Goal: Information Seeking & Learning: Learn about a topic

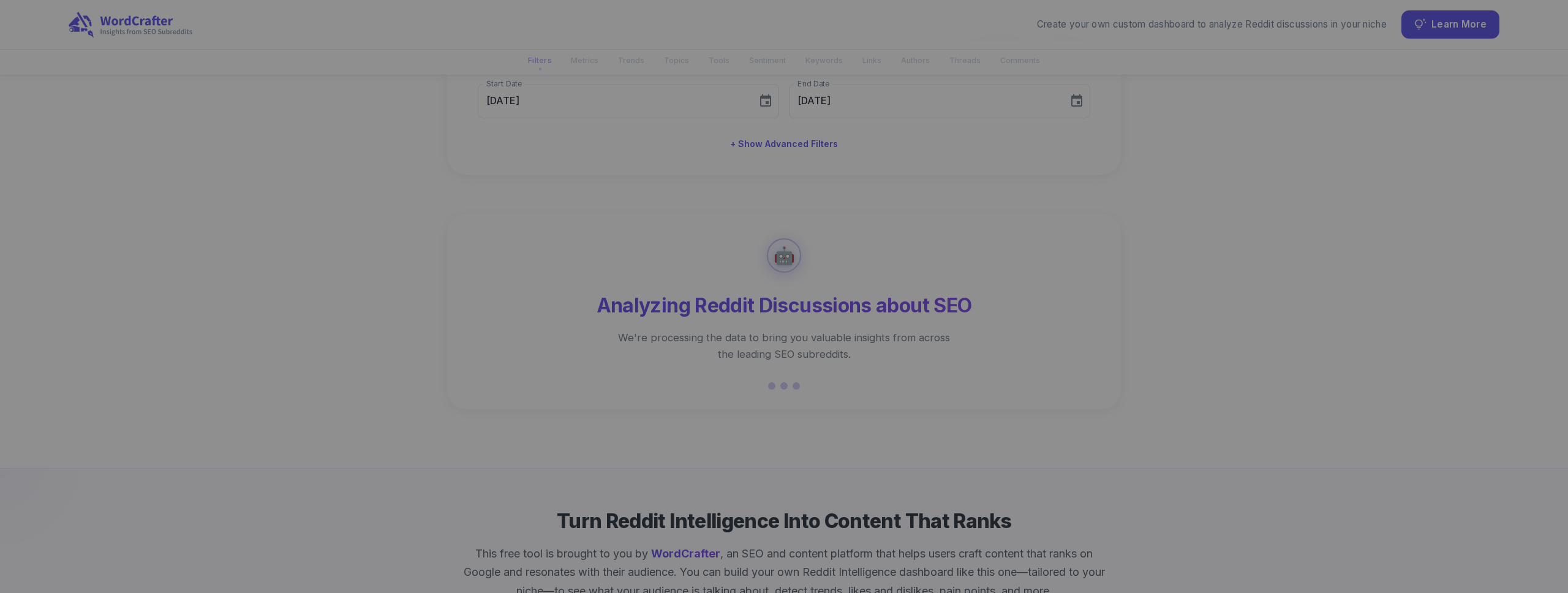
scroll to position [61, 0]
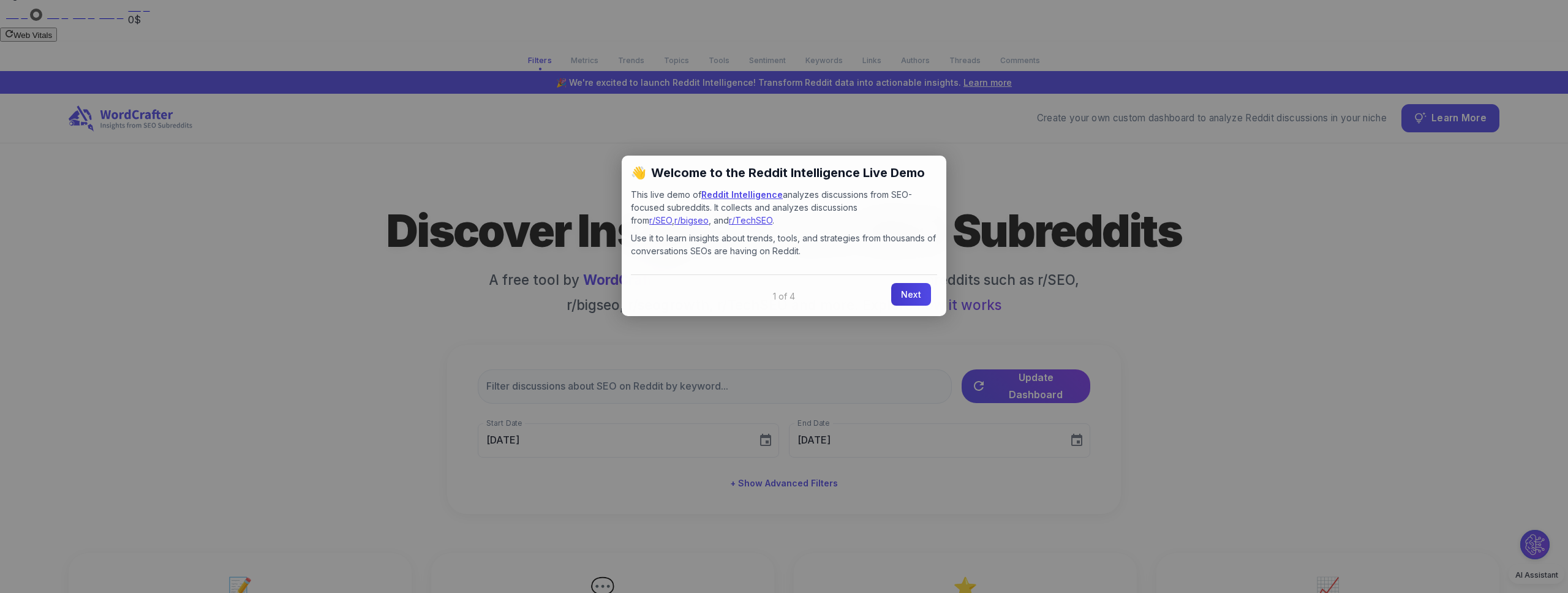
click at [912, 293] on link "Next" at bounding box center [911, 294] width 40 height 23
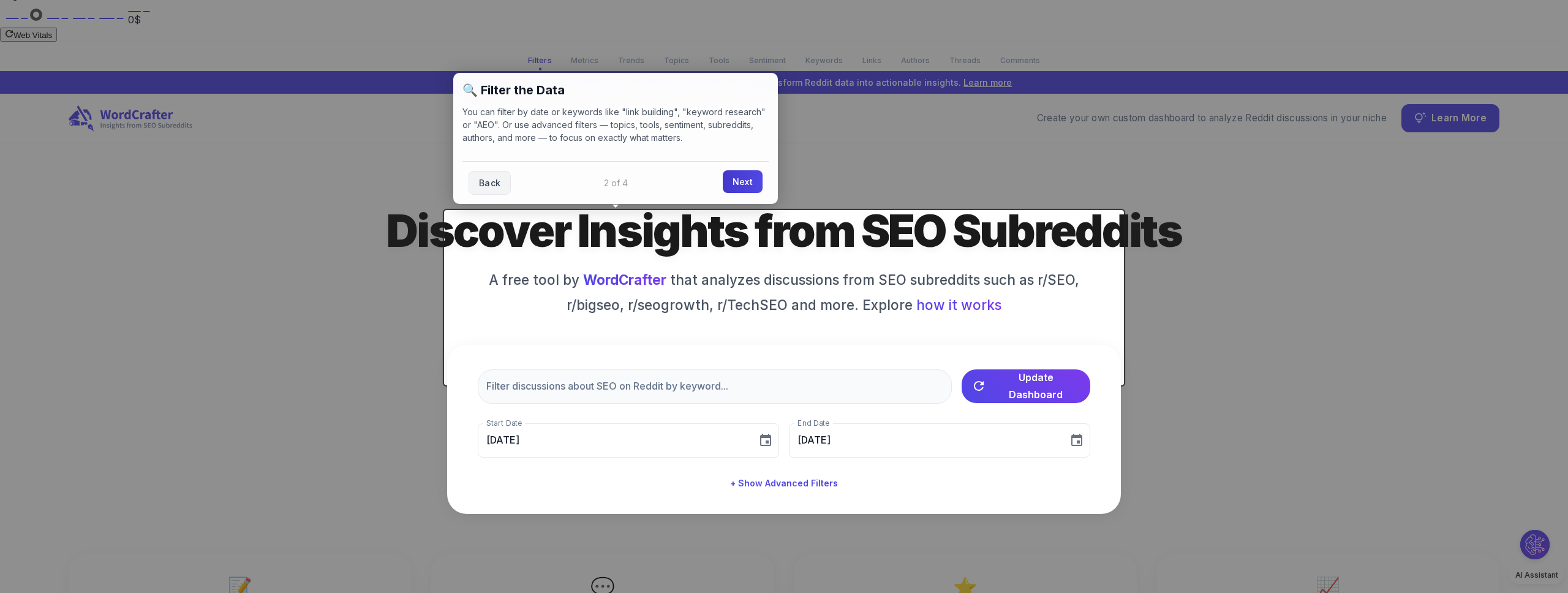
click at [741, 185] on link "Next" at bounding box center [742, 181] width 40 height 23
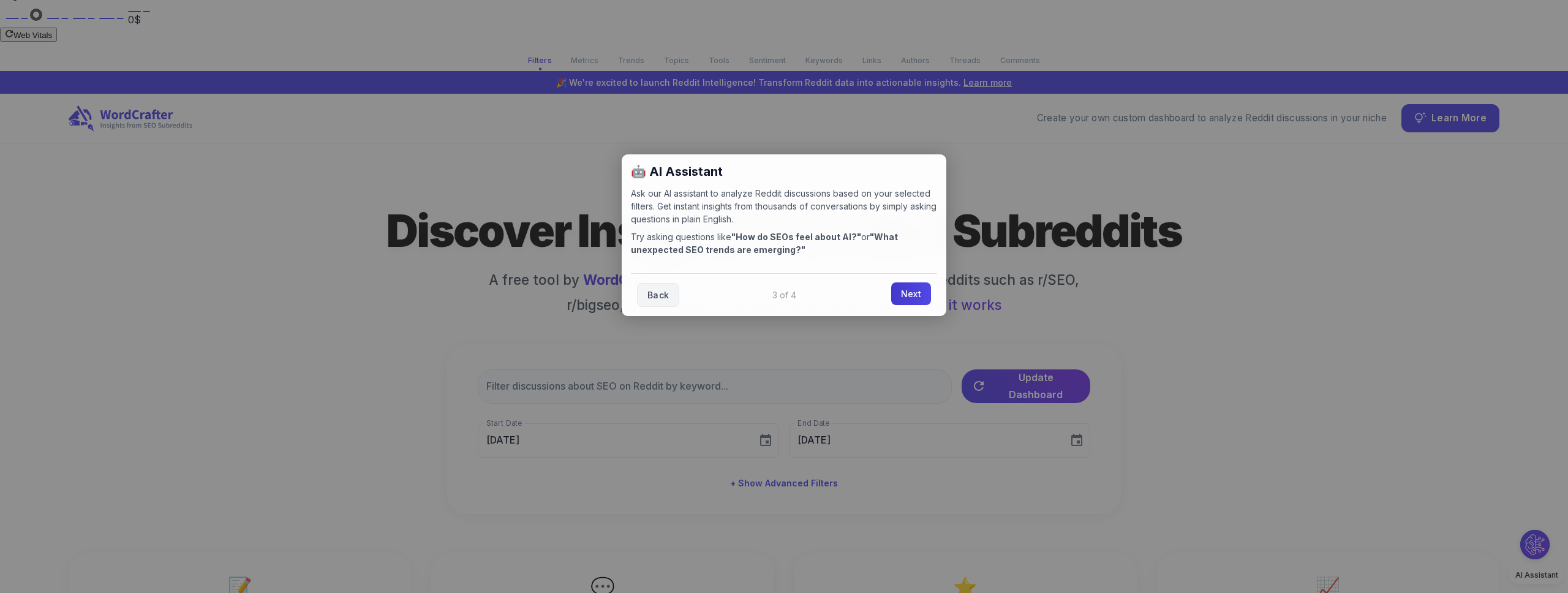
click at [905, 295] on link "Next" at bounding box center [911, 293] width 40 height 23
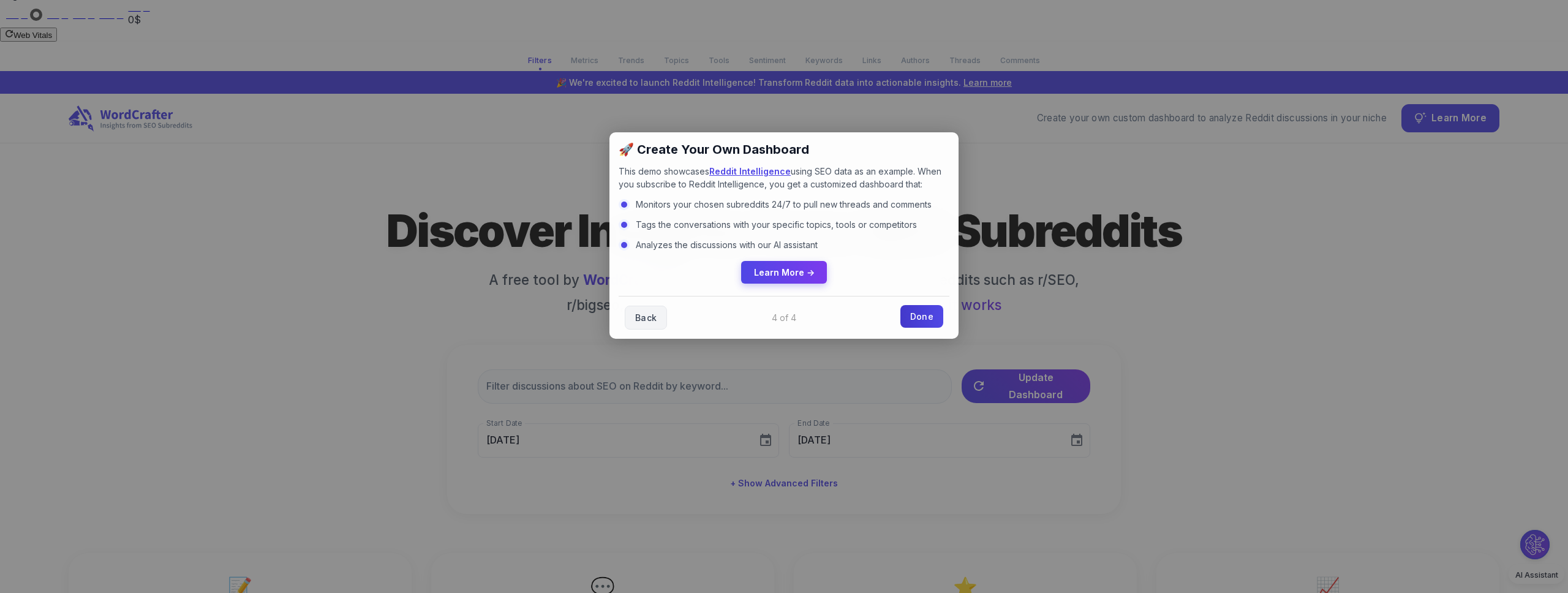
click at [928, 318] on link "Done" at bounding box center [922, 316] width 43 height 23
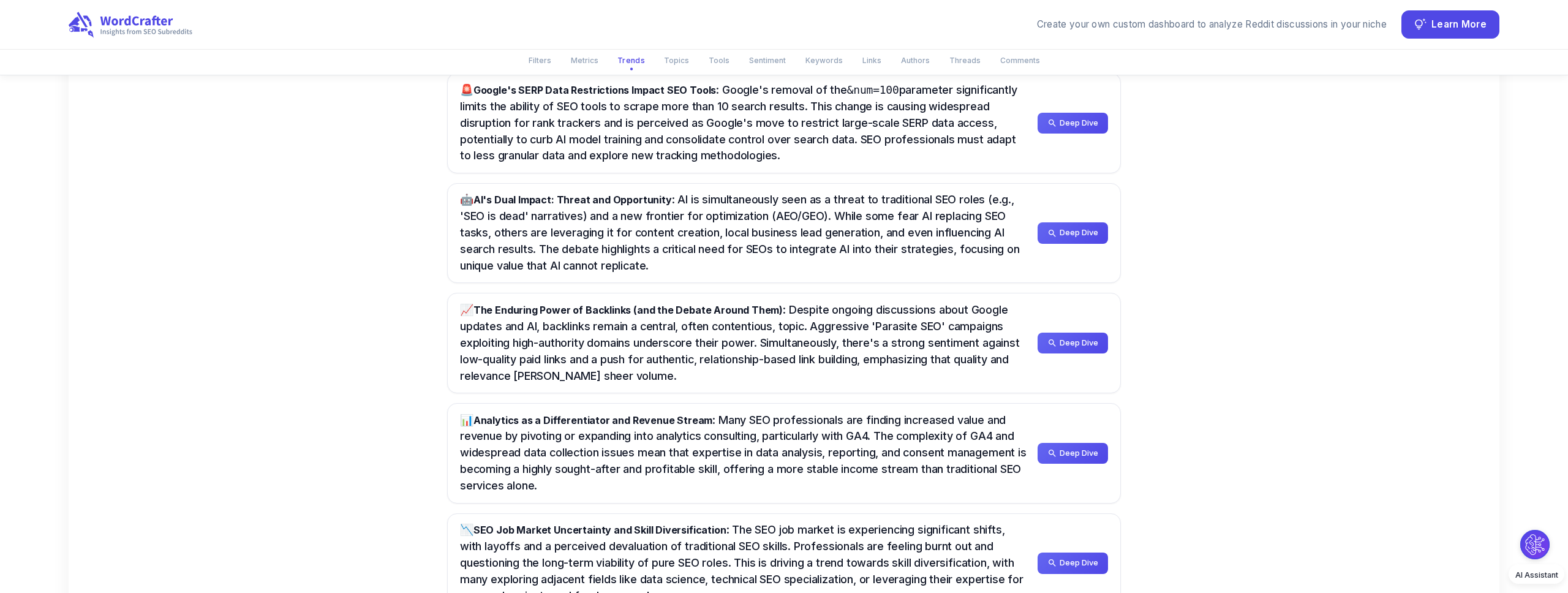
scroll to position [853, 0]
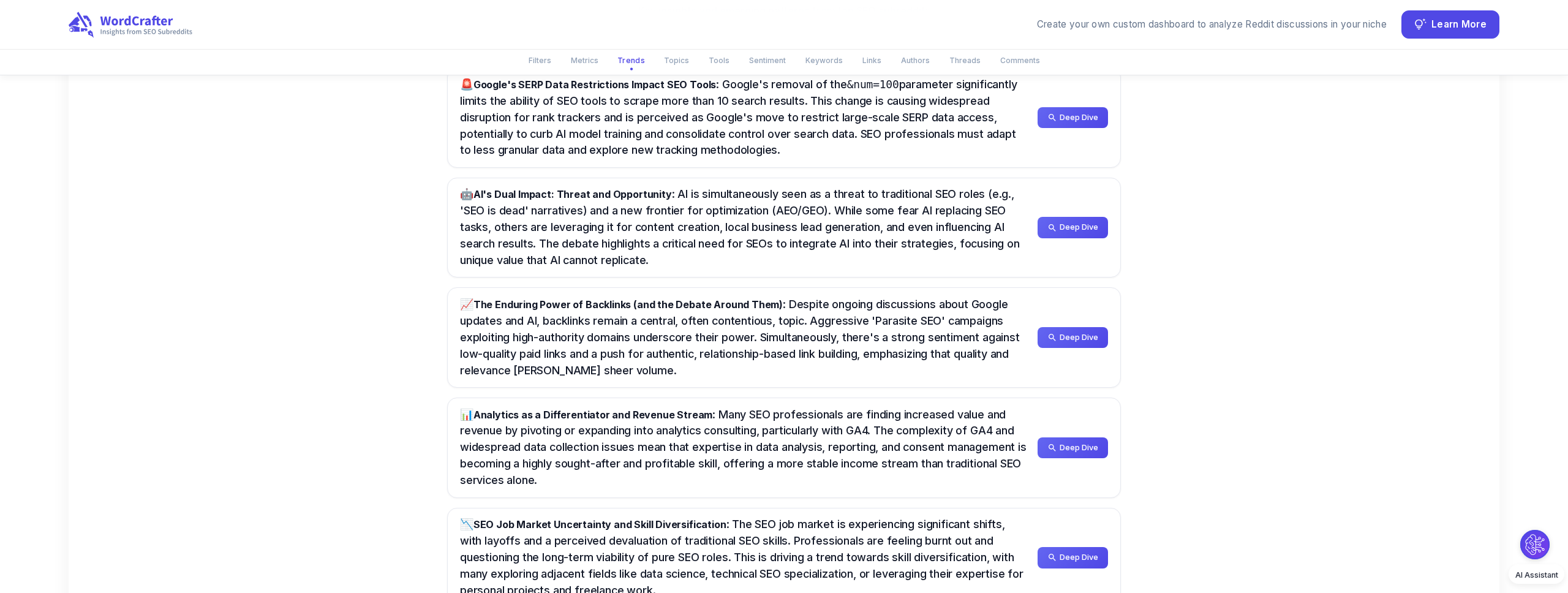
click at [314, 284] on div "🚨 Google's SERP Data Restrictions Impact SEO Tools : Google's removal of the &n…" at bounding box center [784, 337] width 1430 height 580
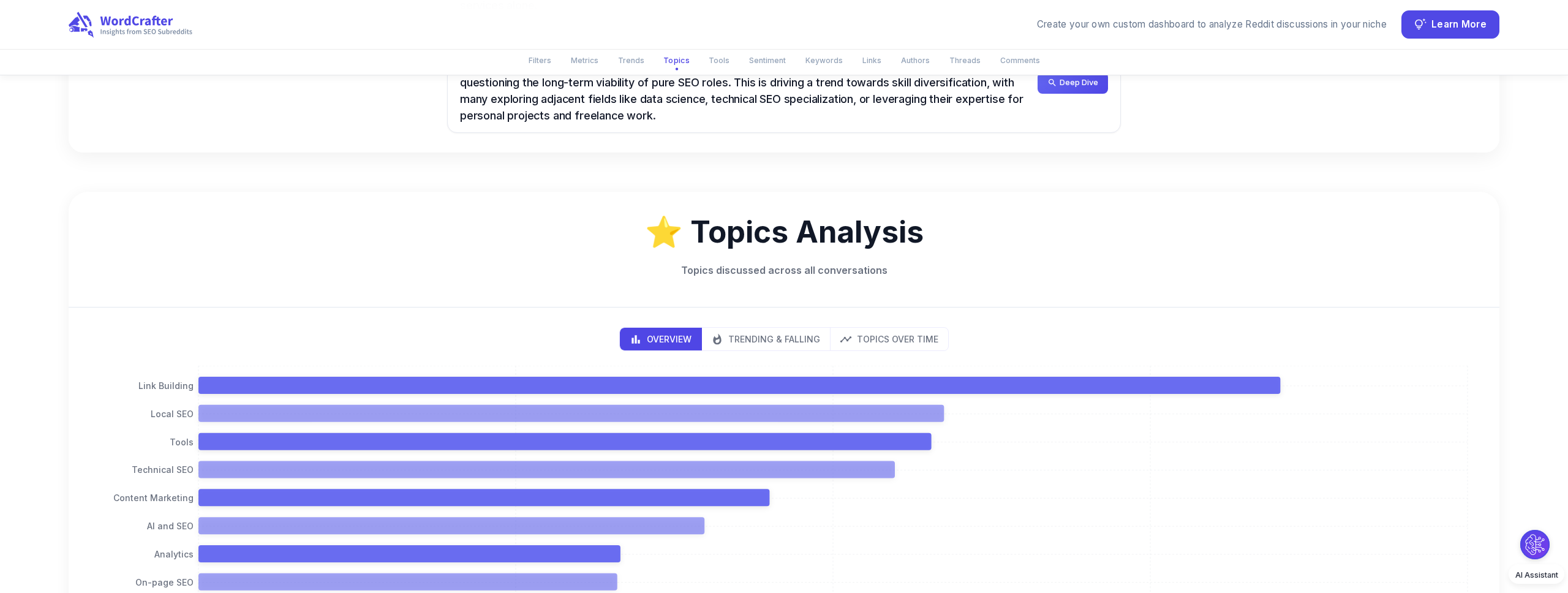
scroll to position [1321, 0]
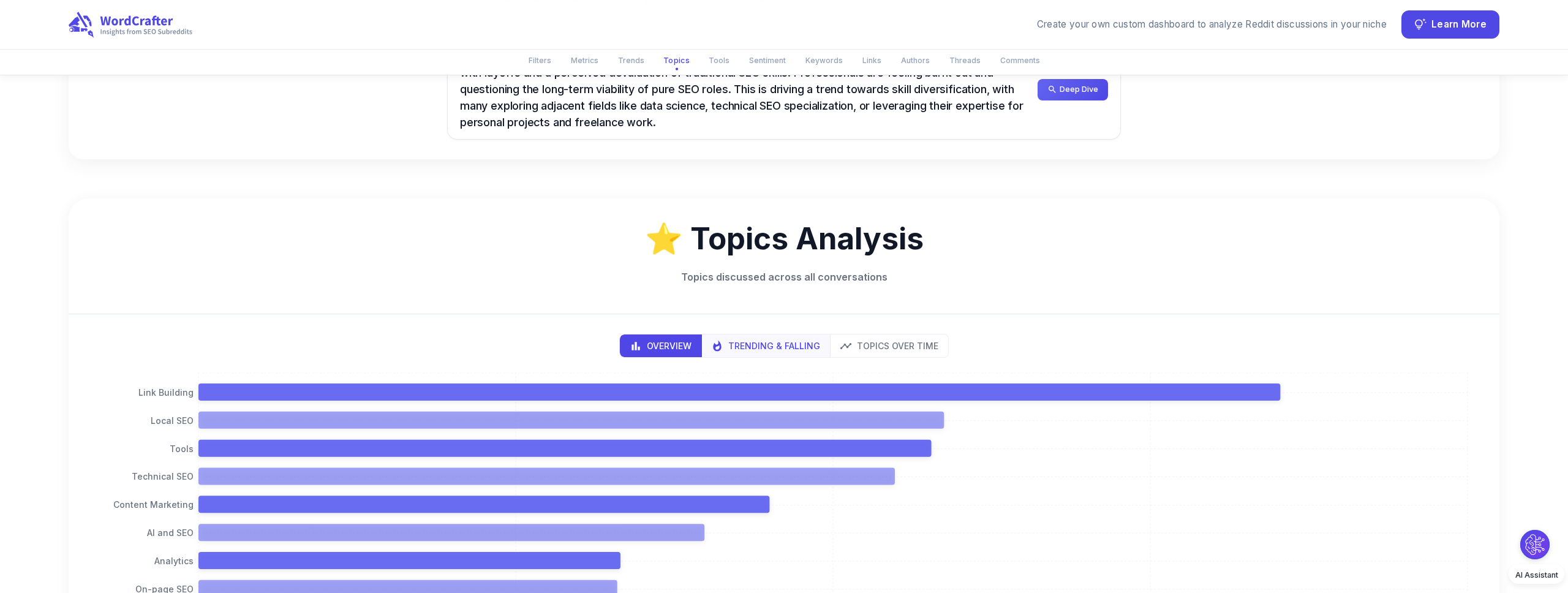
click at [758, 339] on p "Trending & Falling" at bounding box center [774, 345] width 92 height 13
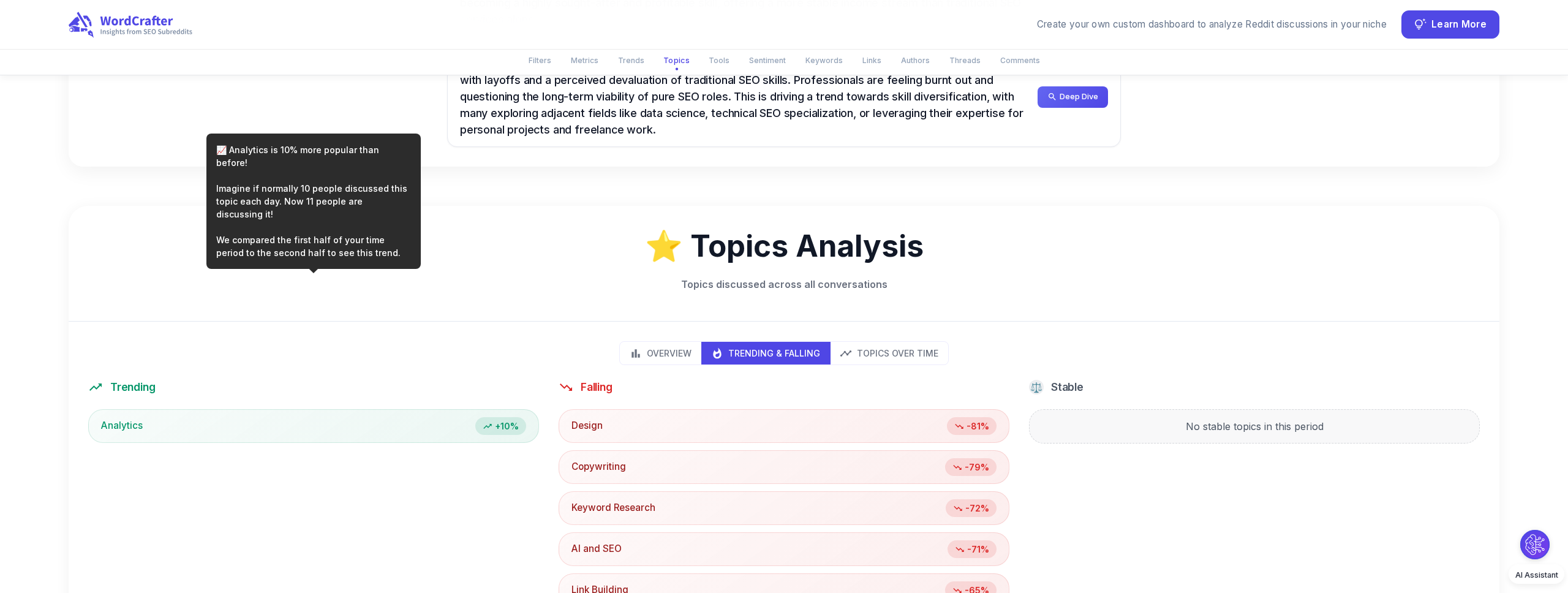
scroll to position [1188, 0]
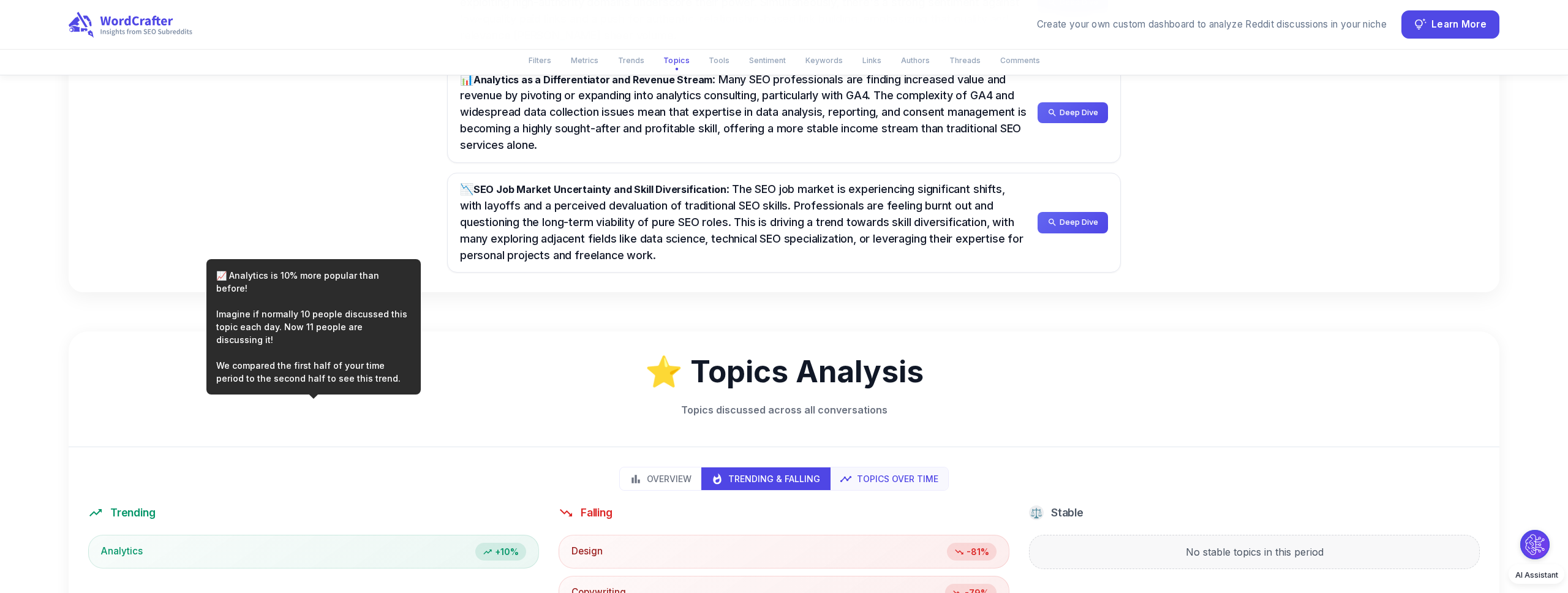
click at [904, 467] on div "Overview Trending & Falling Topics Over Time" at bounding box center [784, 478] width 329 height 24
click at [901, 472] on p "Topics Over Time" at bounding box center [897, 478] width 82 height 13
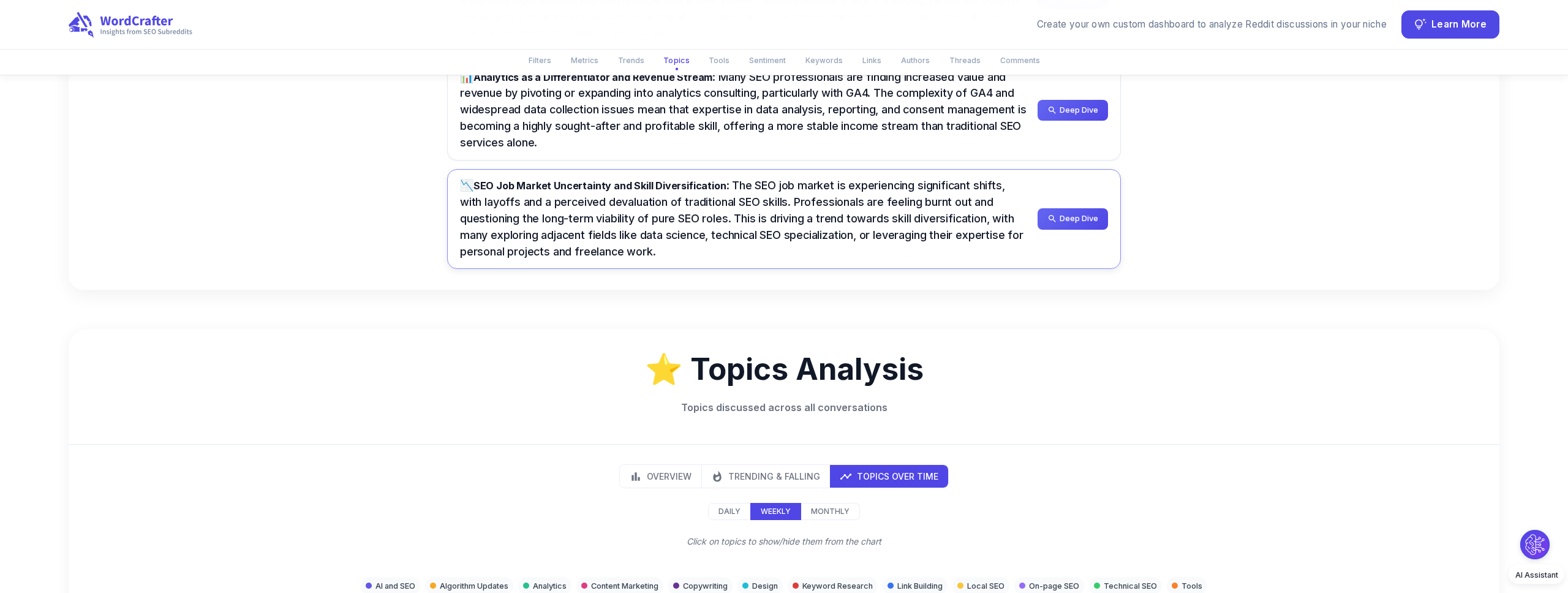
scroll to position [1156, 0]
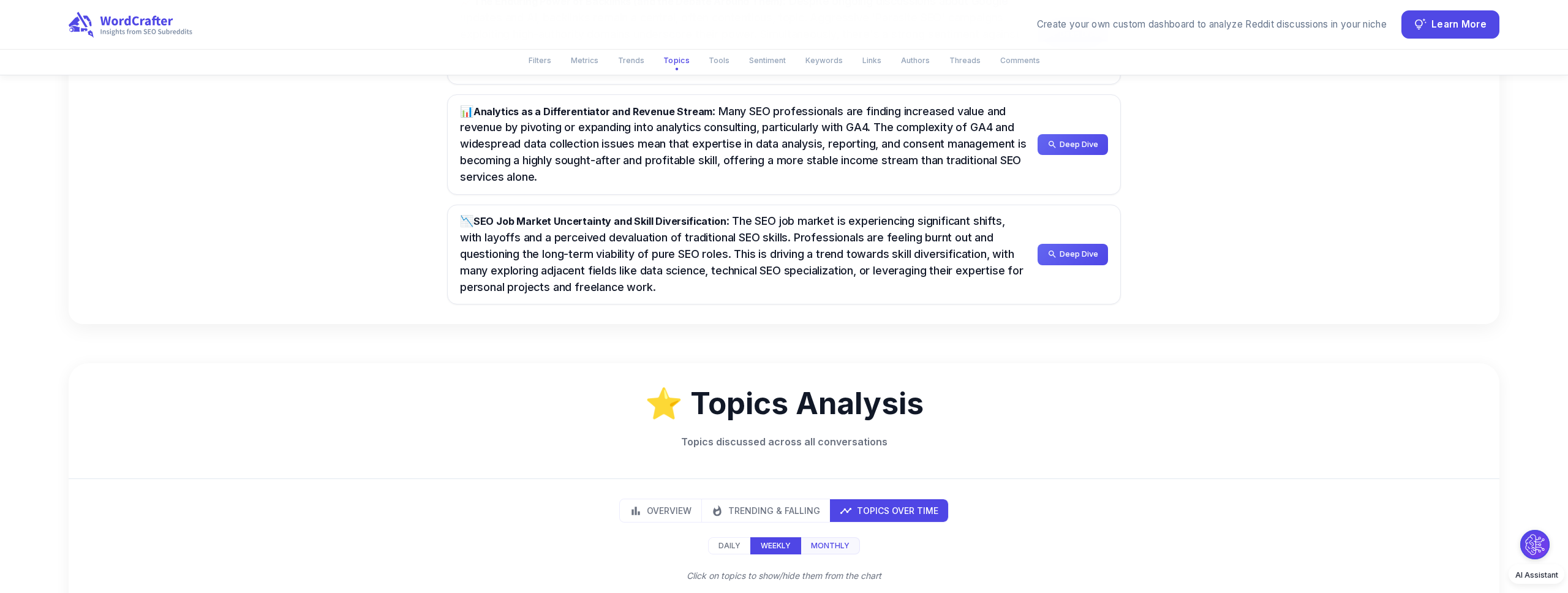
click at [824, 540] on p "Monthly" at bounding box center [830, 546] width 38 height 11
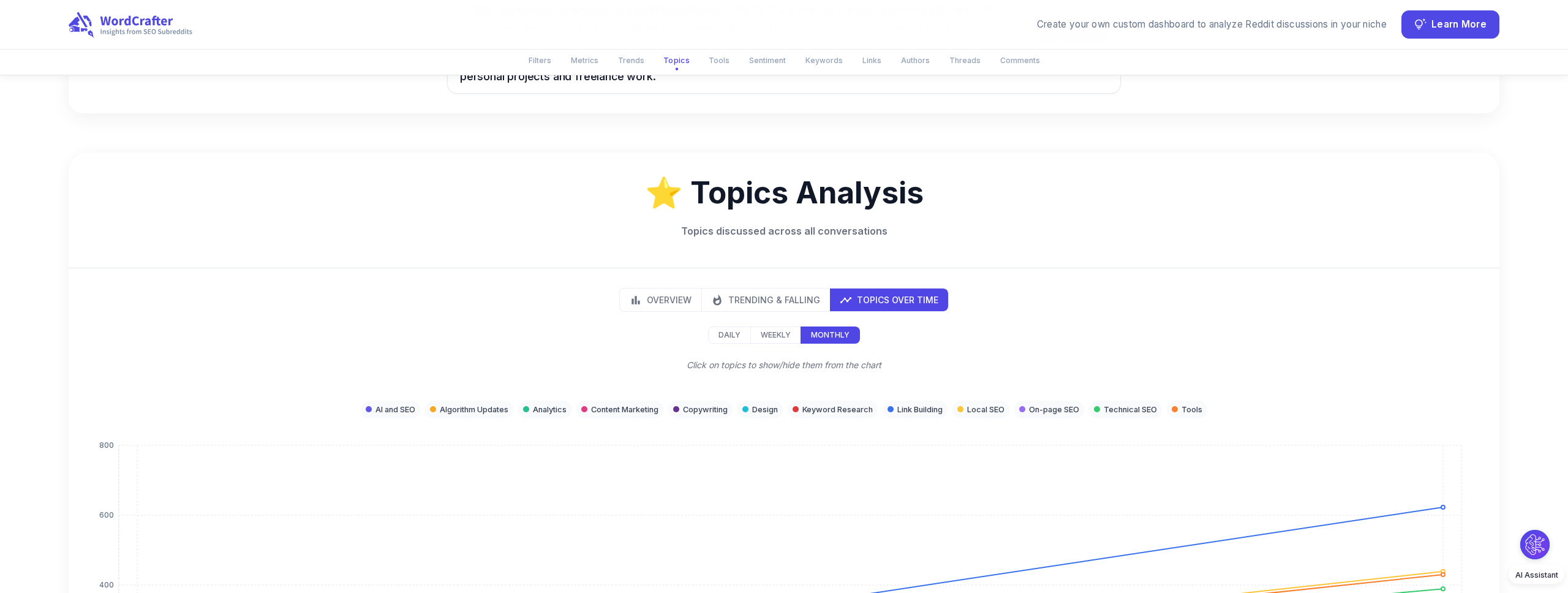
scroll to position [1344, 0]
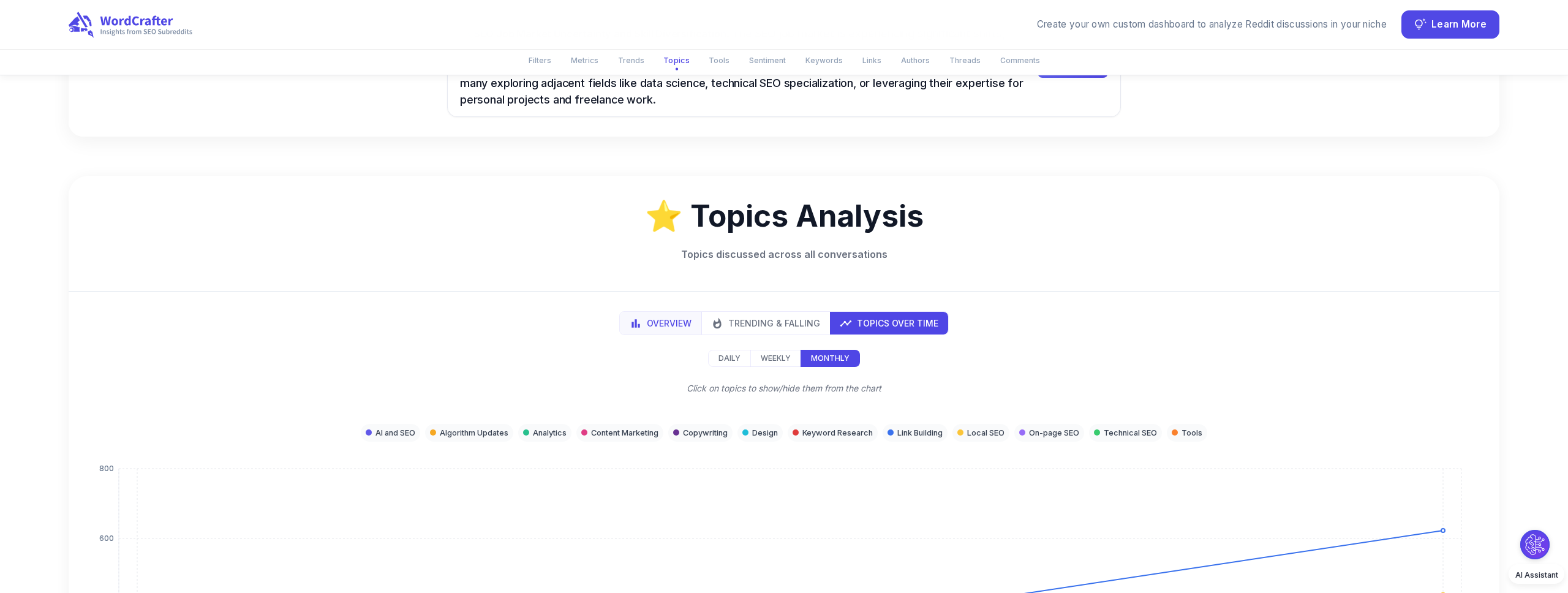
click at [662, 312] on button "Overview" at bounding box center [661, 323] width 82 height 23
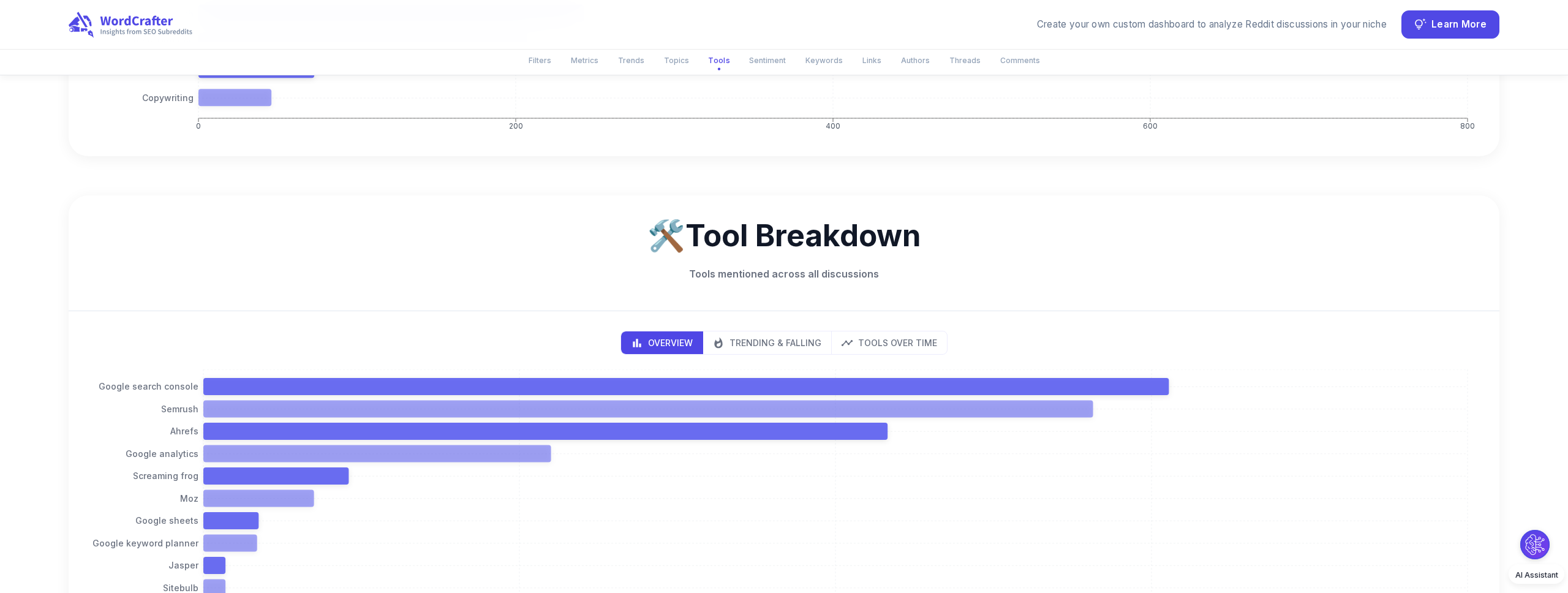
scroll to position [1921, 0]
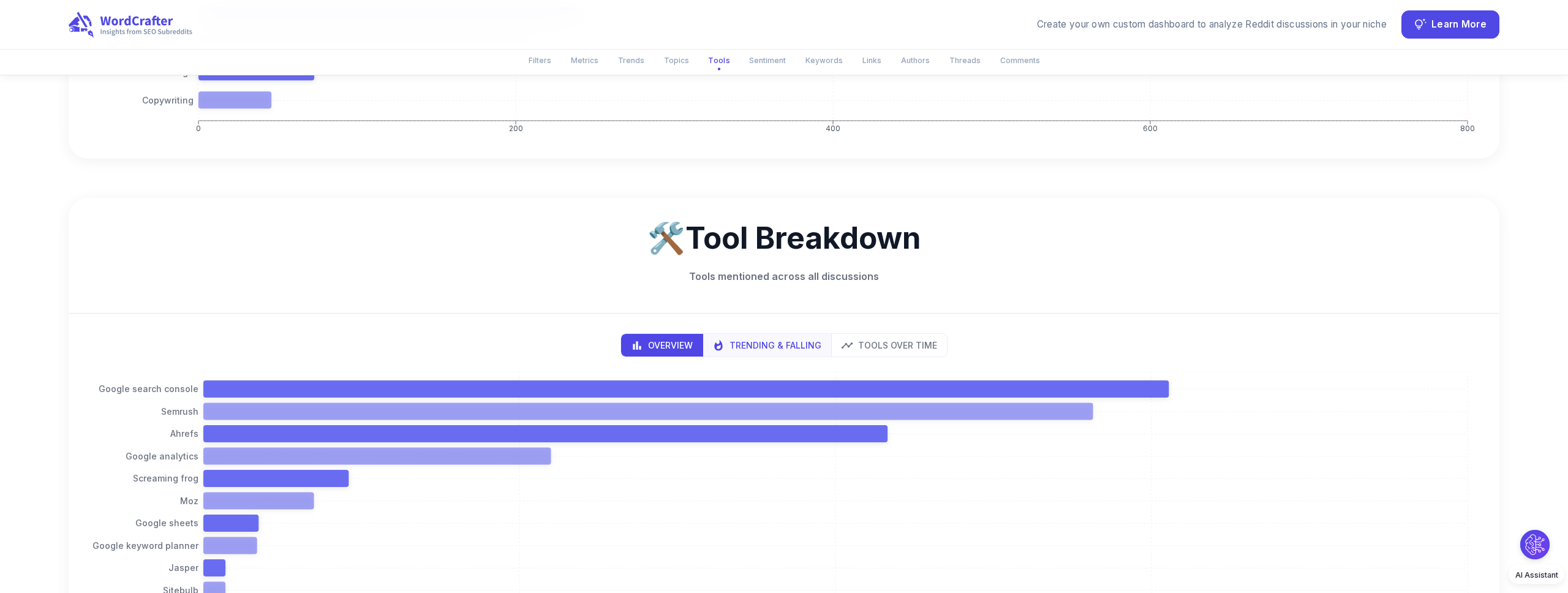
click at [793, 339] on p "Trending & Falling" at bounding box center [775, 345] width 92 height 13
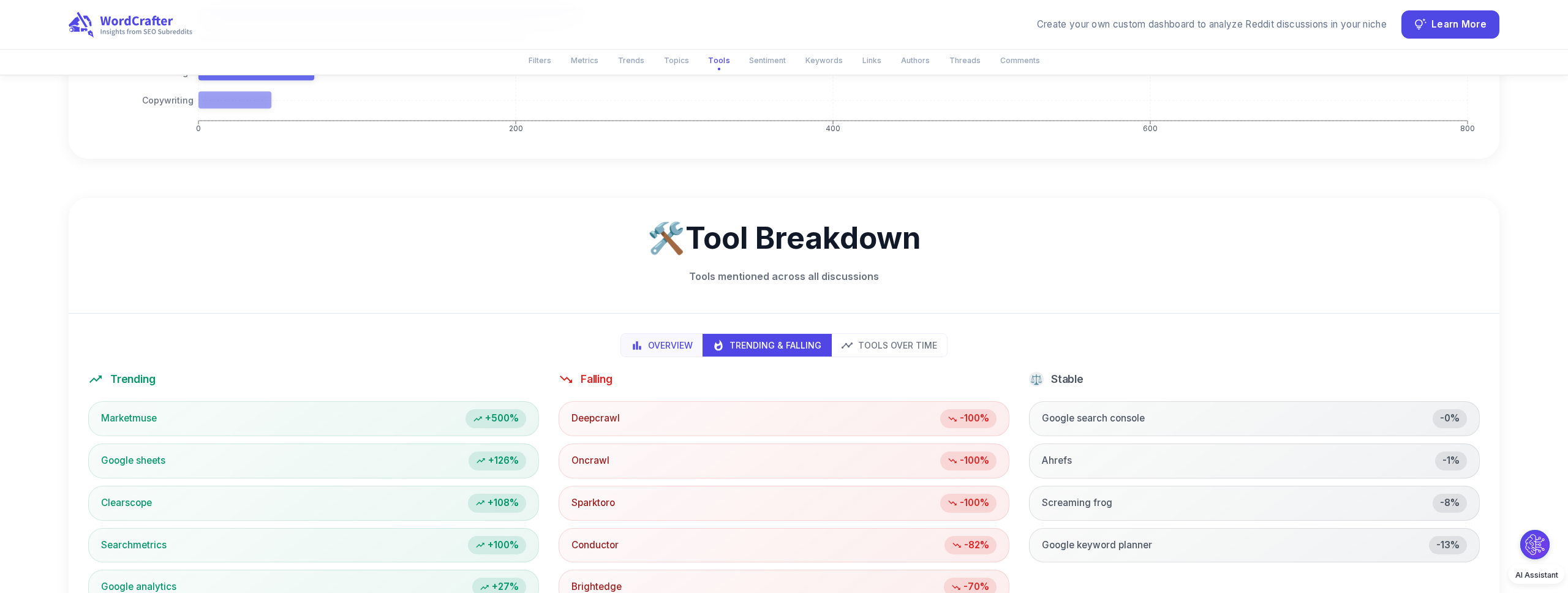
click at [674, 339] on p "Overview" at bounding box center [670, 345] width 45 height 13
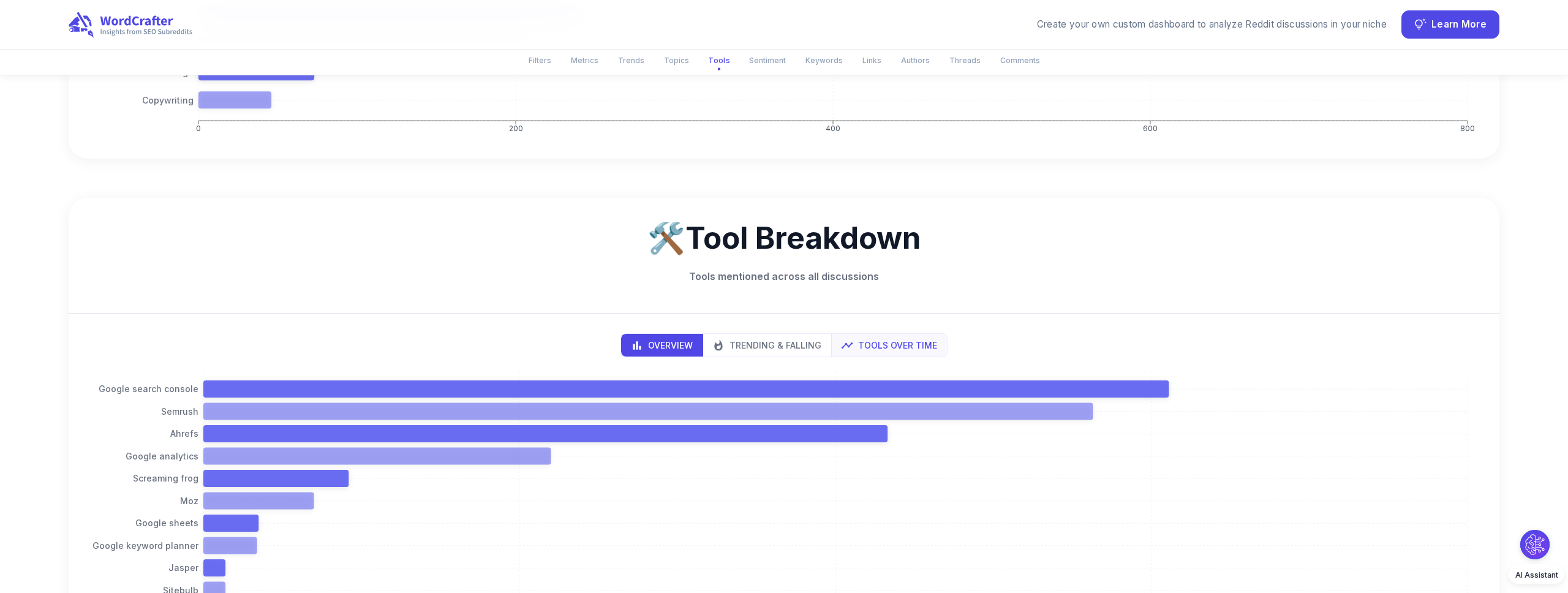
click at [904, 339] on p "Tools Over Time" at bounding box center [897, 345] width 79 height 13
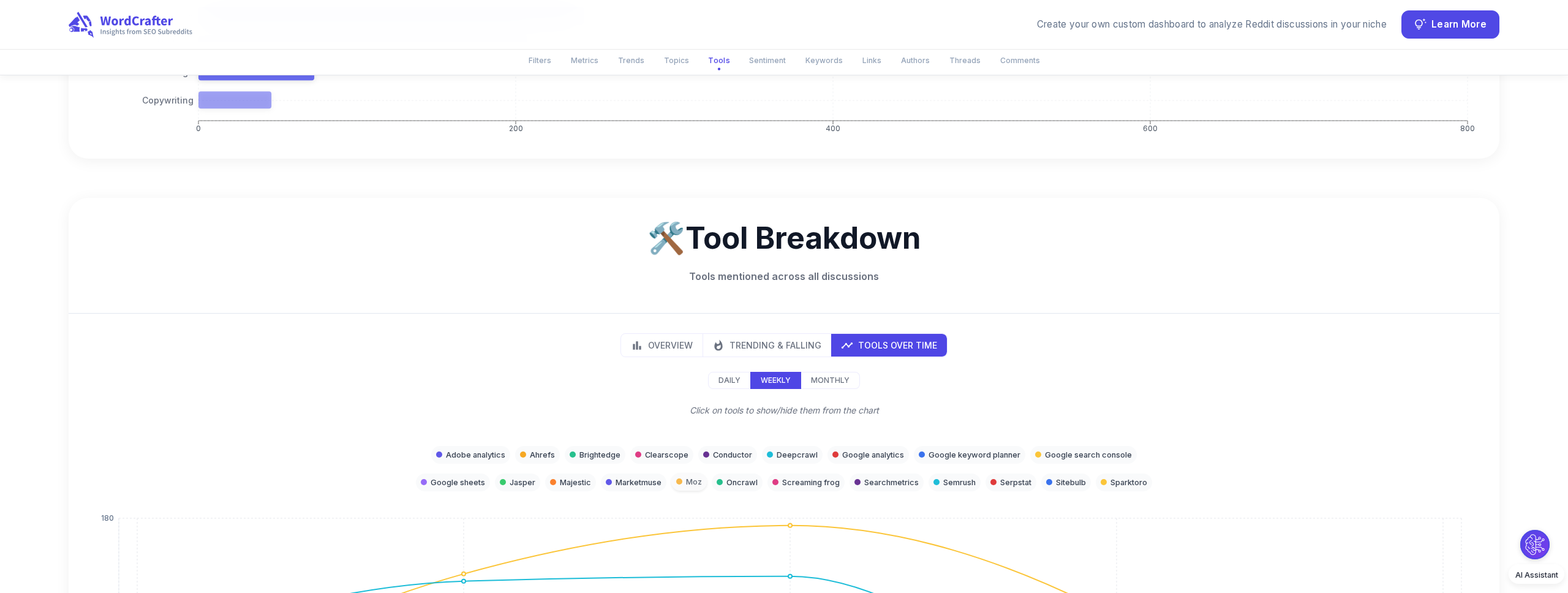
click at [682, 473] on div "Moz" at bounding box center [689, 482] width 36 height 18
click at [682, 474] on div "Moz" at bounding box center [689, 482] width 36 height 18
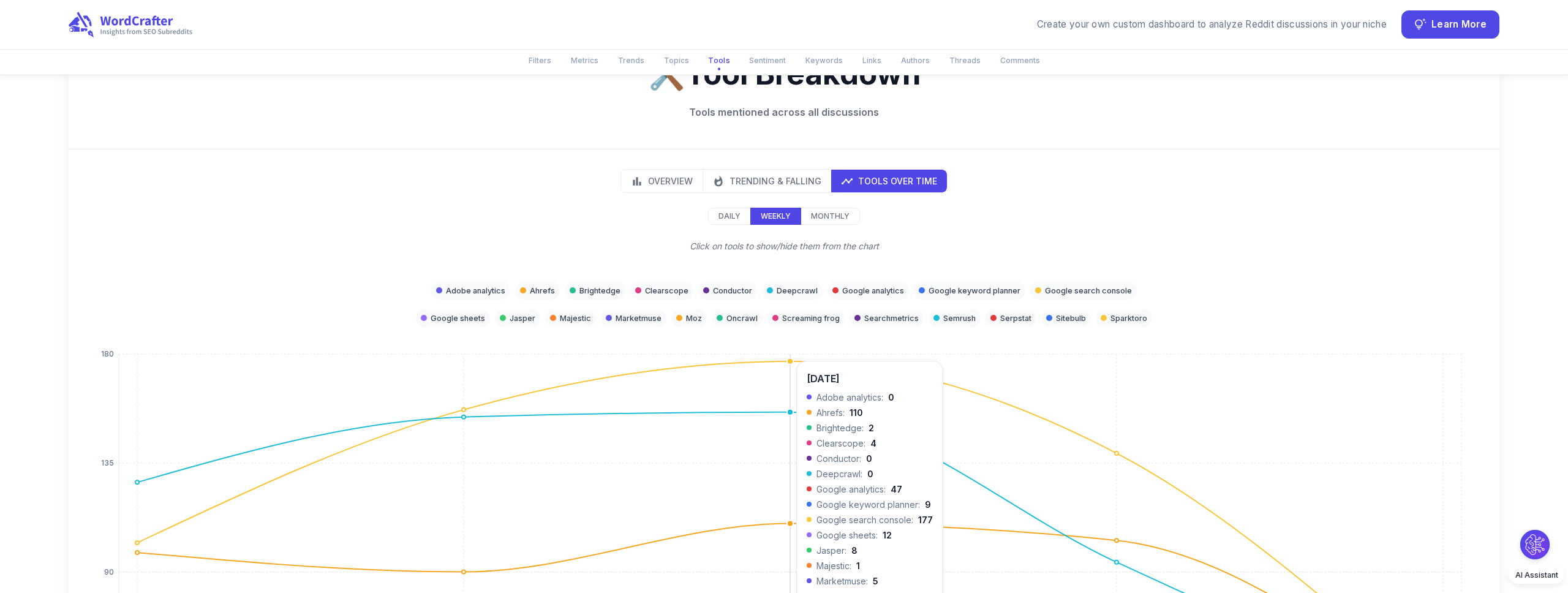
scroll to position [2085, 0]
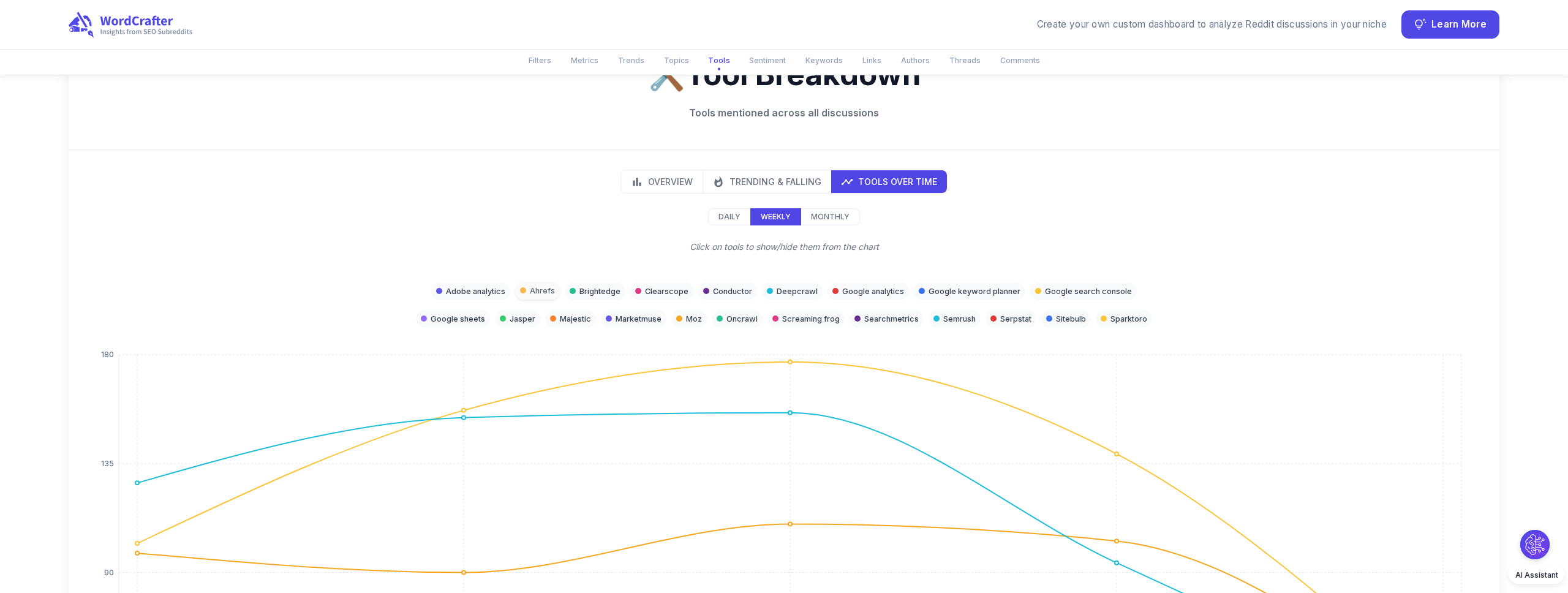
click at [528, 282] on div "Ahrefs" at bounding box center [537, 291] width 45 height 18
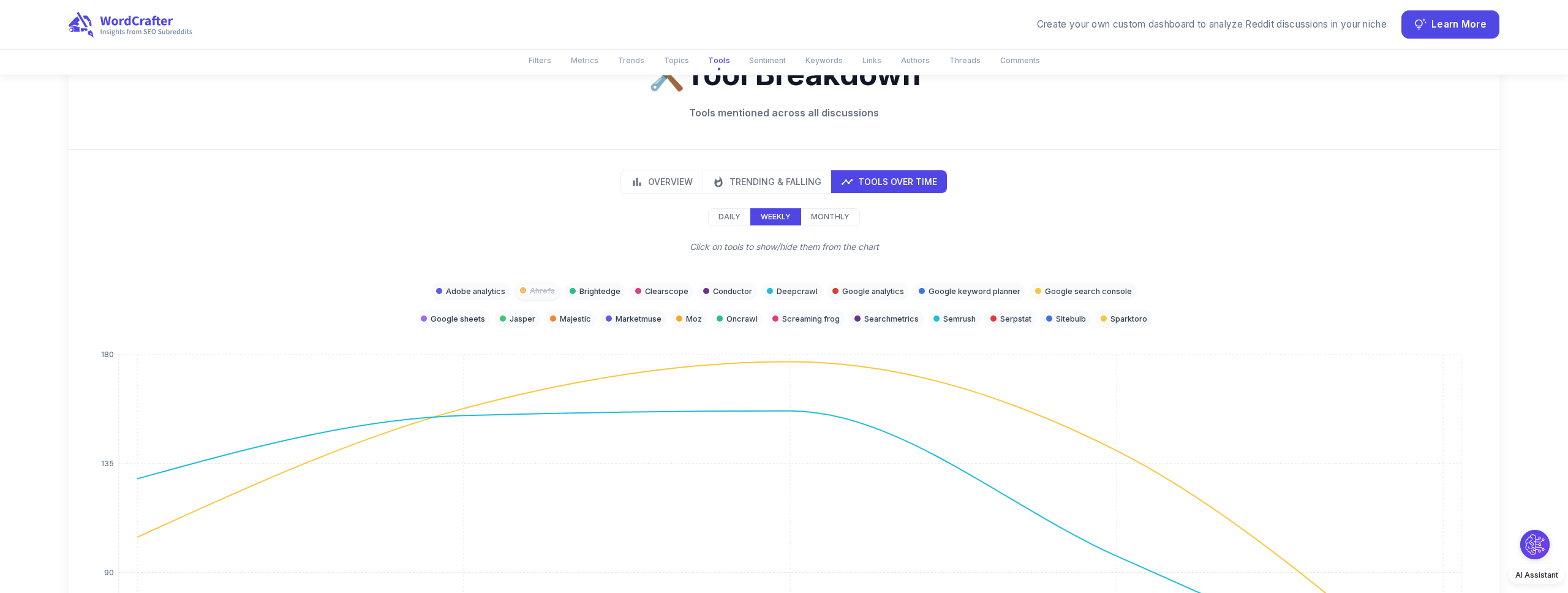
click at [528, 282] on div "Ahrefs" at bounding box center [537, 291] width 45 height 18
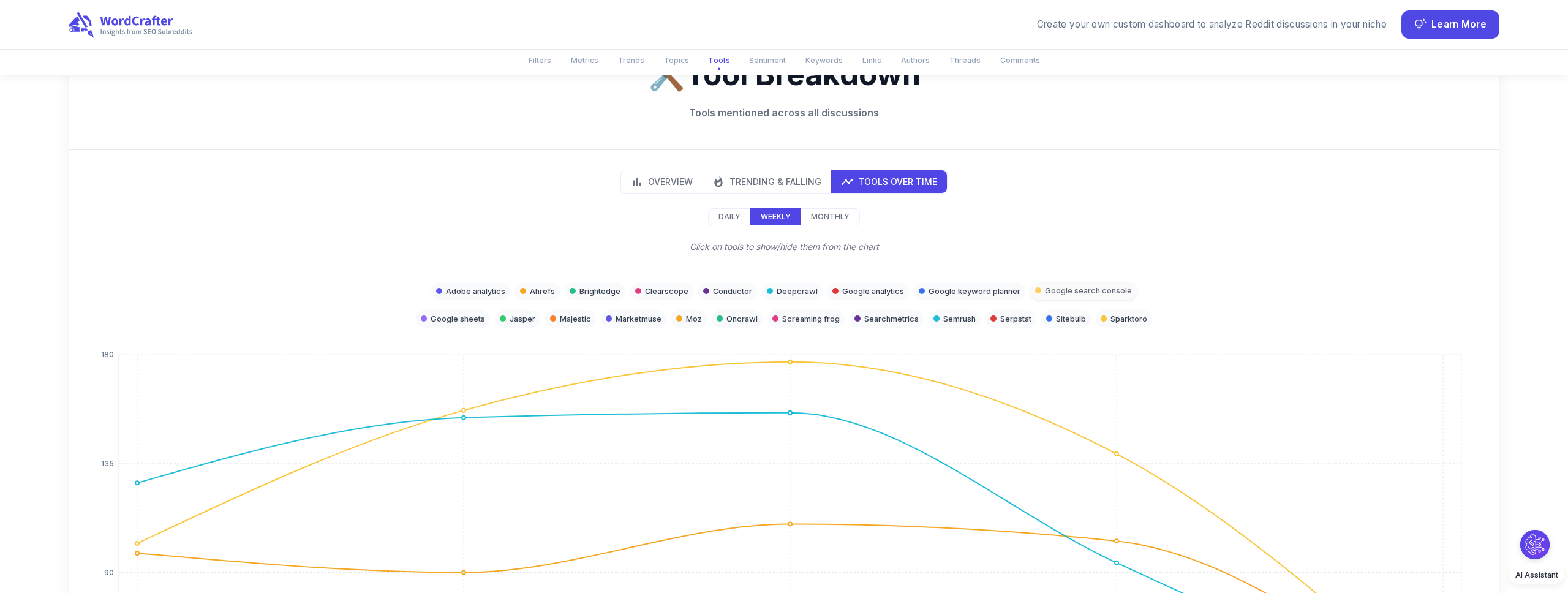
click at [1073, 285] on p "Google search console" at bounding box center [1088, 290] width 87 height 11
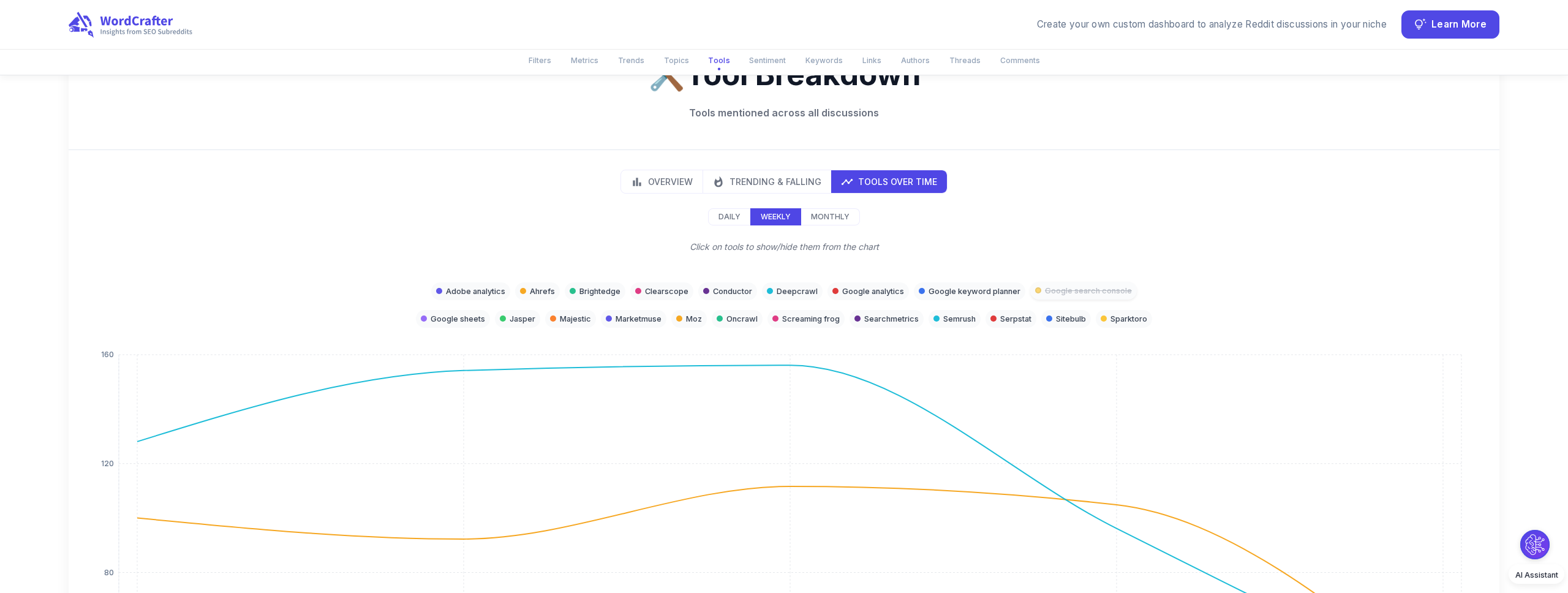
click at [1078, 285] on p "Google search console" at bounding box center [1088, 290] width 87 height 11
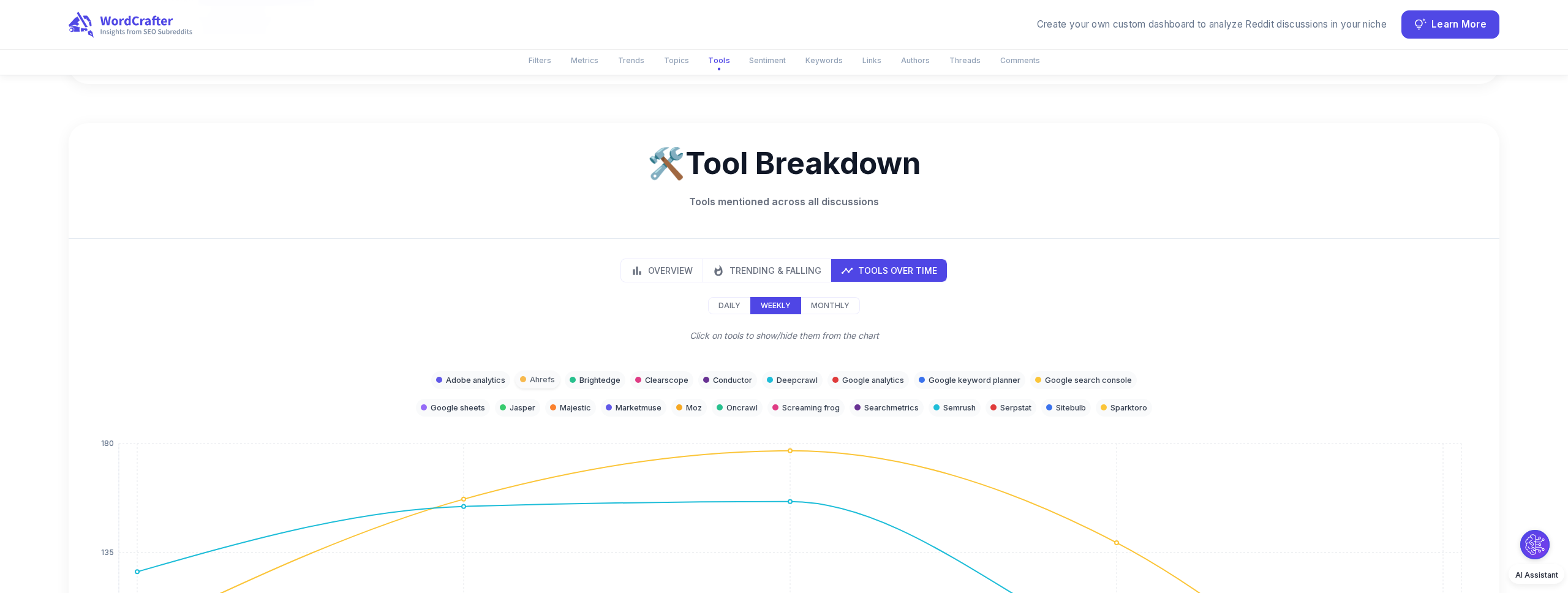
scroll to position [1975, 0]
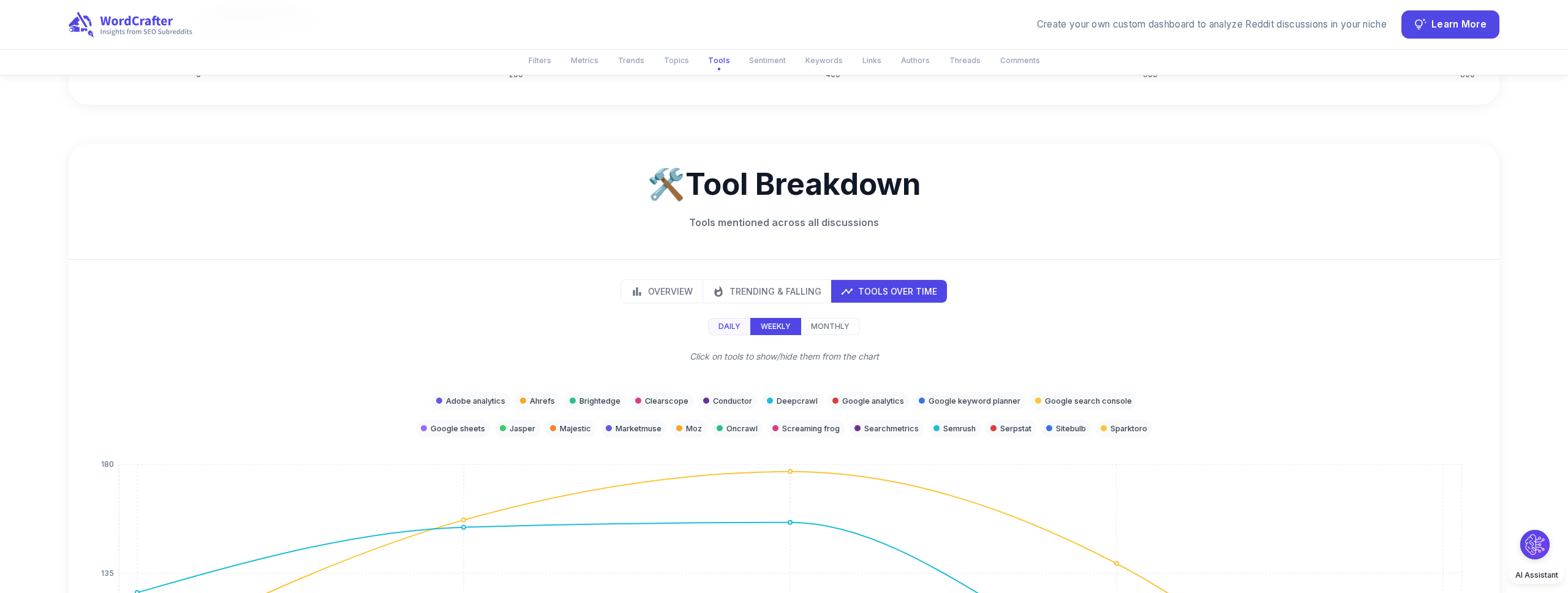
click at [723, 321] on p "Daily" at bounding box center [729, 327] width 22 height 11
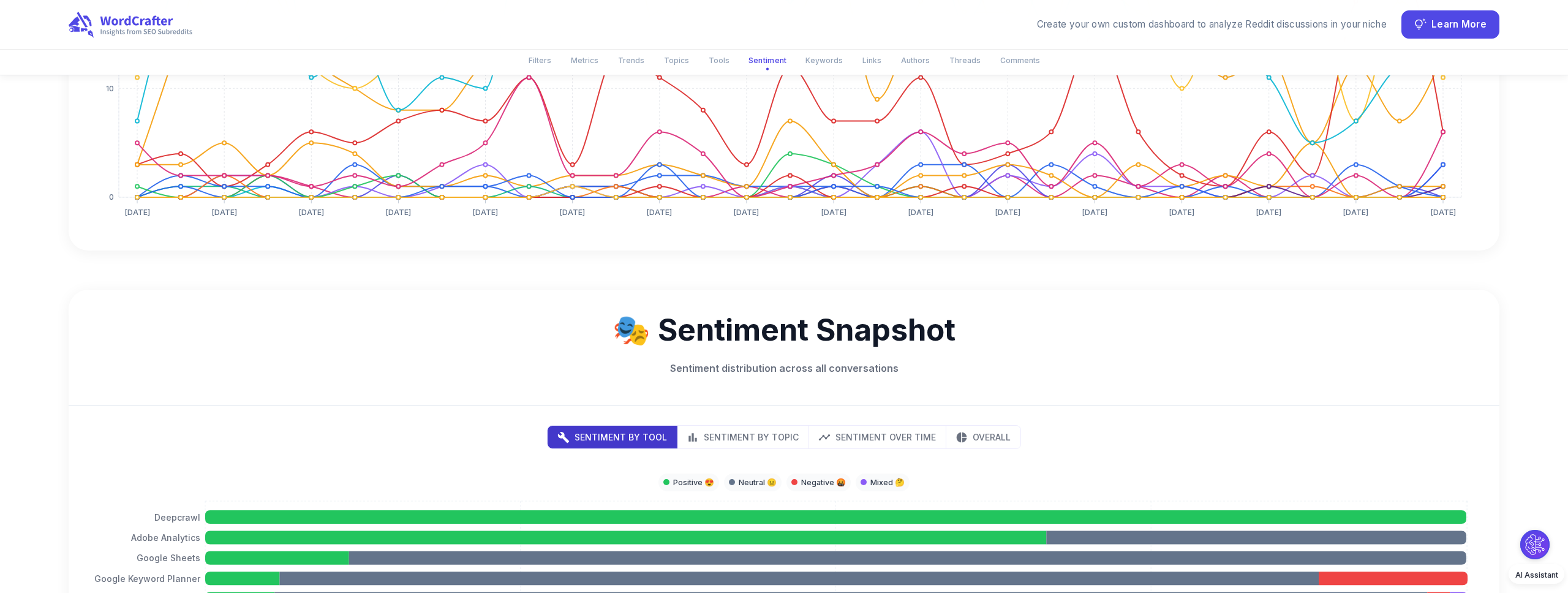
scroll to position [2681, 0]
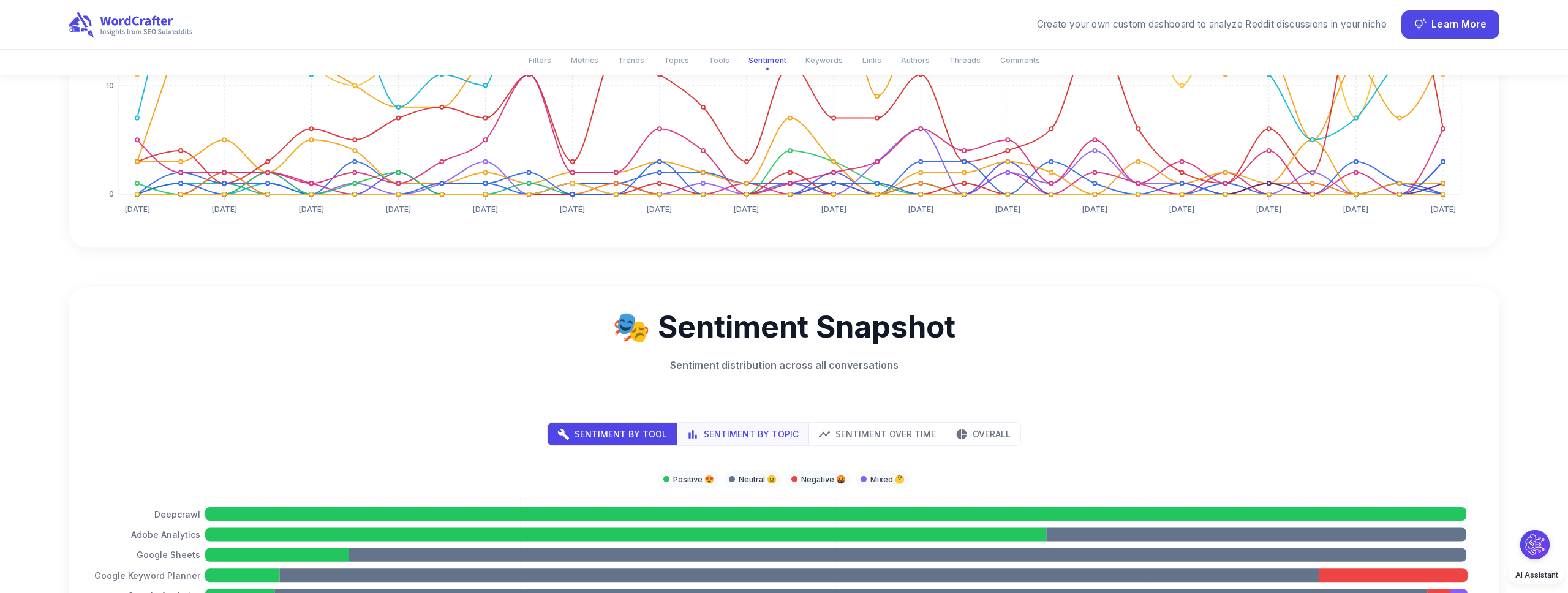
click at [760, 428] on p "Sentiment by Topic" at bounding box center [751, 434] width 95 height 13
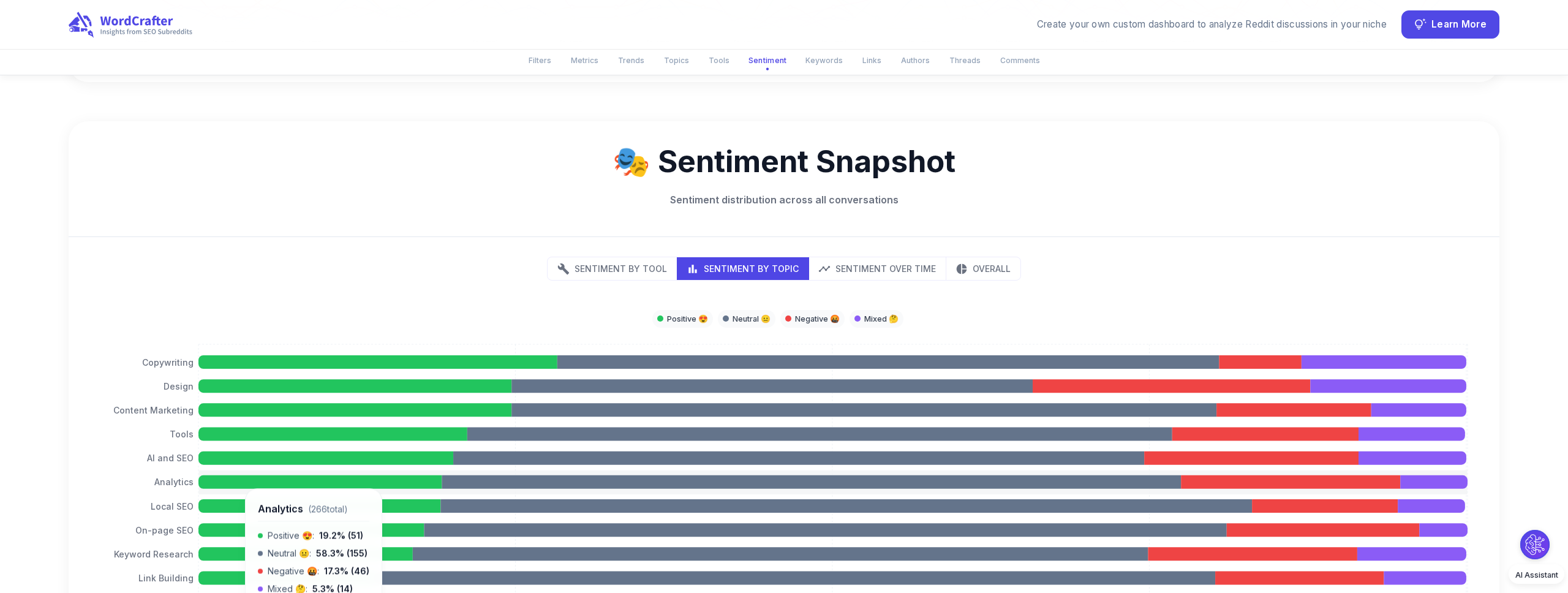
scroll to position [2863, 0]
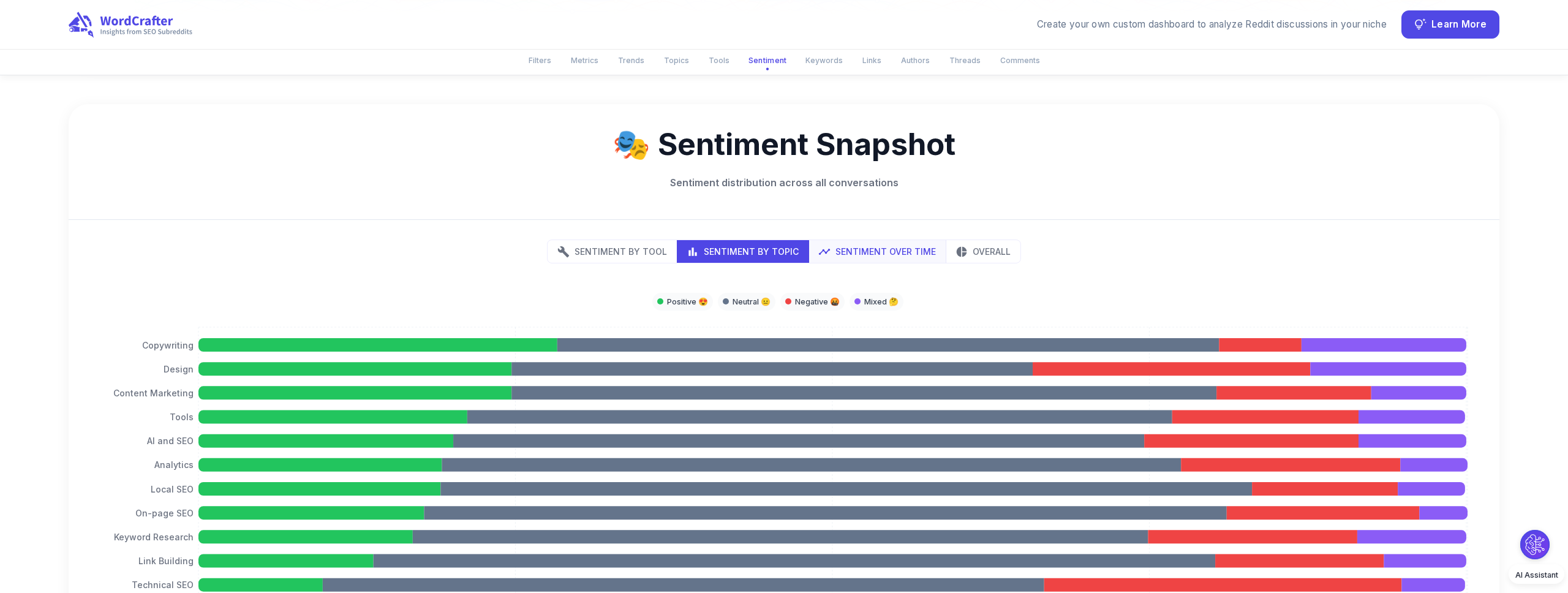
click at [907, 245] on p "Sentiment Over Time" at bounding box center [885, 251] width 101 height 13
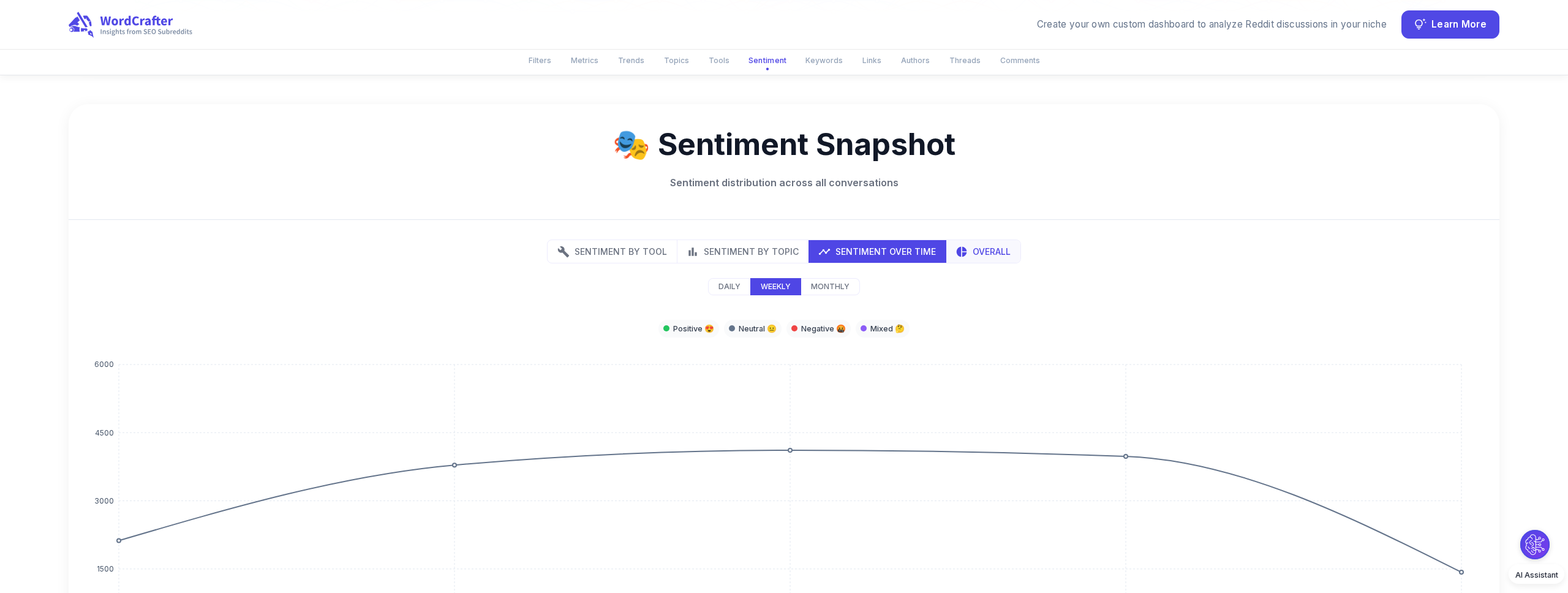
click at [970, 240] on button "Overall" at bounding box center [982, 252] width 75 height 23
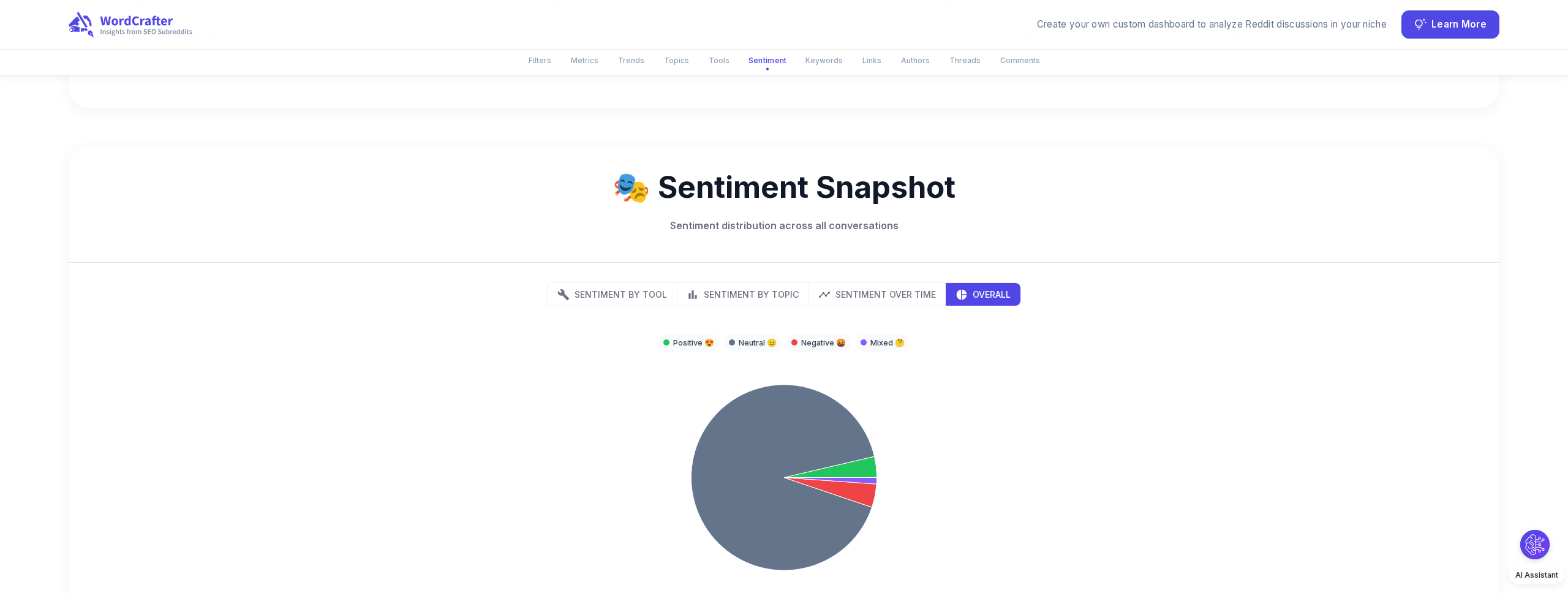
scroll to position [2835, 0]
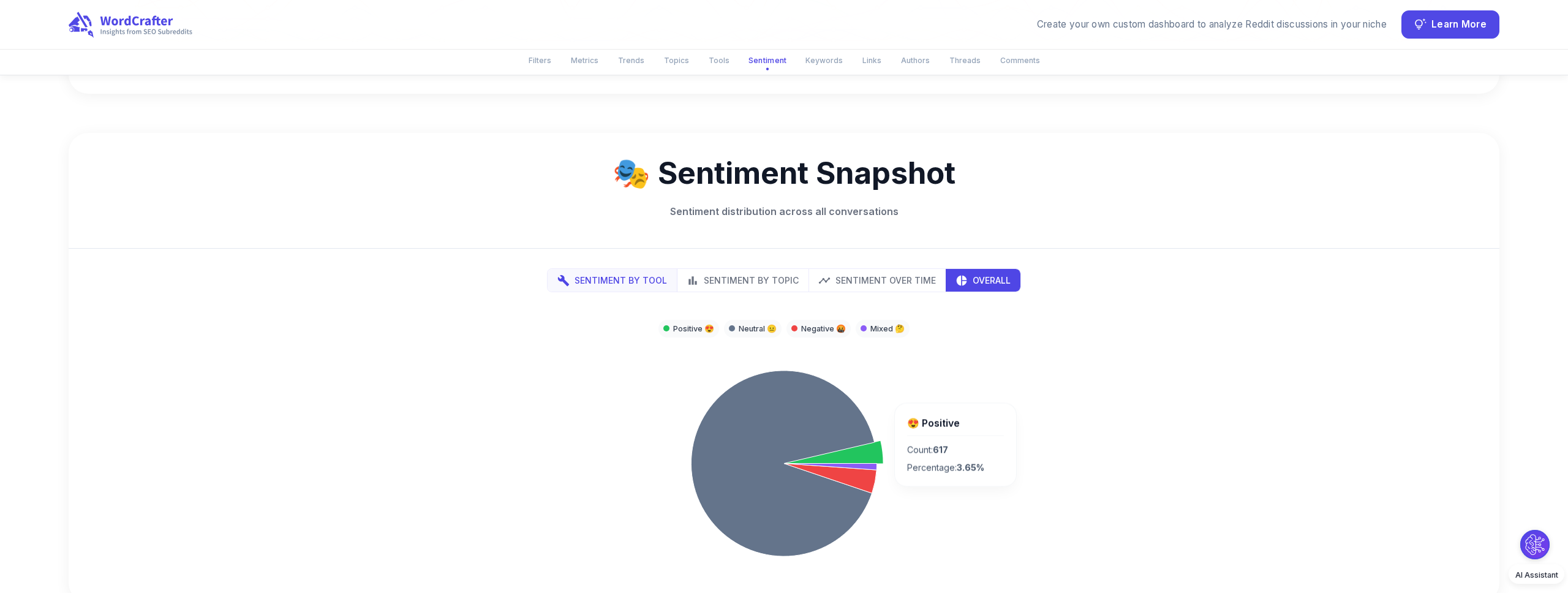
click at [644, 274] on p "Sentiment by Tool" at bounding box center [620, 280] width 92 height 13
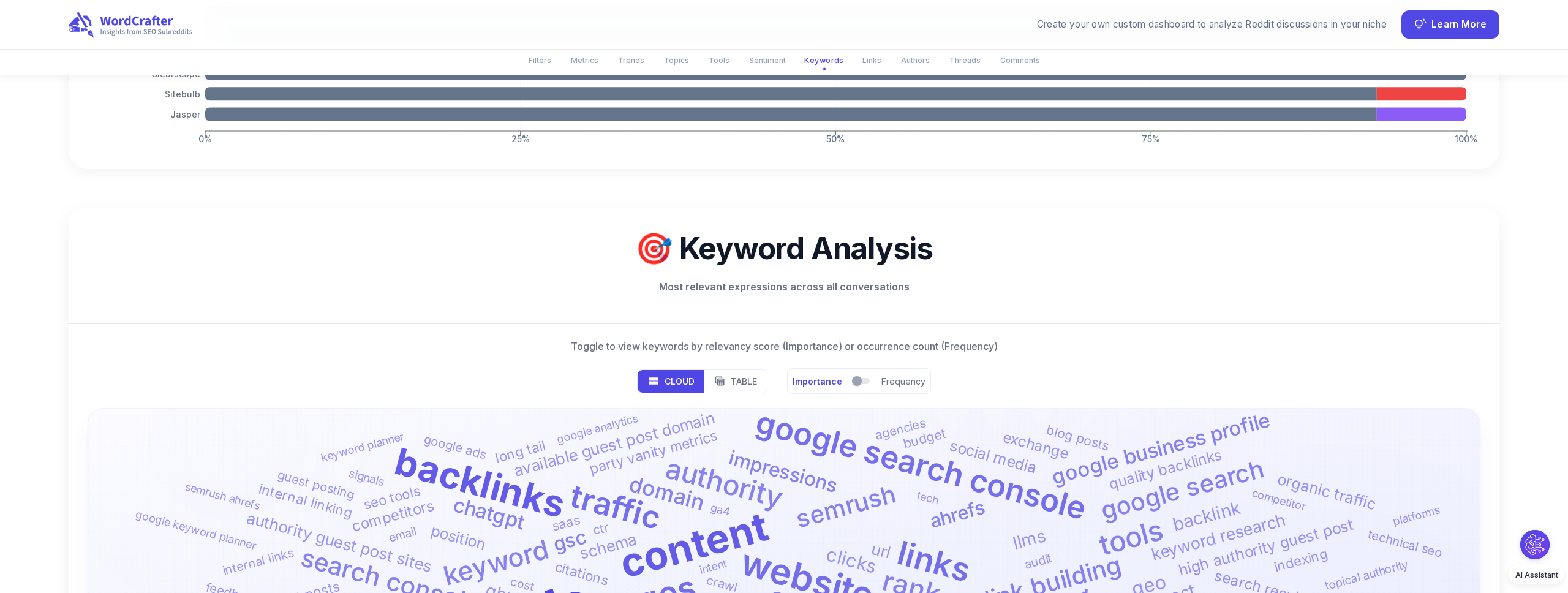
scroll to position [3493, 0]
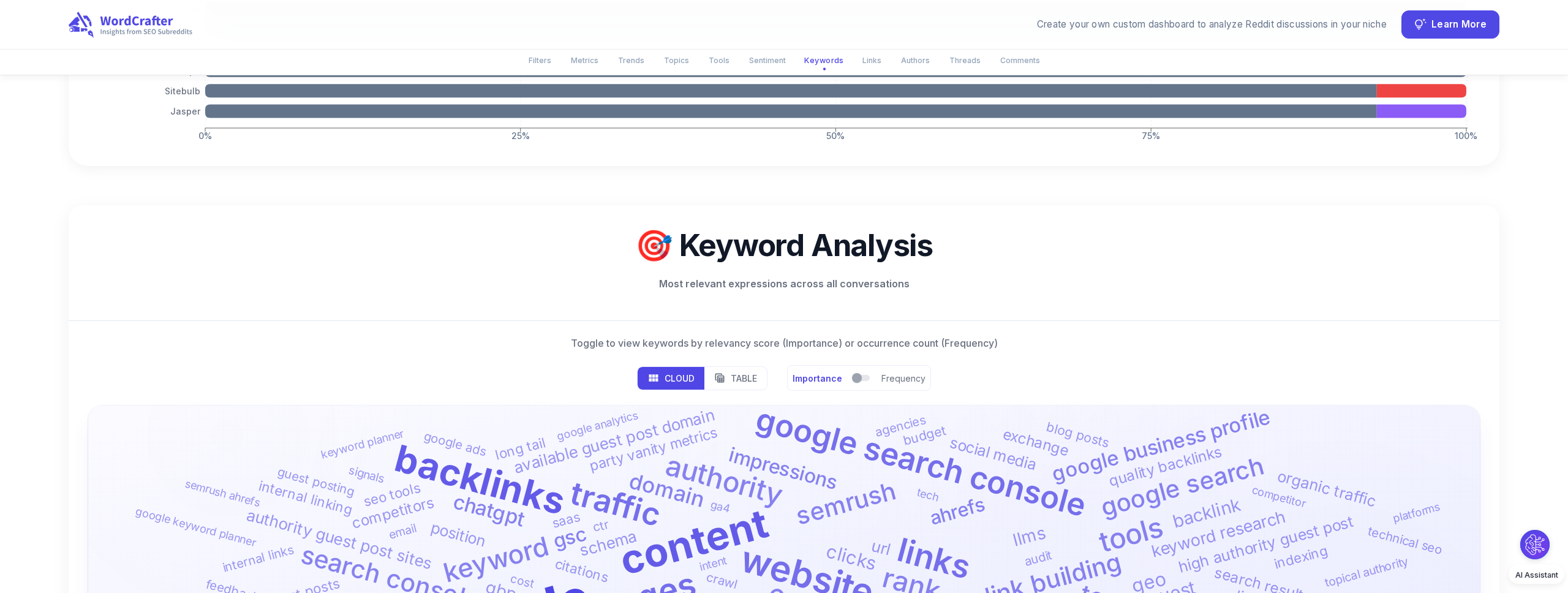
drag, startPoint x: 729, startPoint y: 236, endPoint x: 687, endPoint y: 237, distance: 42.0
click at [729, 367] on button "Table" at bounding box center [735, 378] width 63 height 23
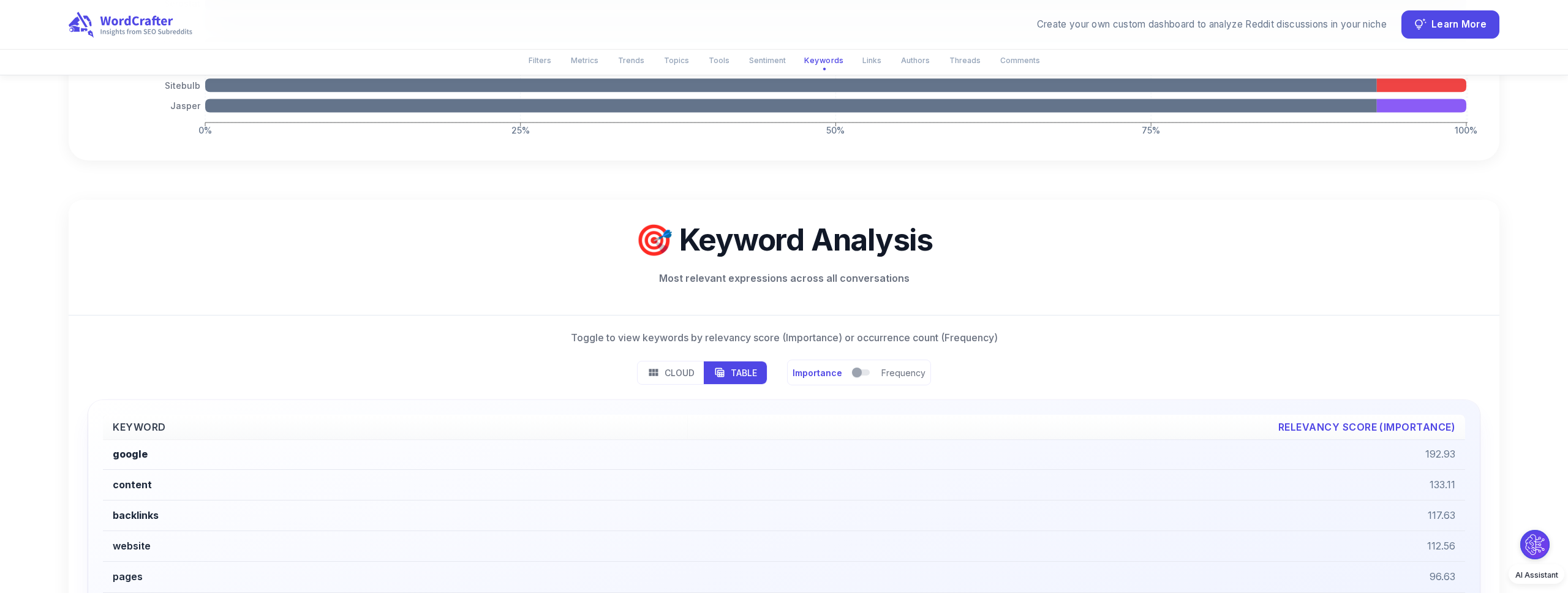
scroll to position [3497, 0]
drag, startPoint x: 667, startPoint y: 238, endPoint x: 762, endPoint y: 242, distance: 95.1
click at [667, 367] on p "Cloud" at bounding box center [679, 373] width 30 height 13
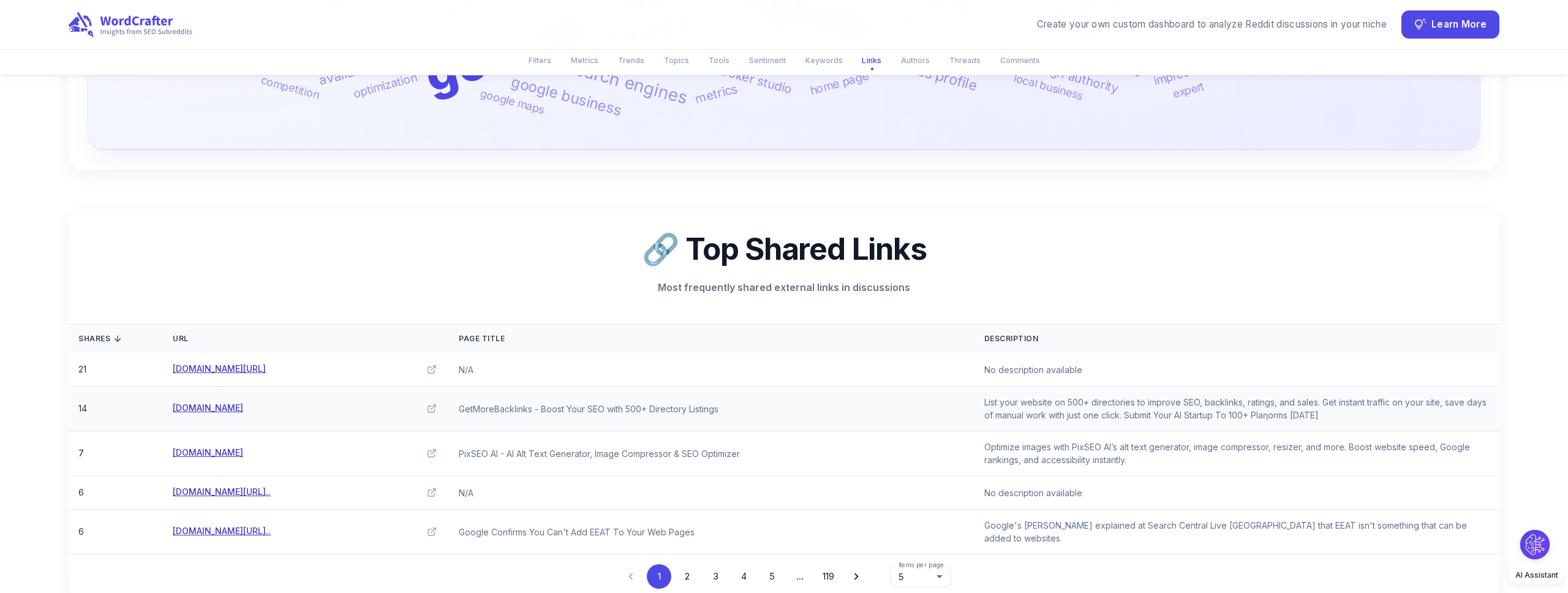
scroll to position [4033, 0]
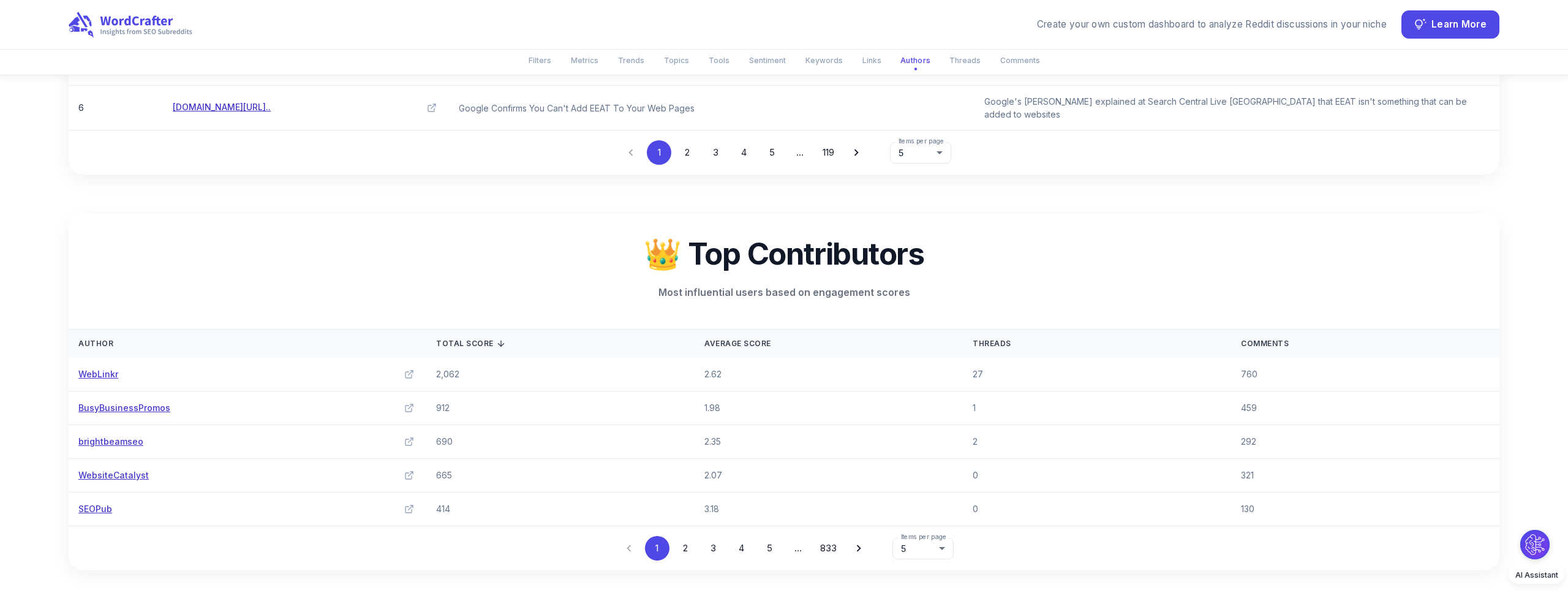
scroll to position [4476, 0]
click at [404, 372] on icon at bounding box center [409, 376] width 10 height 10
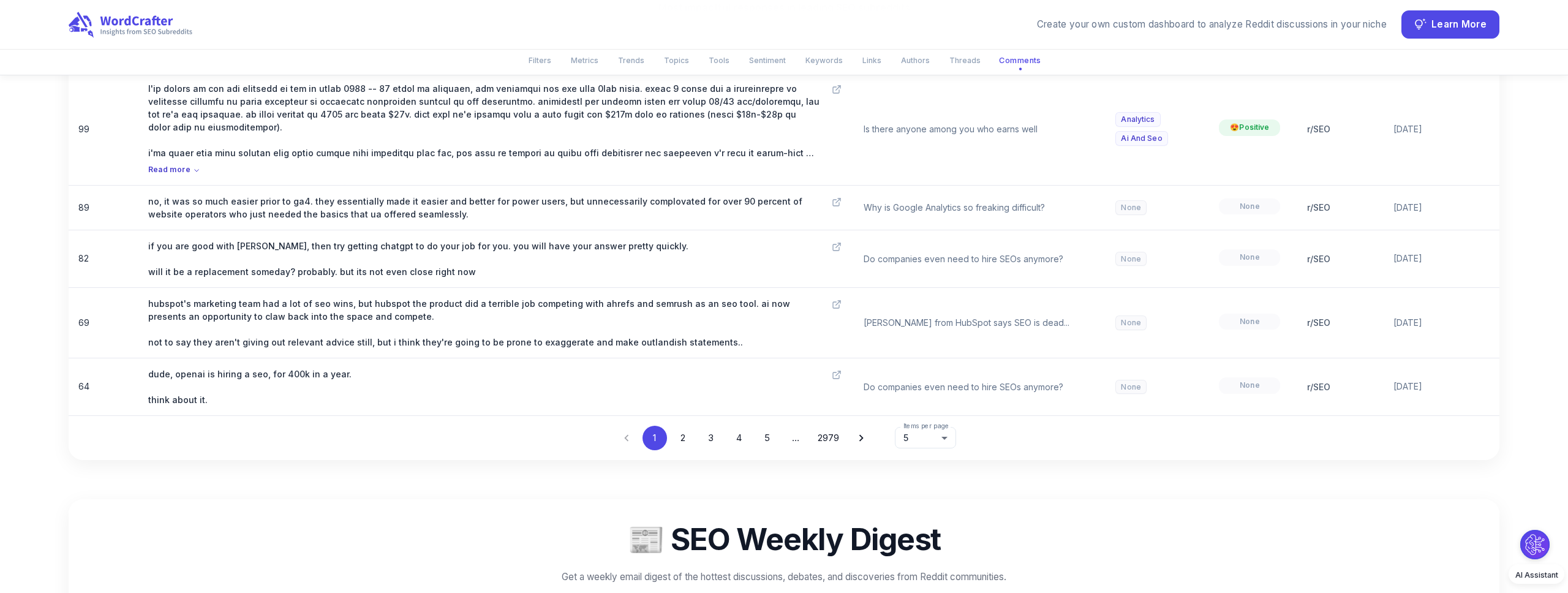
scroll to position [6251, 0]
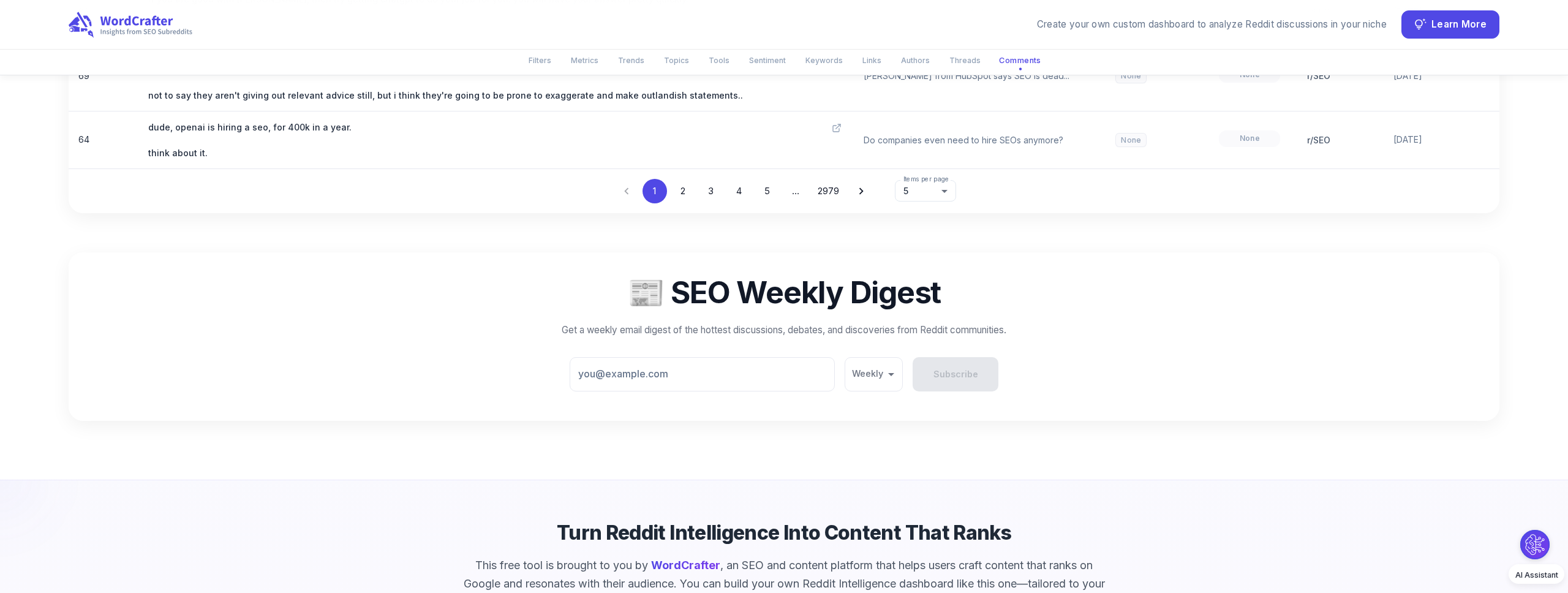
click at [673, 357] on input "email" at bounding box center [702, 374] width 265 height 34
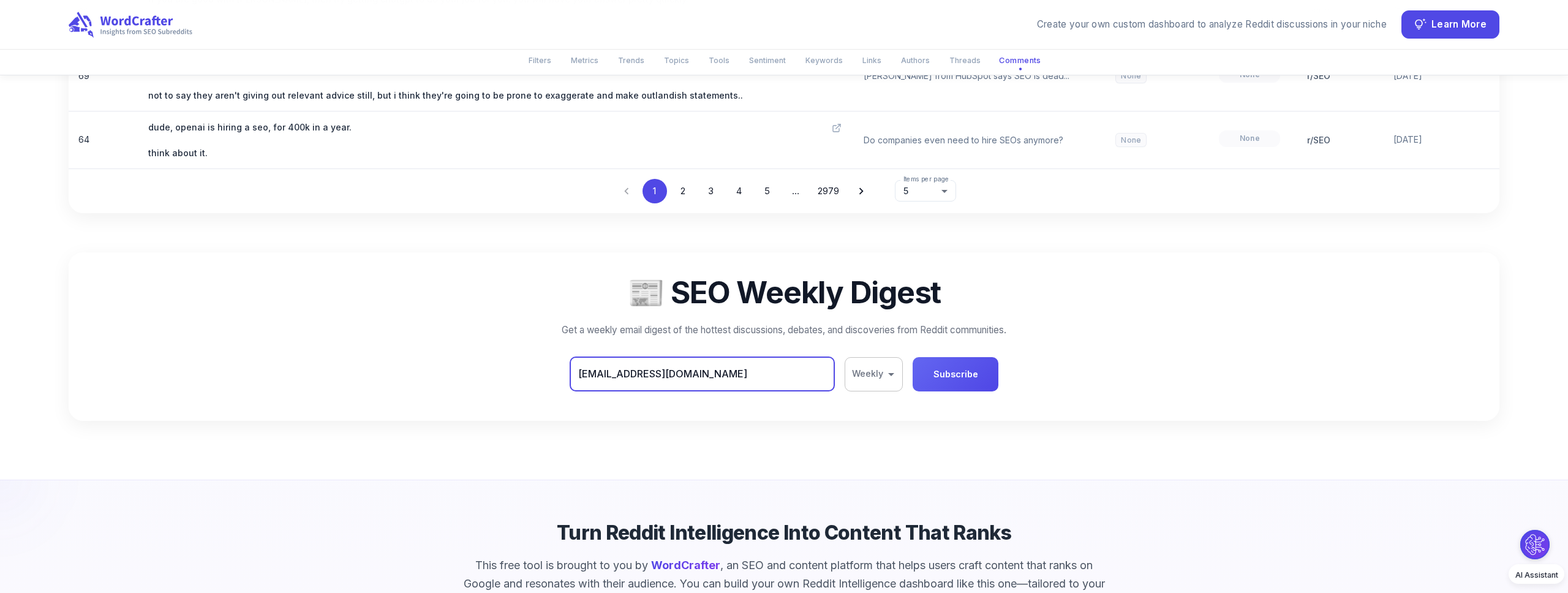
type input "[EMAIL_ADDRESS][DOMAIN_NAME]"
click at [963, 308] on div at bounding box center [784, 296] width 1568 height 593
click at [958, 357] on button "Subscribe" at bounding box center [955, 374] width 86 height 34
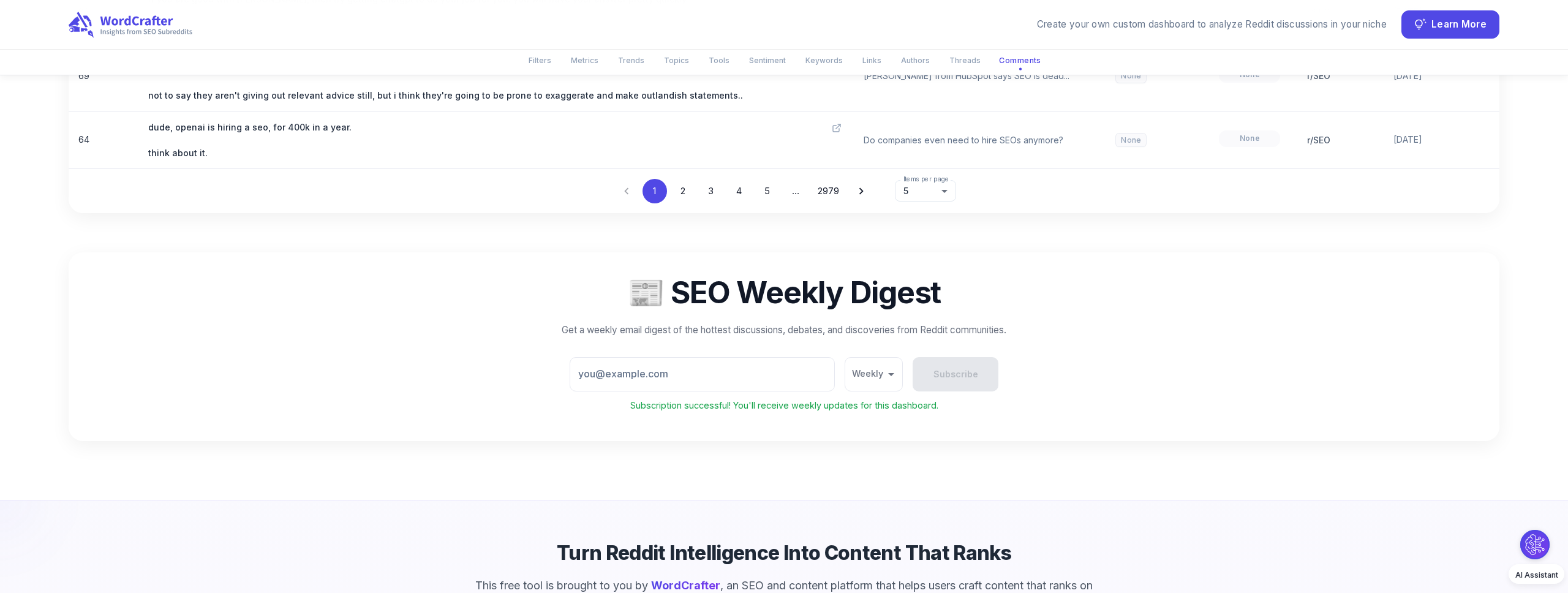
scroll to position [6272, 0]
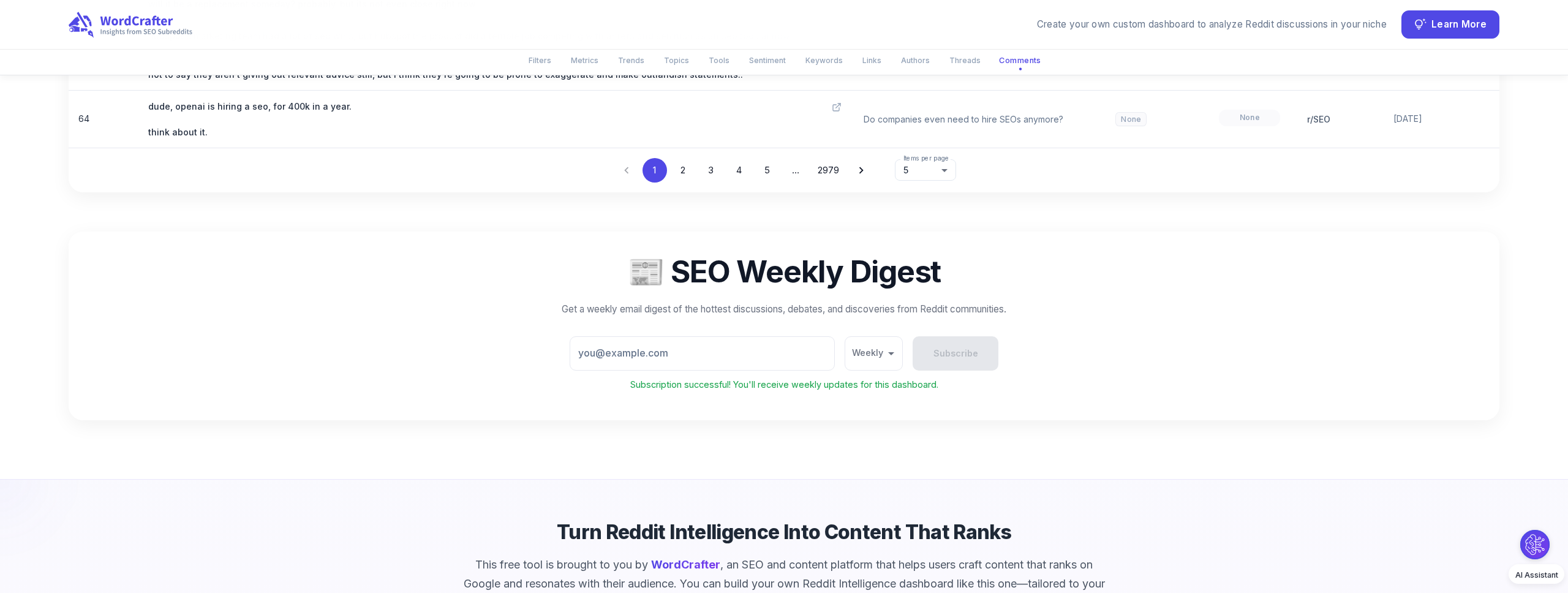
click at [567, 555] on p "This free tool is brought to you by WordCrafter , an SEO and content platform t…" at bounding box center [783, 584] width 643 height 57
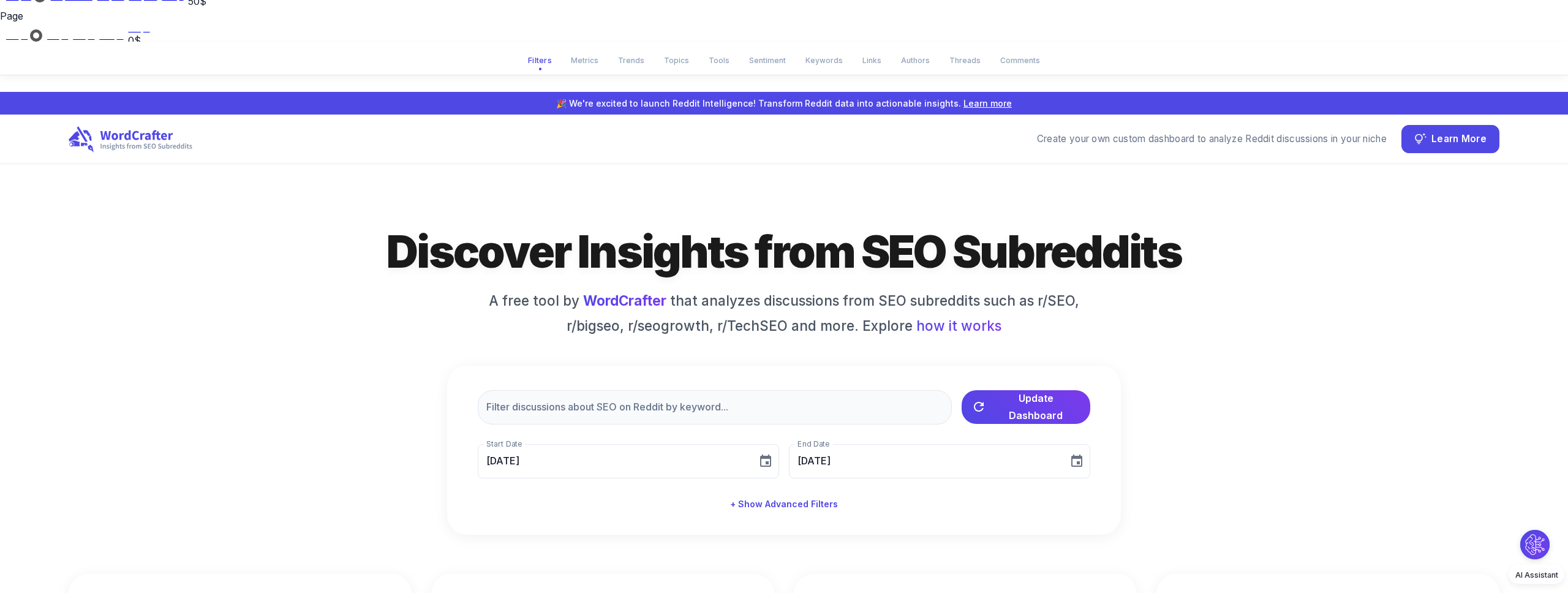
scroll to position [53, 0]
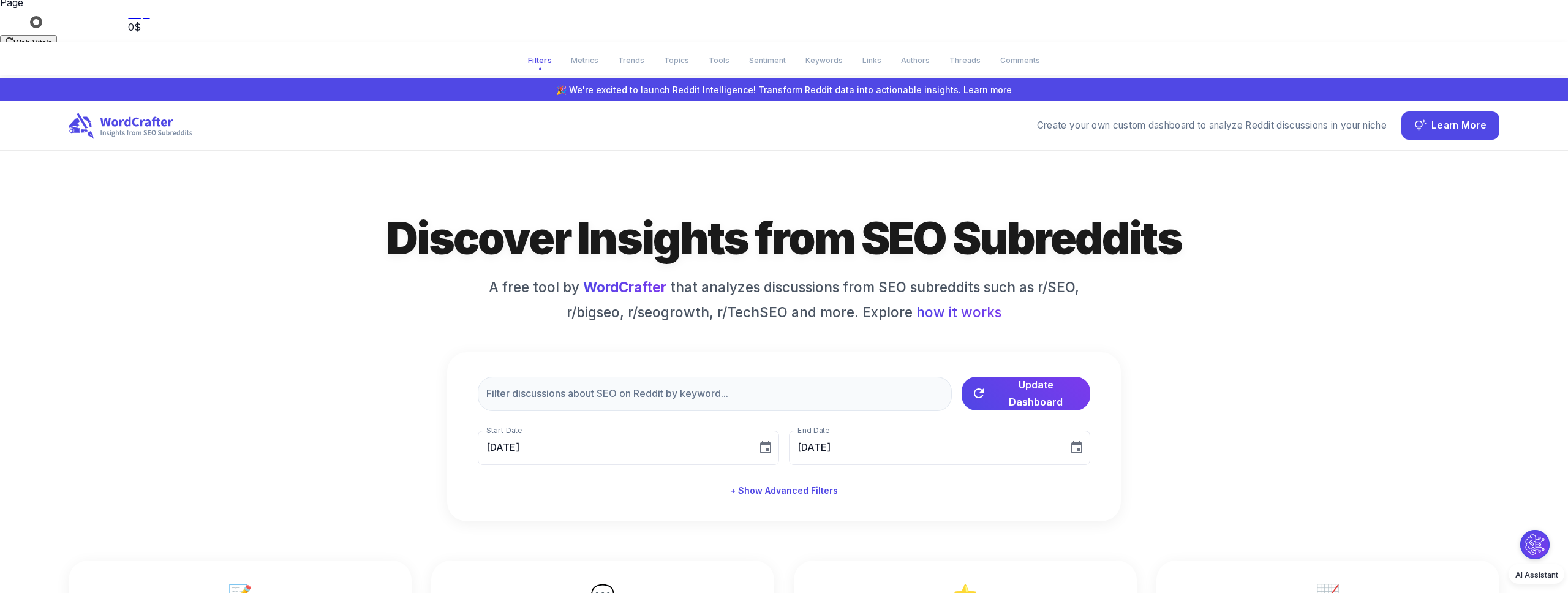
click at [1142, 235] on div "Discover Insights from SEO Subreddits A free tool by WordCrafter that analyzes …" at bounding box center [784, 365] width 1430 height 312
drag, startPoint x: 1131, startPoint y: 219, endPoint x: 977, endPoint y: 196, distance: 155.7
click at [1121, 217] on div "Discover Insights from SEO Subreddits A free tool by WordCrafter that analyzes …" at bounding box center [784, 365] width 1430 height 312
click at [955, 302] on span "how it works" at bounding box center [959, 312] width 85 height 21
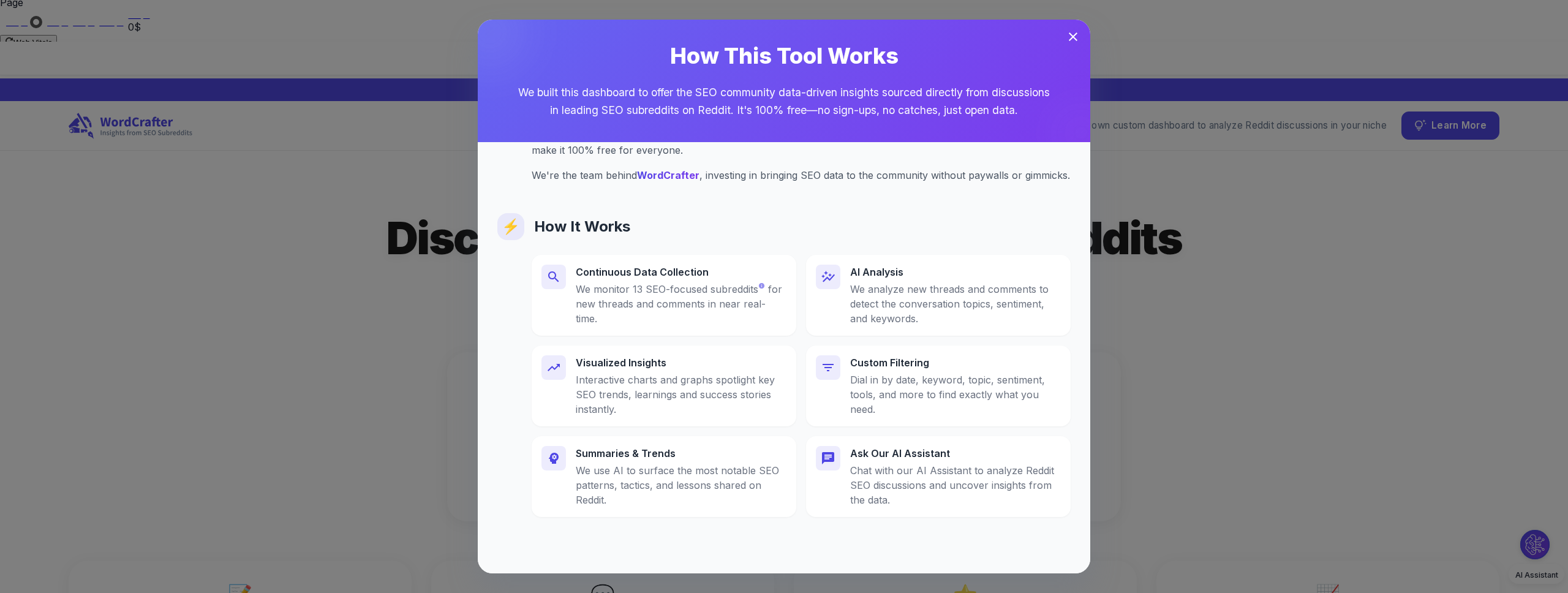
scroll to position [0, 0]
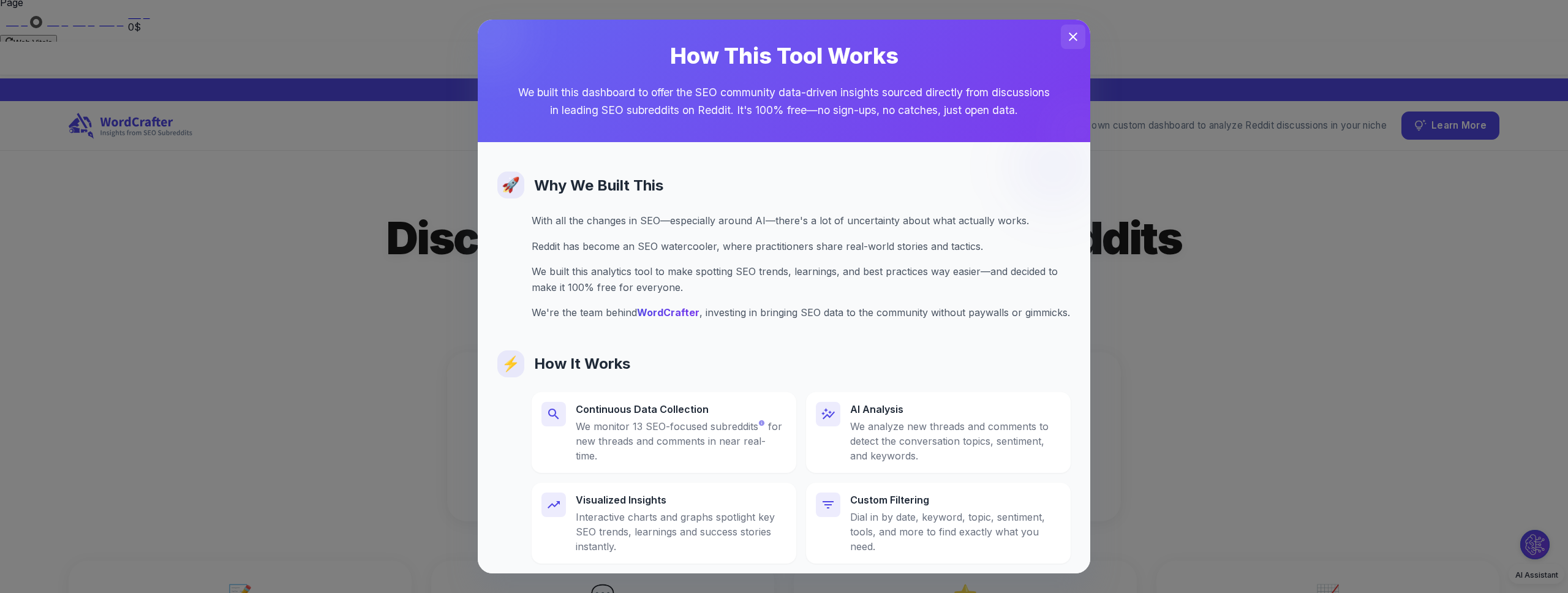
click at [1064, 37] on button "button" at bounding box center [1073, 36] width 24 height 24
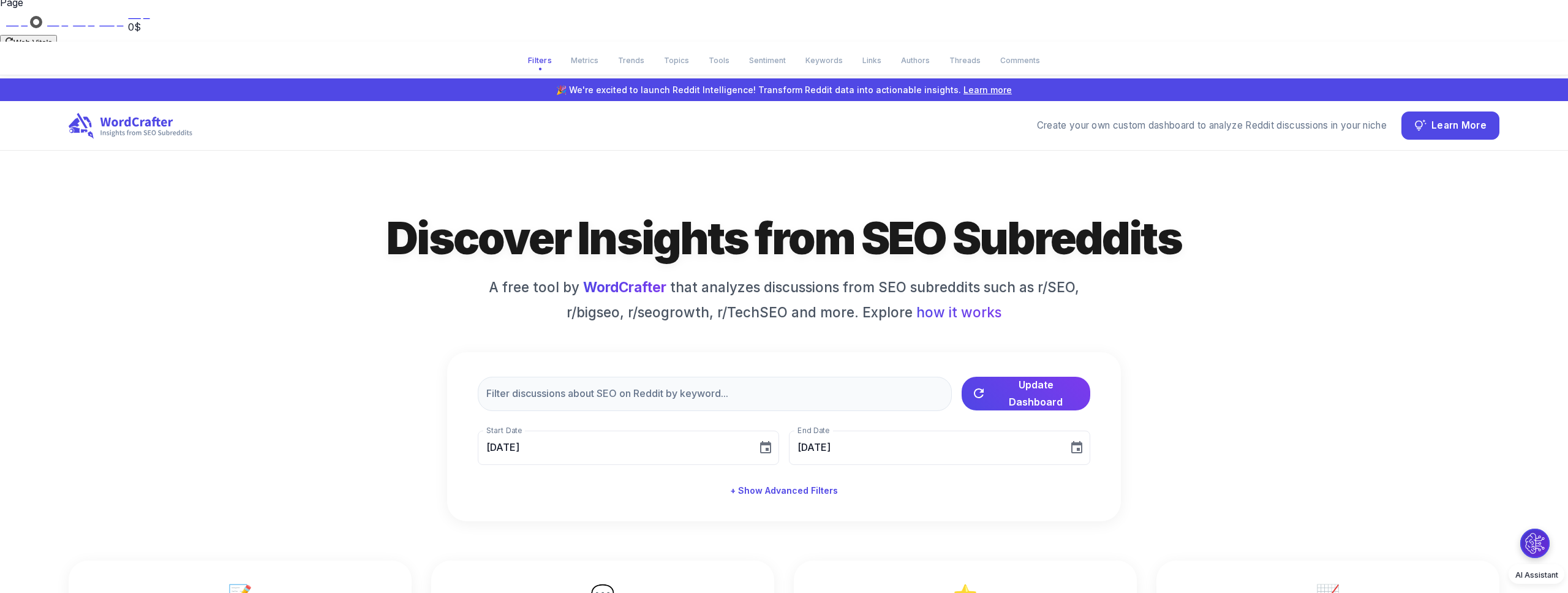
click at [1534, 540] on button "Ask our AI assistant to analyze Reddit SEO discussions based on your selected f…" at bounding box center [1535, 543] width 30 height 30
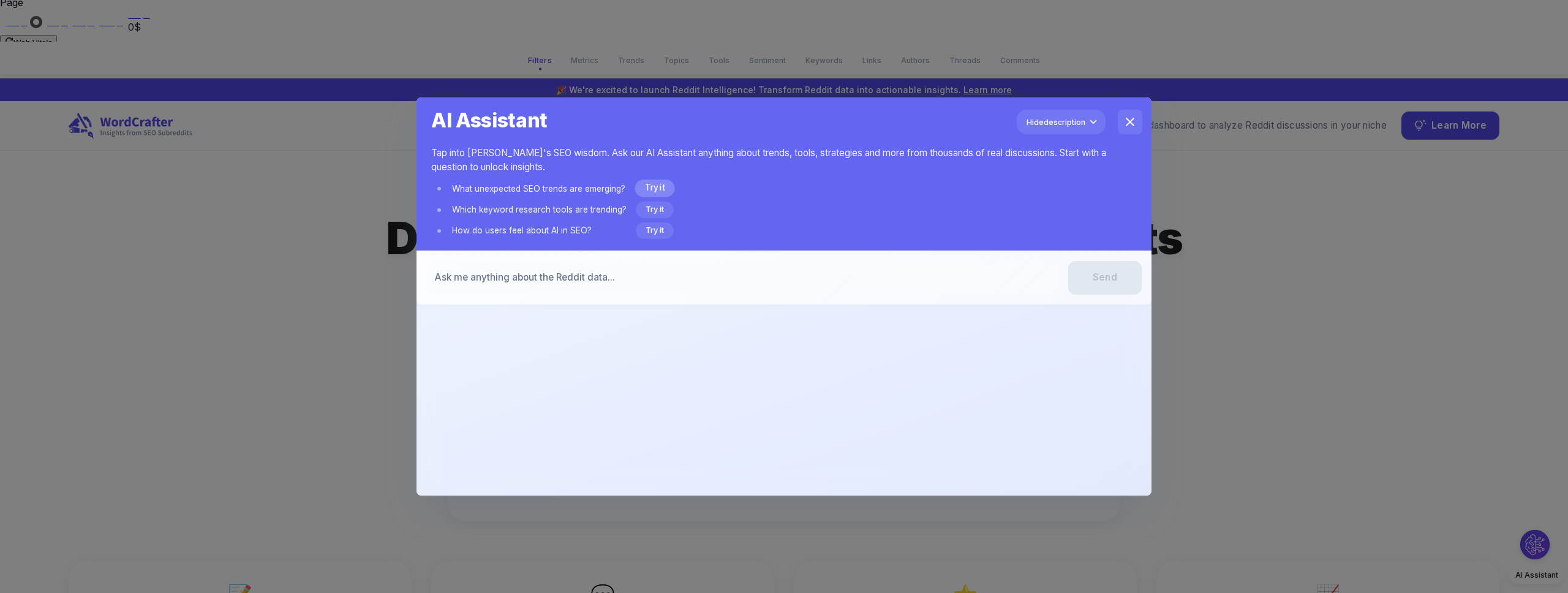
click at [661, 186] on button "Try it" at bounding box center [654, 189] width 40 height 18
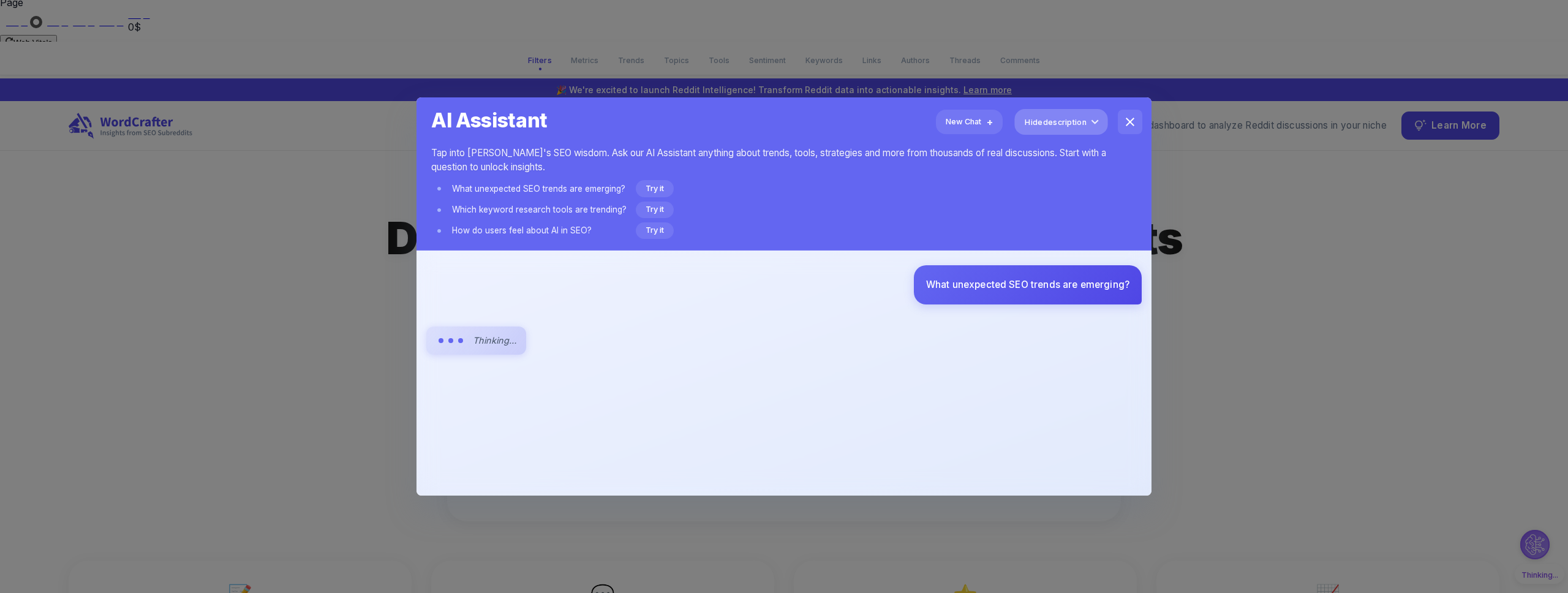
click at [1092, 114] on button "Hide Hide description" at bounding box center [1061, 122] width 93 height 26
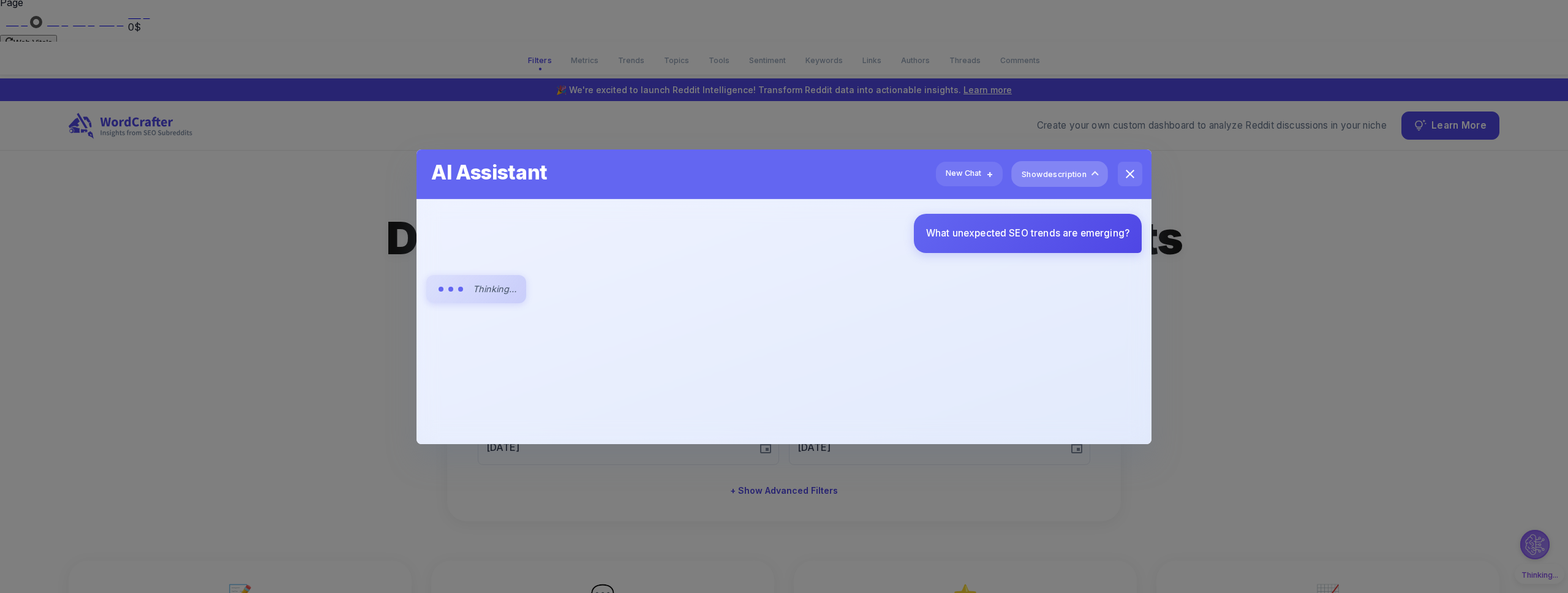
click at [1073, 167] on span "Show description" at bounding box center [1054, 173] width 65 height 13
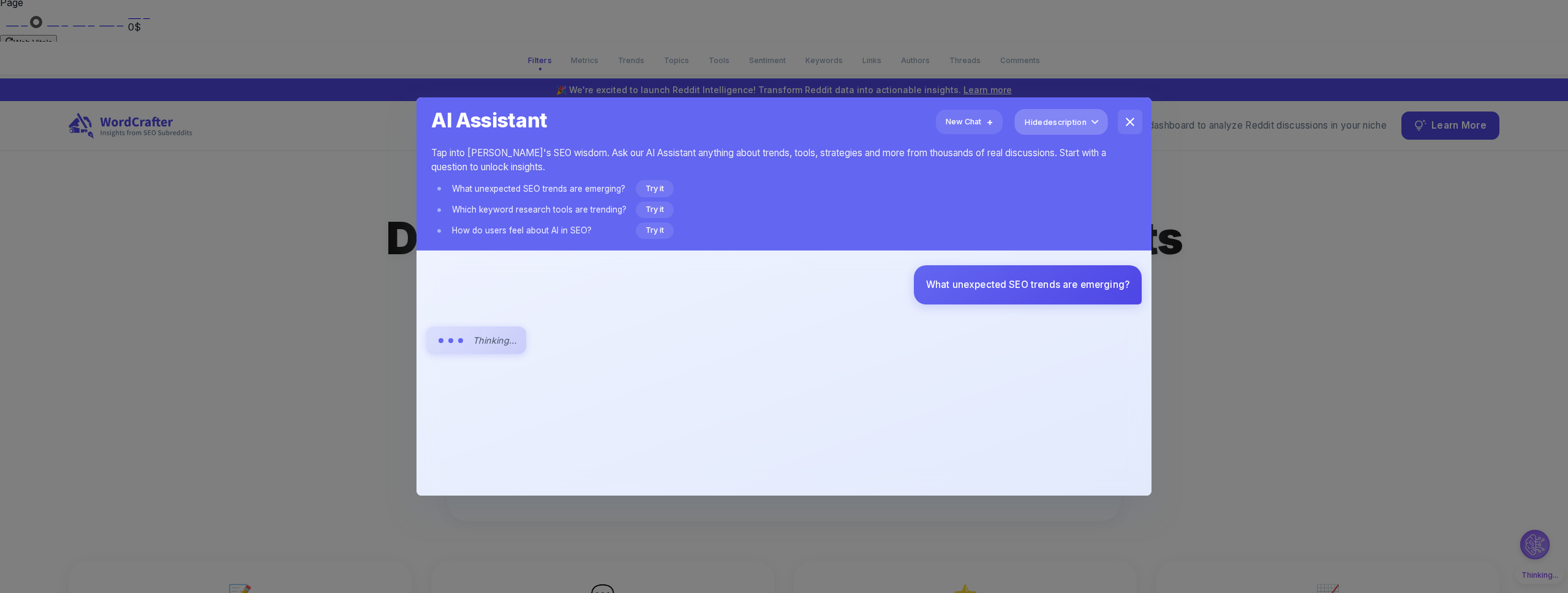
click at [1073, 127] on span "Hide description" at bounding box center [1056, 122] width 62 height 13
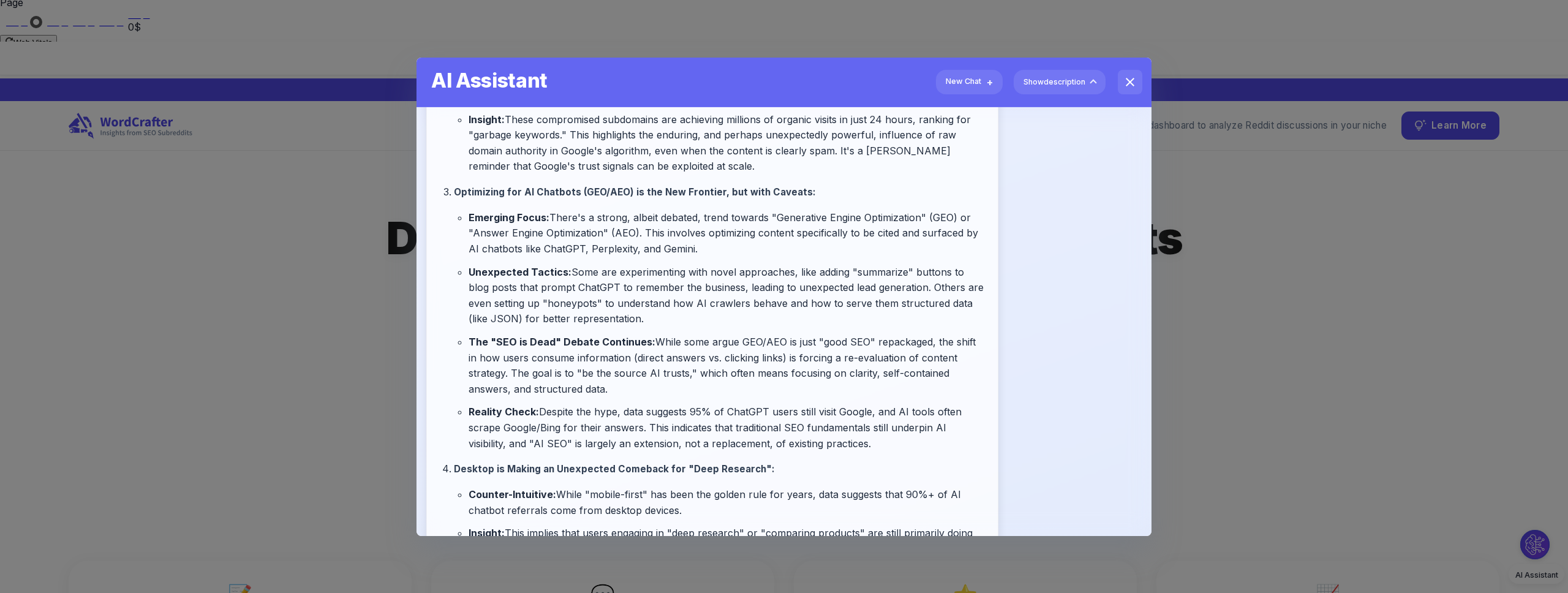
scroll to position [414, 0]
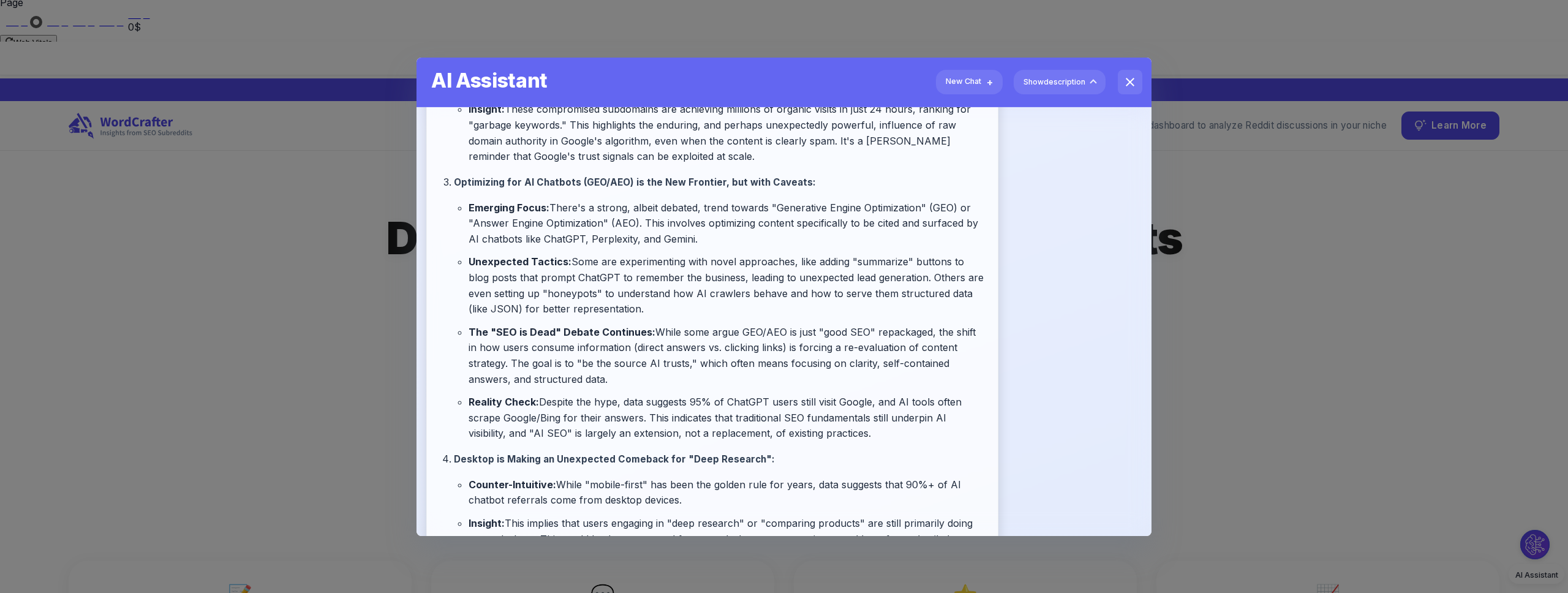
click at [870, 283] on li "Unexpected Tactics: Some are experimenting with novel approaches, like adding "…" at bounding box center [727, 285] width 517 height 63
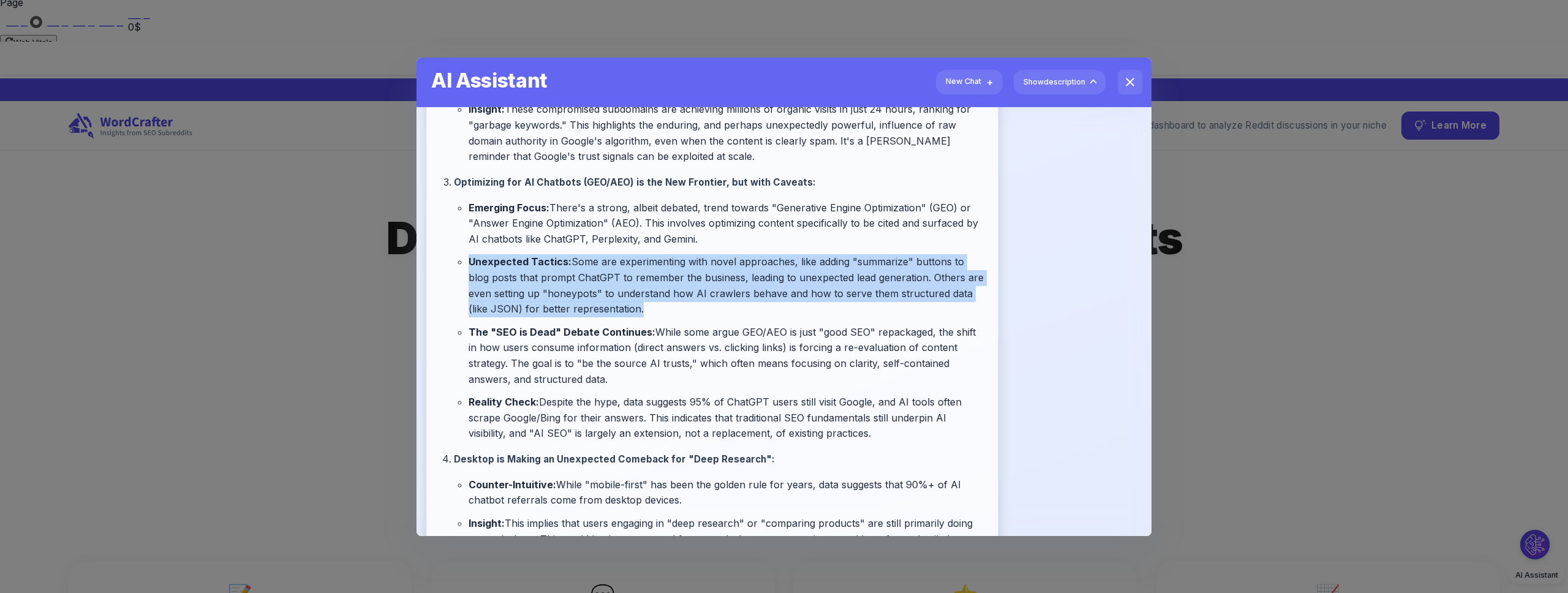
click at [870, 283] on li "Unexpected Tactics: Some are experimenting with novel approaches, like adding "…" at bounding box center [727, 285] width 517 height 63
click at [659, 278] on li "Unexpected Tactics: Some are experimenting with novel approaches, like adding "…" at bounding box center [727, 285] width 517 height 63
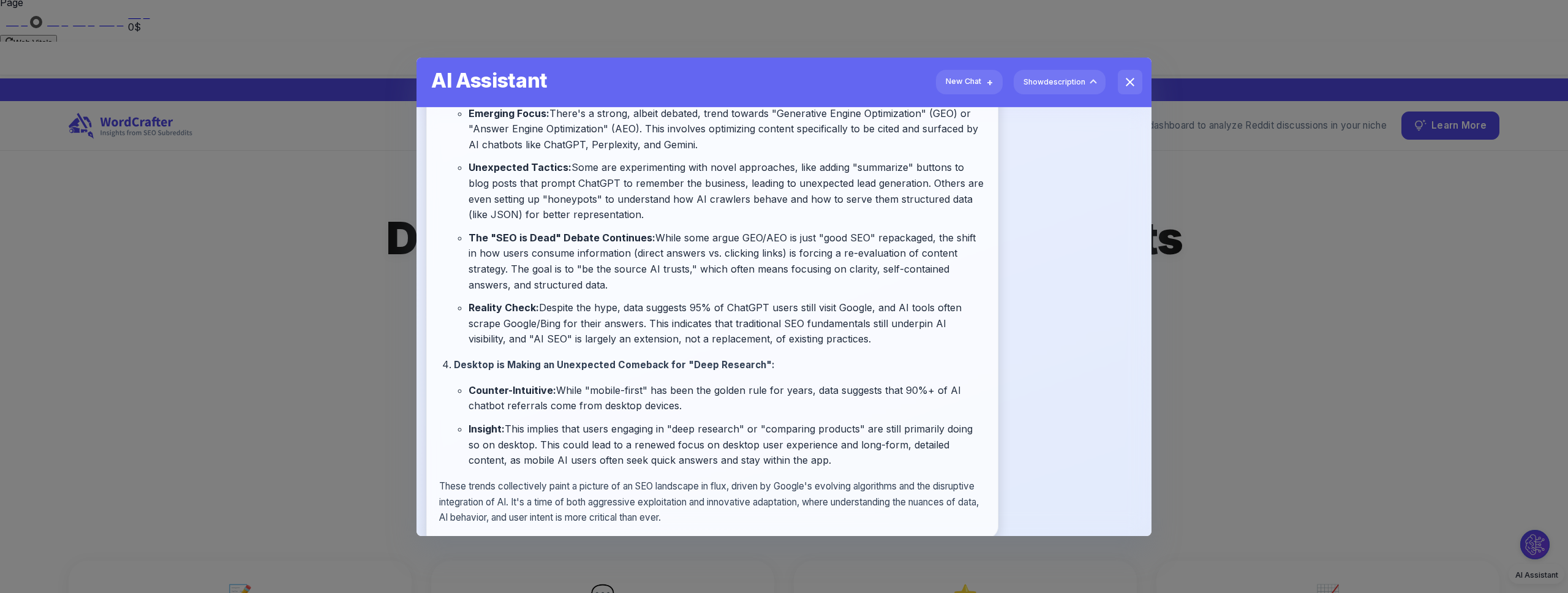
scroll to position [581, 0]
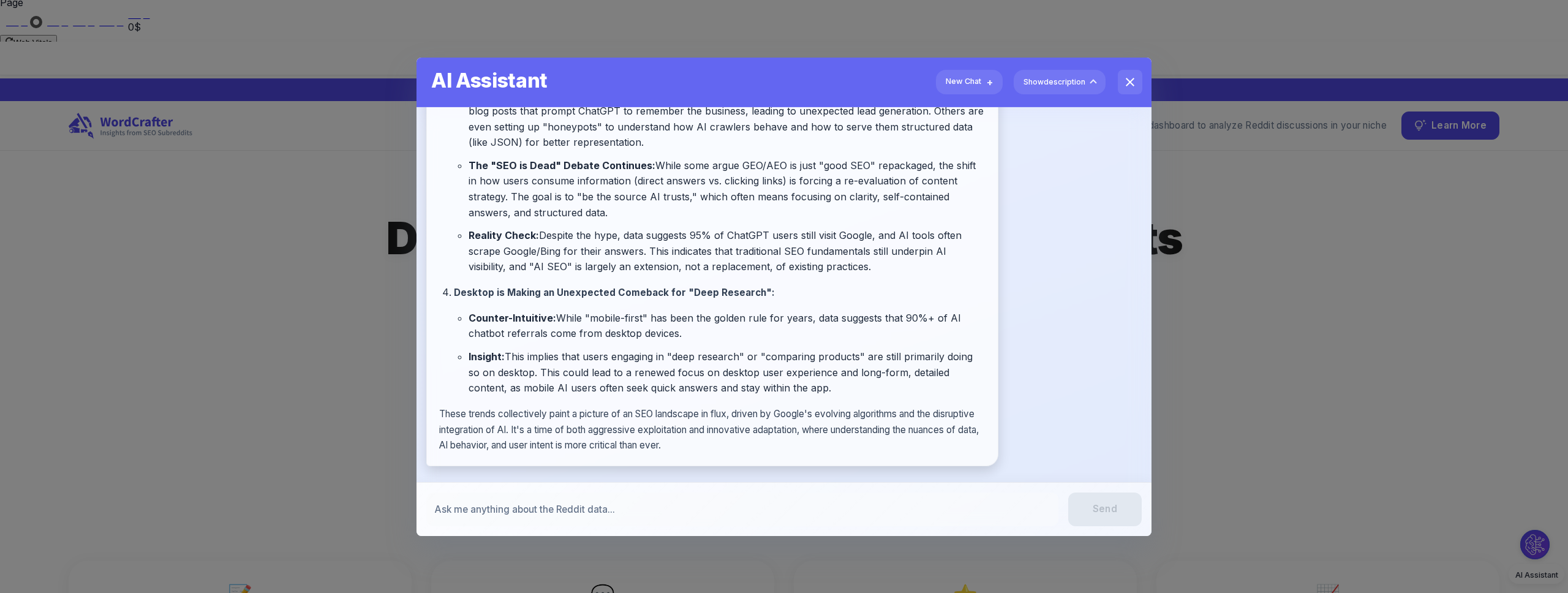
click at [627, 256] on li "Reality Check: Despite the hype, data suggests 95% of ChatGPT users still visit…" at bounding box center [727, 252] width 517 height 47
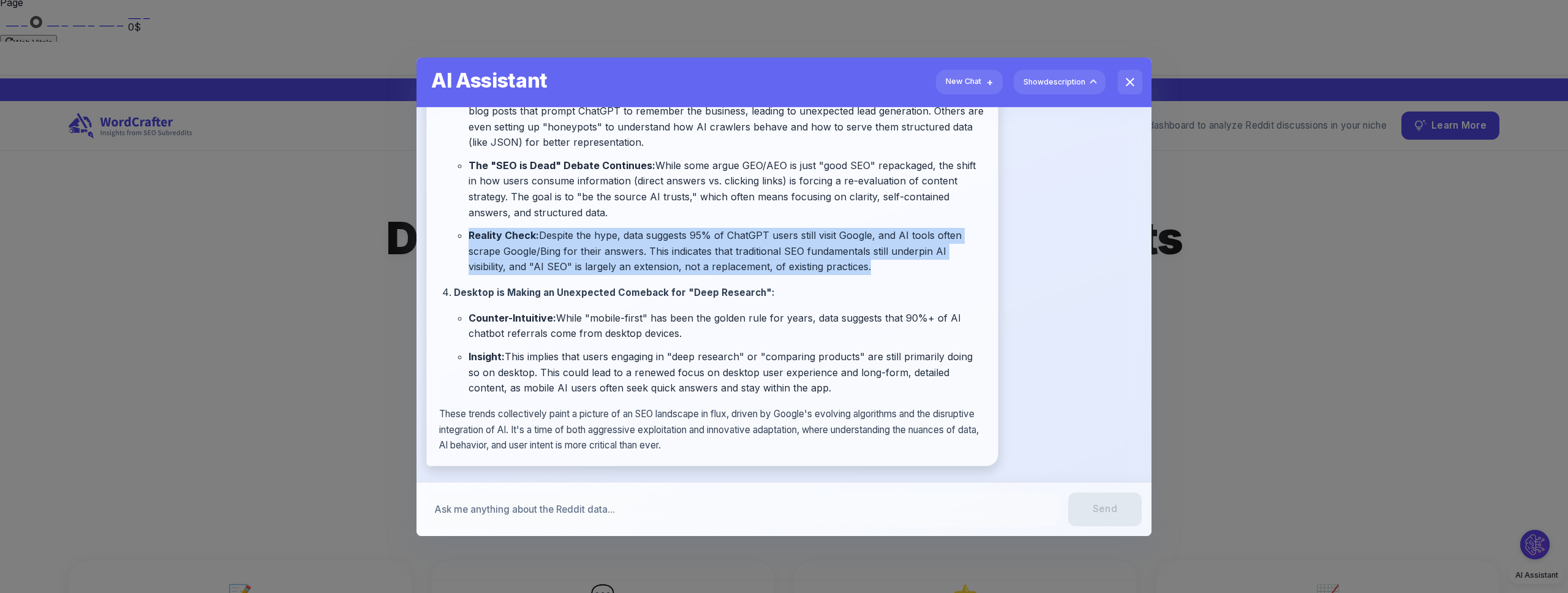
click at [627, 256] on li "Reality Check: Despite the hype, data suggests 95% of ChatGPT users still visit…" at bounding box center [727, 252] width 517 height 47
click at [696, 256] on li "Reality Check: Despite the hype, data suggests 95% of ChatGPT users still visit…" at bounding box center [727, 252] width 517 height 47
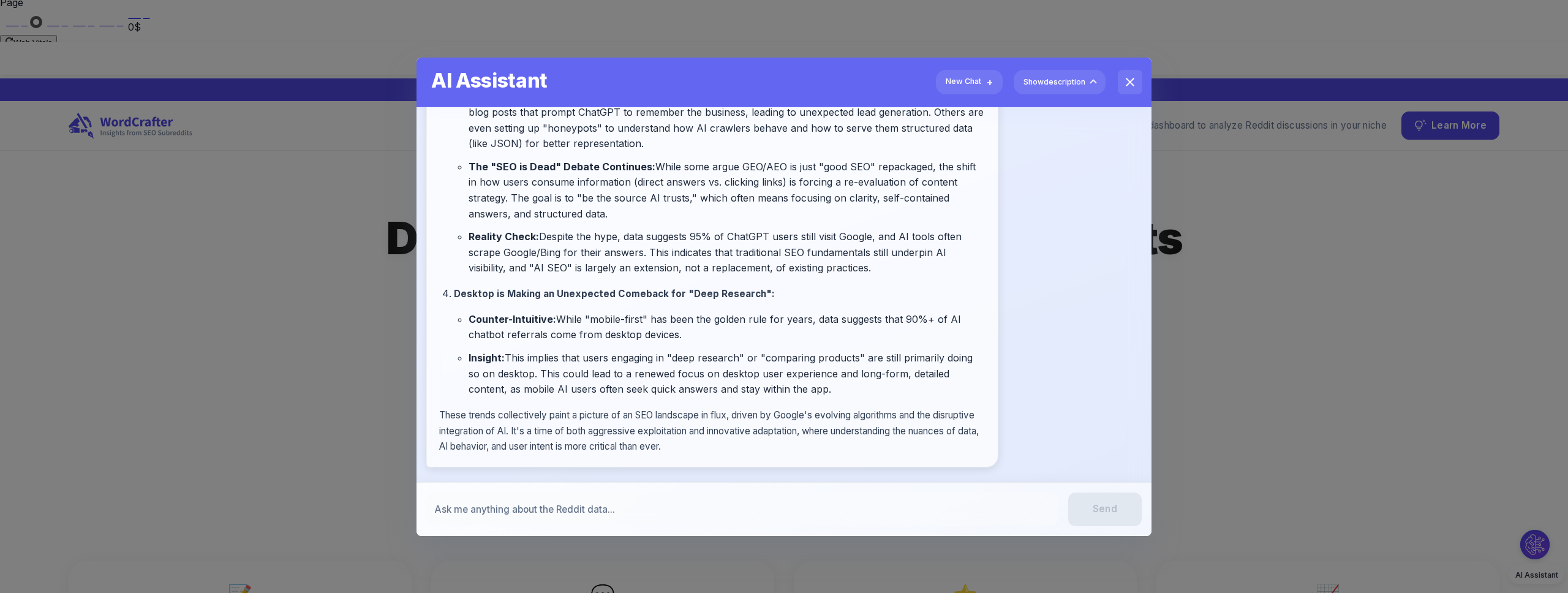
drag, startPoint x: 1132, startPoint y: 82, endPoint x: 1193, endPoint y: 14, distance: 91.4
click at [1132, 82] on icon "close" at bounding box center [1130, 82] width 15 height 15
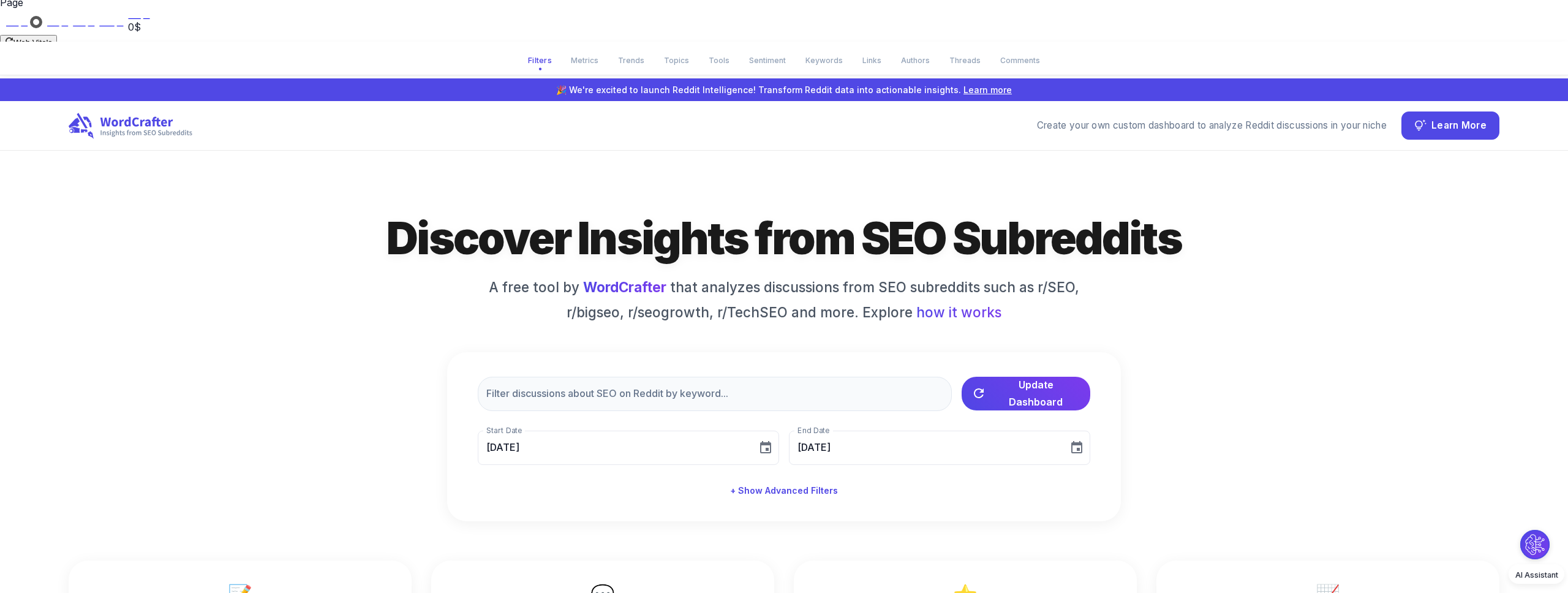
scroll to position [0, 0]
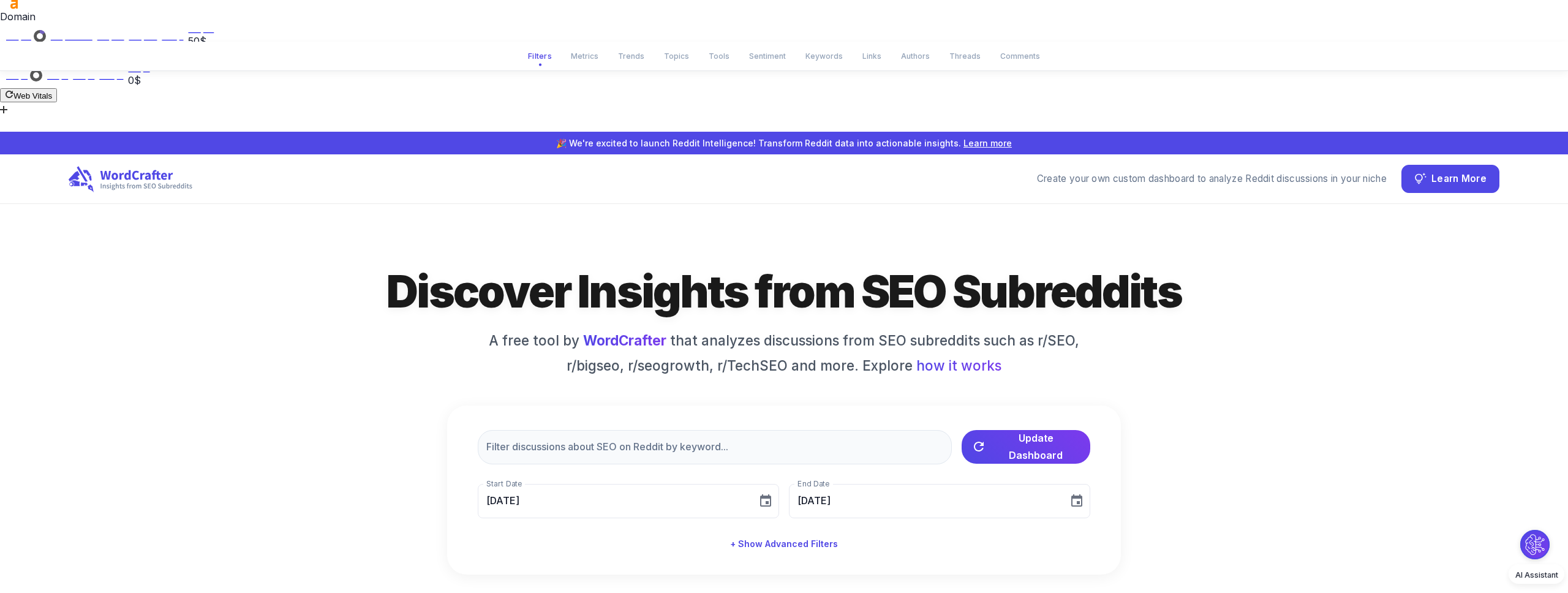
drag, startPoint x: 1311, startPoint y: 234, endPoint x: 1300, endPoint y: 242, distance: 13.6
click at [1311, 262] on div "Discover Insights from SEO Subreddits A free tool by WordCrafter that analyzes …" at bounding box center [784, 418] width 1430 height 312
click at [131, 262] on div "Discover Insights from SEO Subreddits A free tool by WordCrafter that analyzes …" at bounding box center [784, 418] width 1430 height 312
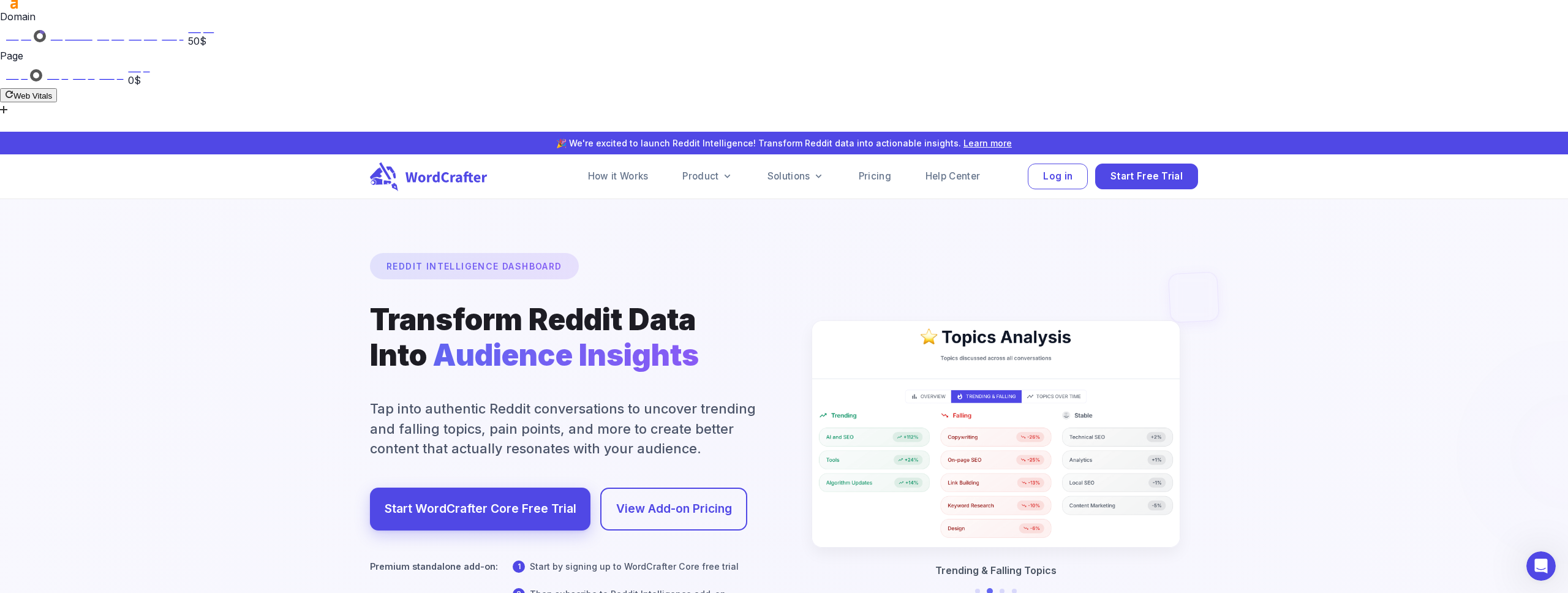
click at [1442, 176] on div at bounding box center [783, 545] width 3135 height 1385
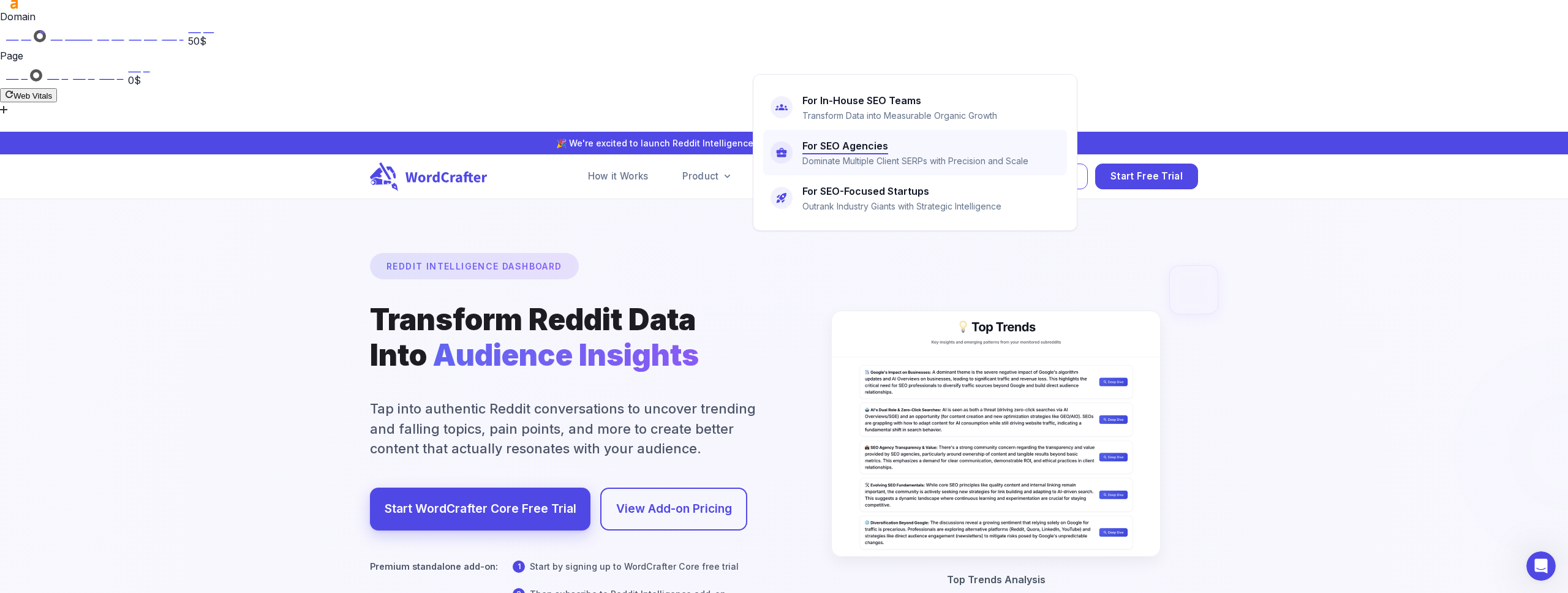
click at [864, 149] on h6 "For SEO Agencies" at bounding box center [845, 145] width 86 height 17
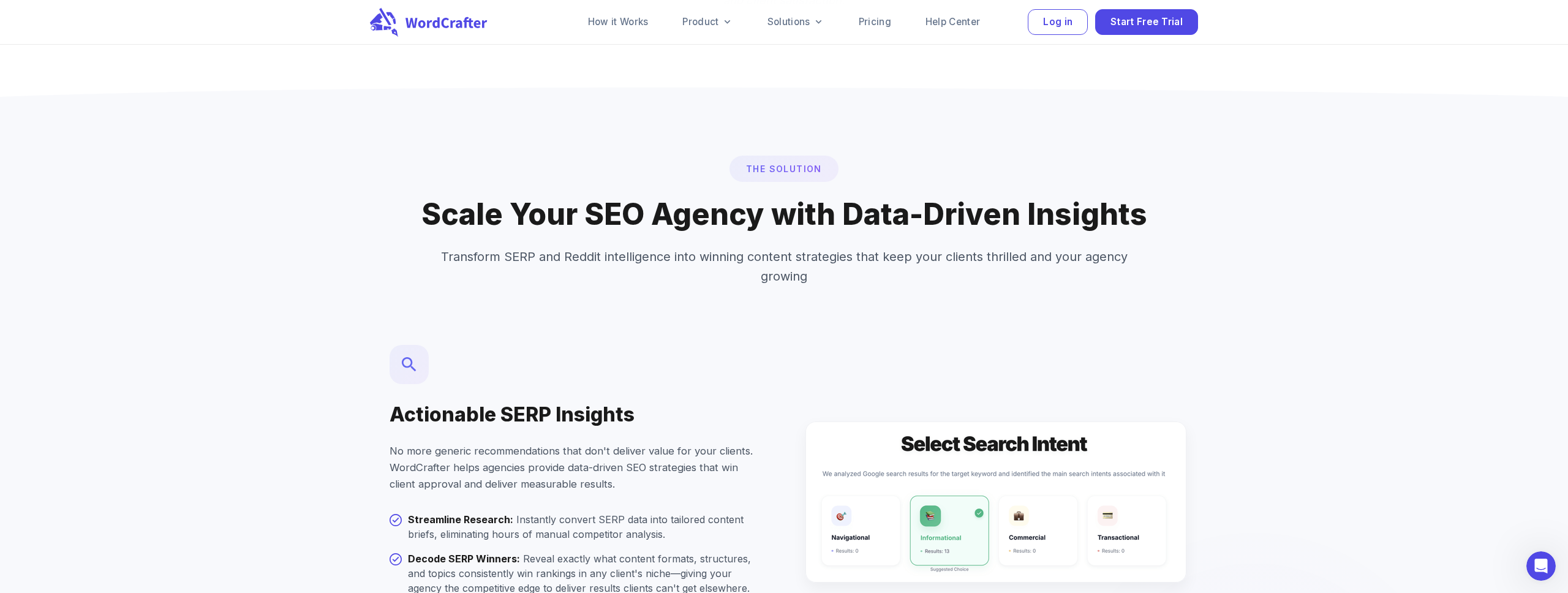
scroll to position [1423, 0]
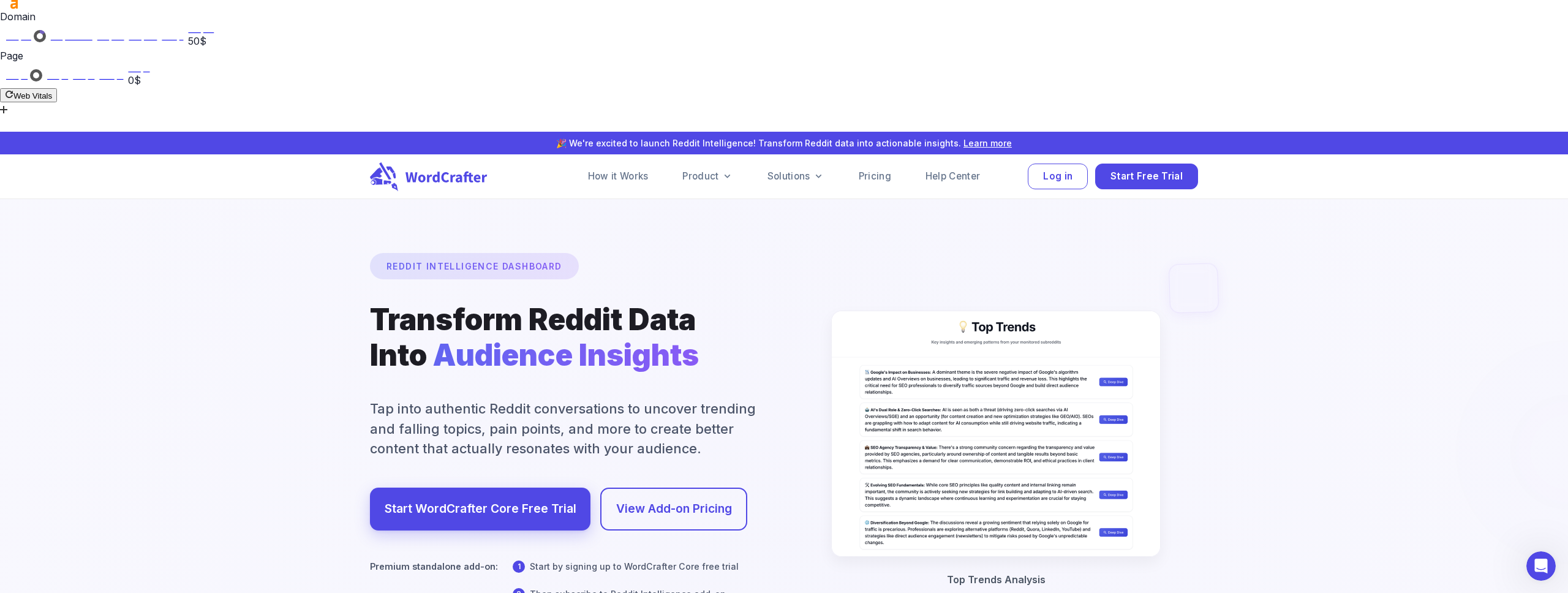
click at [1434, 155] on div at bounding box center [783, 545] width 3135 height 1385
click at [623, 164] on link "How it Works" at bounding box center [618, 176] width 90 height 24
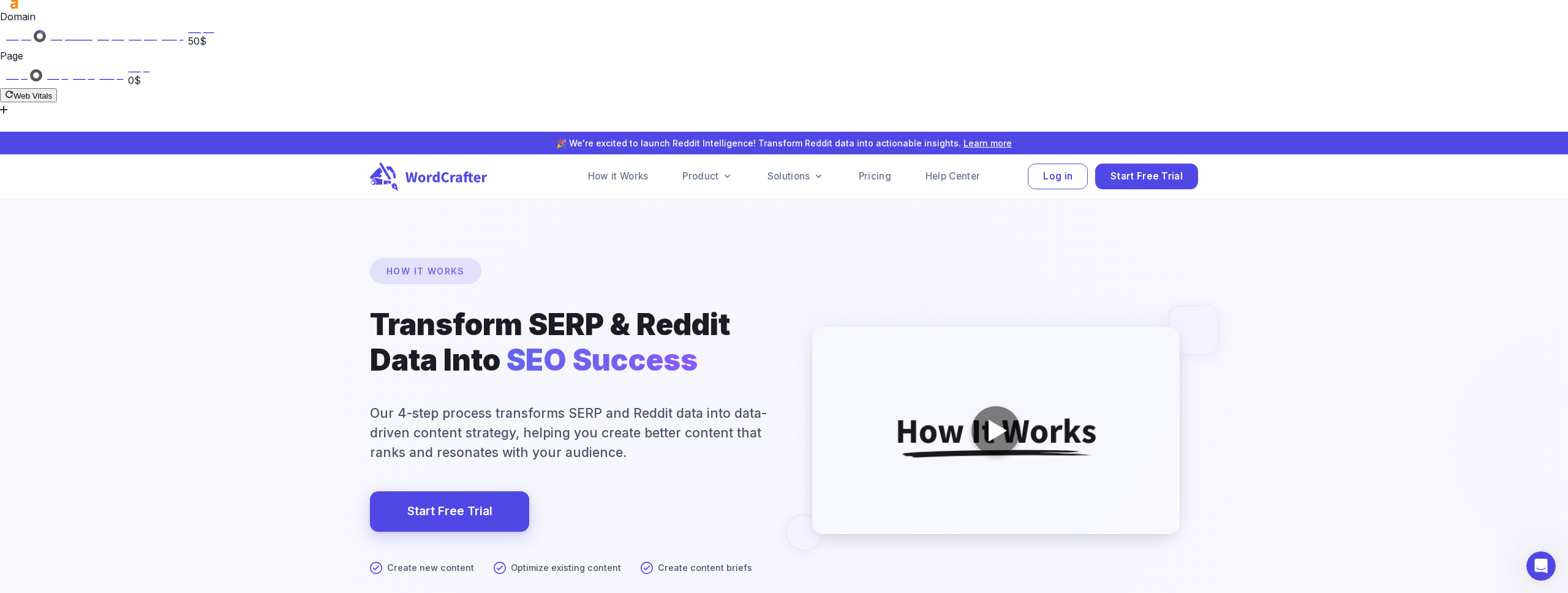
click at [184, 237] on div at bounding box center [783, 510] width 3135 height 1243
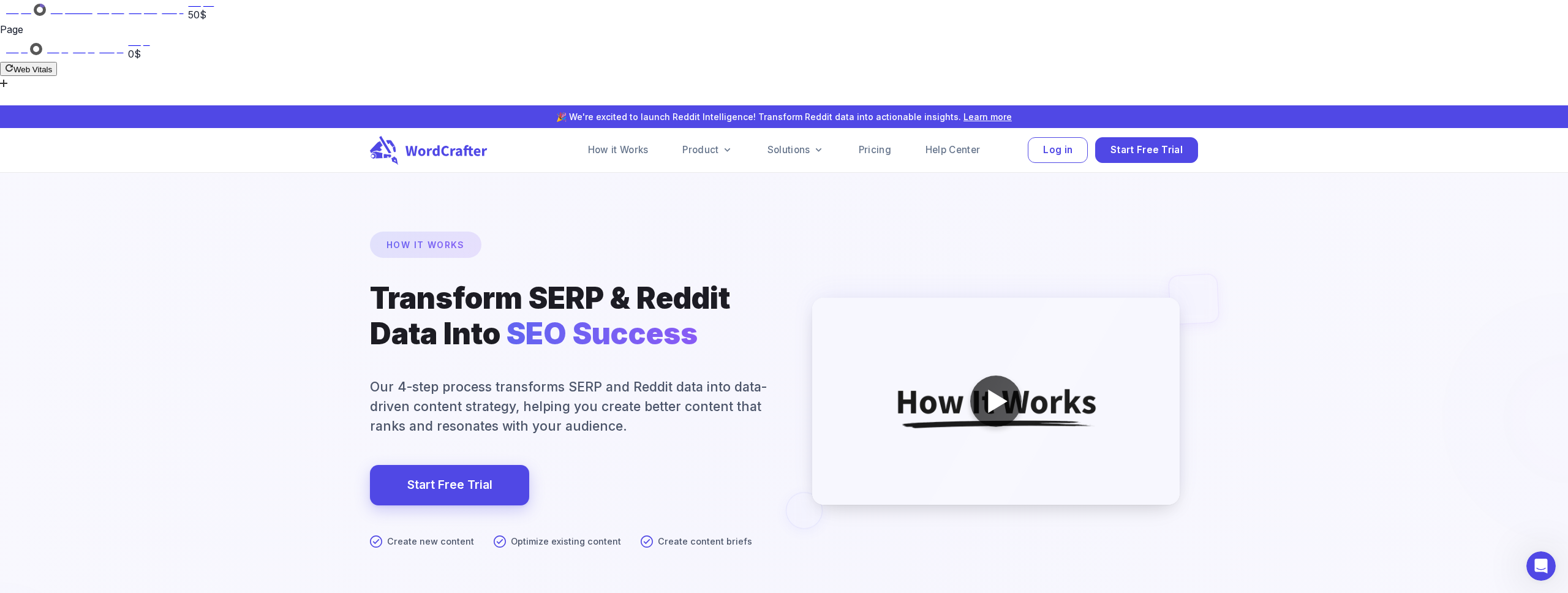
click at [992, 389] on div at bounding box center [997, 401] width 20 height 23
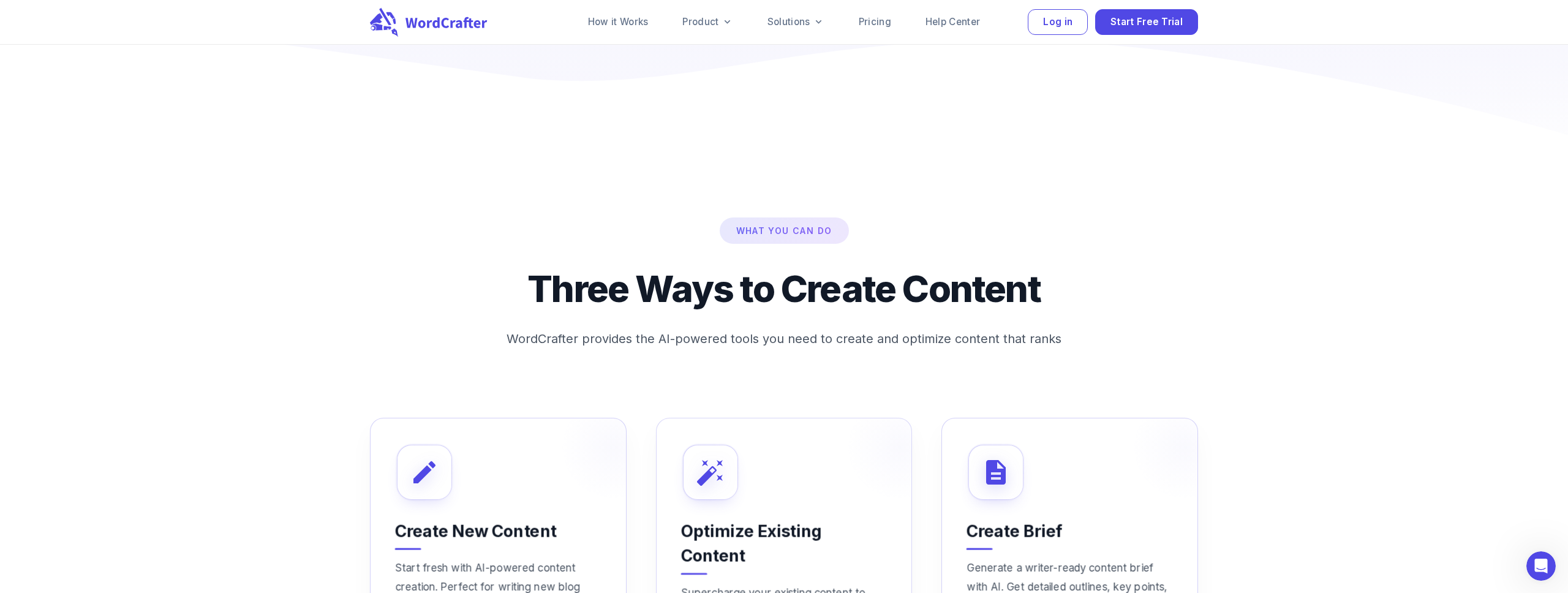
scroll to position [660, 0]
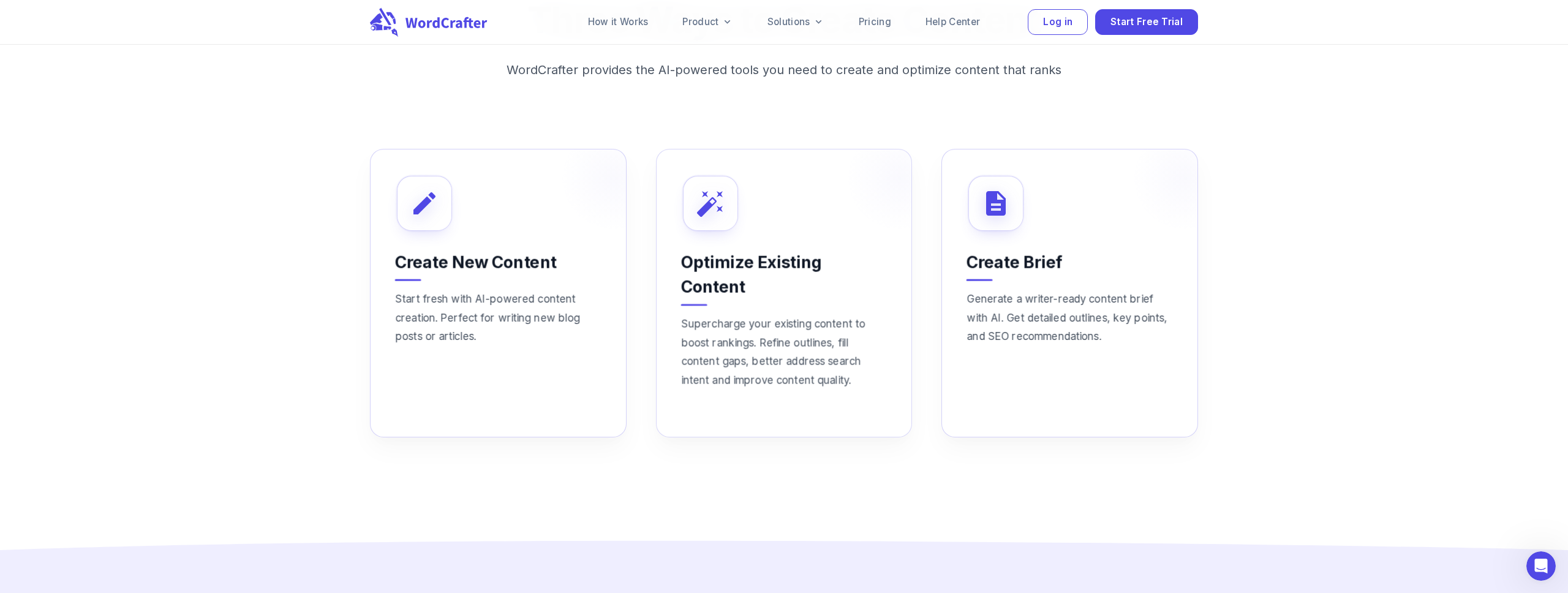
scroll to position [0, 0]
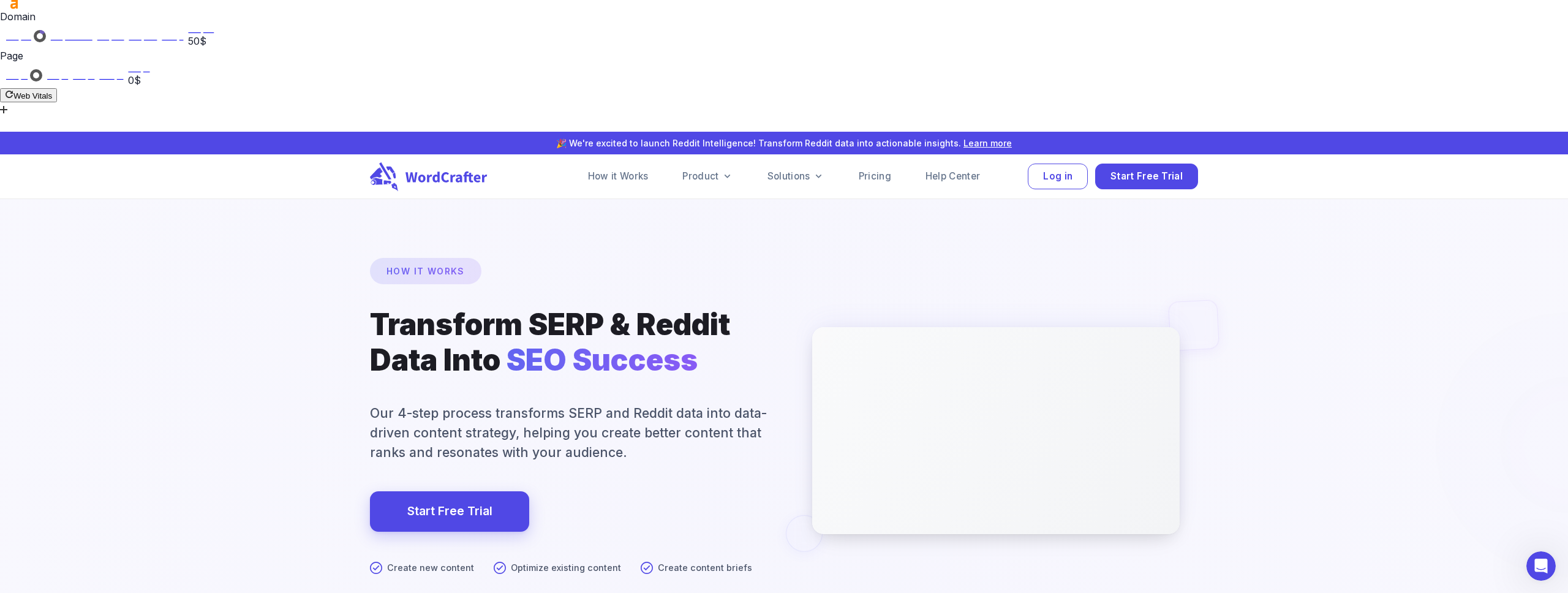
drag, startPoint x: 1163, startPoint y: 122, endPoint x: 913, endPoint y: 90, distance: 252.0
click at [1150, 120] on div at bounding box center [783, 510] width 3135 height 1243
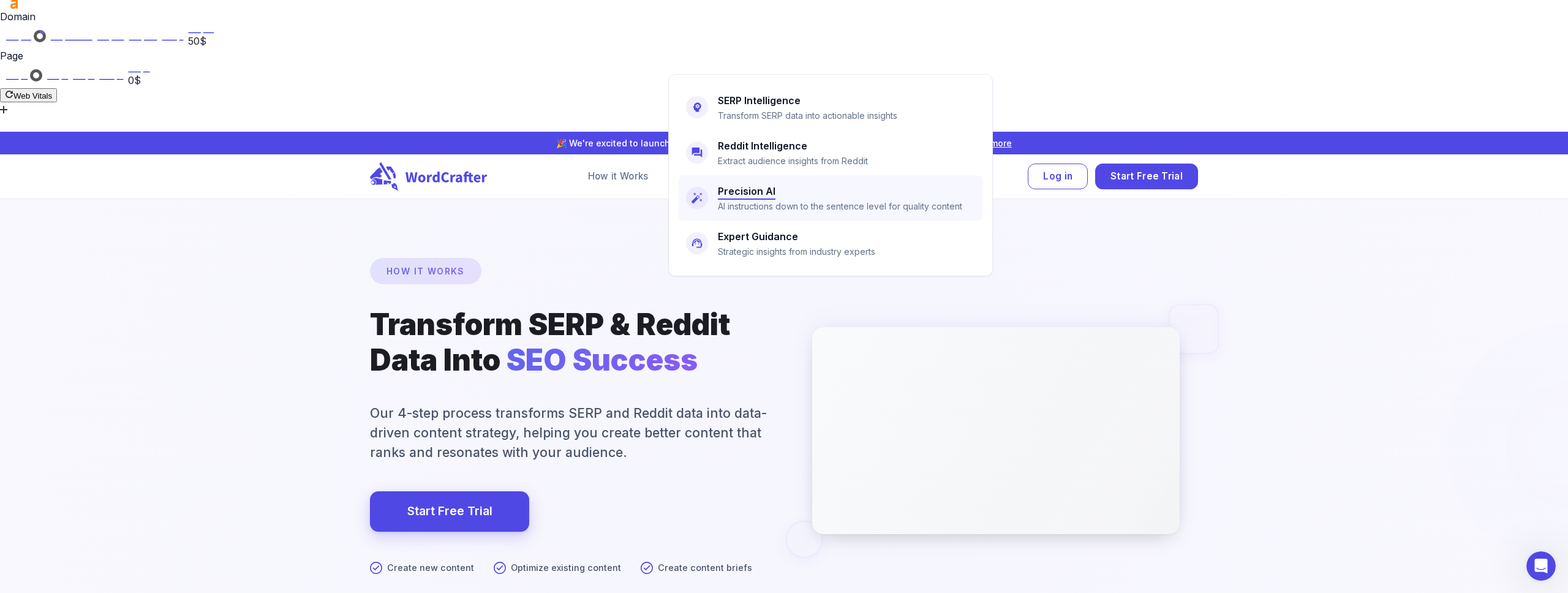
click at [743, 190] on h6 "Precision AI" at bounding box center [746, 190] width 57 height 17
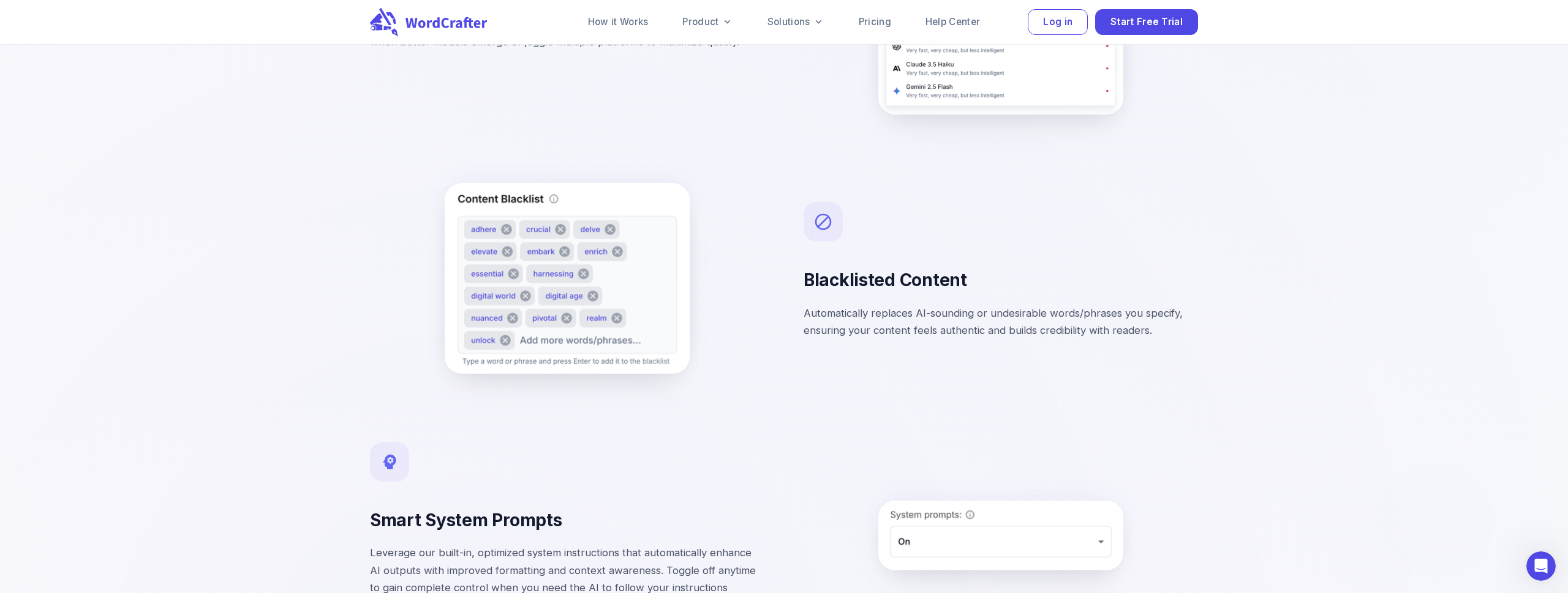
scroll to position [2587, 0]
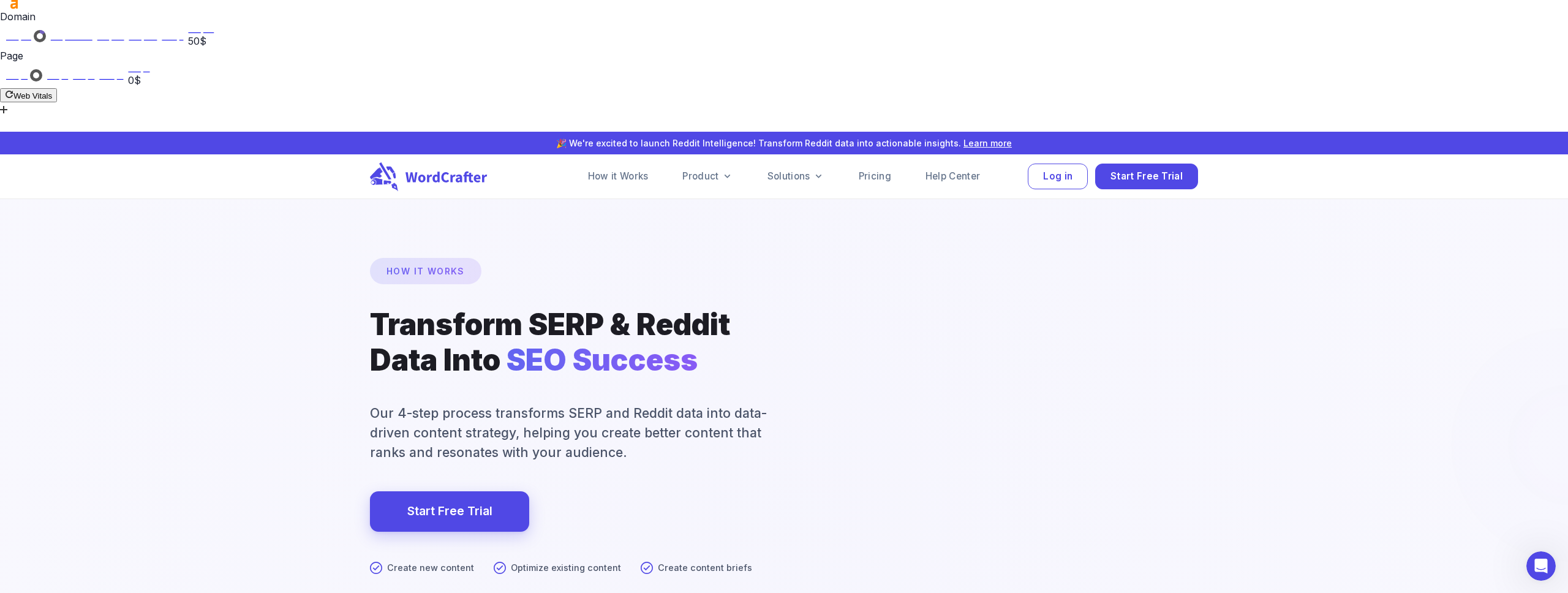
click at [246, 208] on div at bounding box center [783, 510] width 3135 height 1243
